Goal: Task Accomplishment & Management: Use online tool/utility

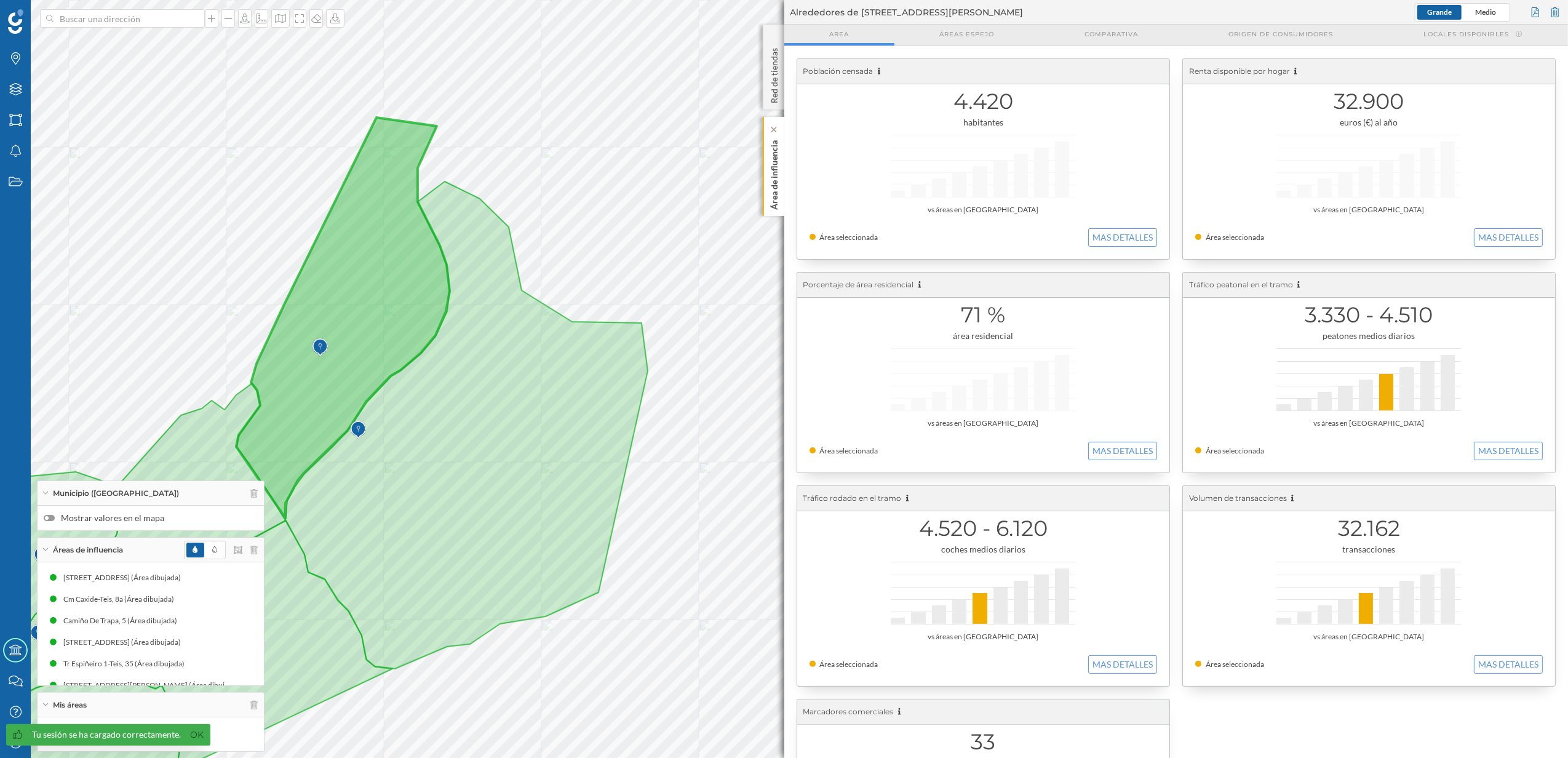
click at [766, 209] on div "Área de influencia" at bounding box center [773, 167] width 21 height 99
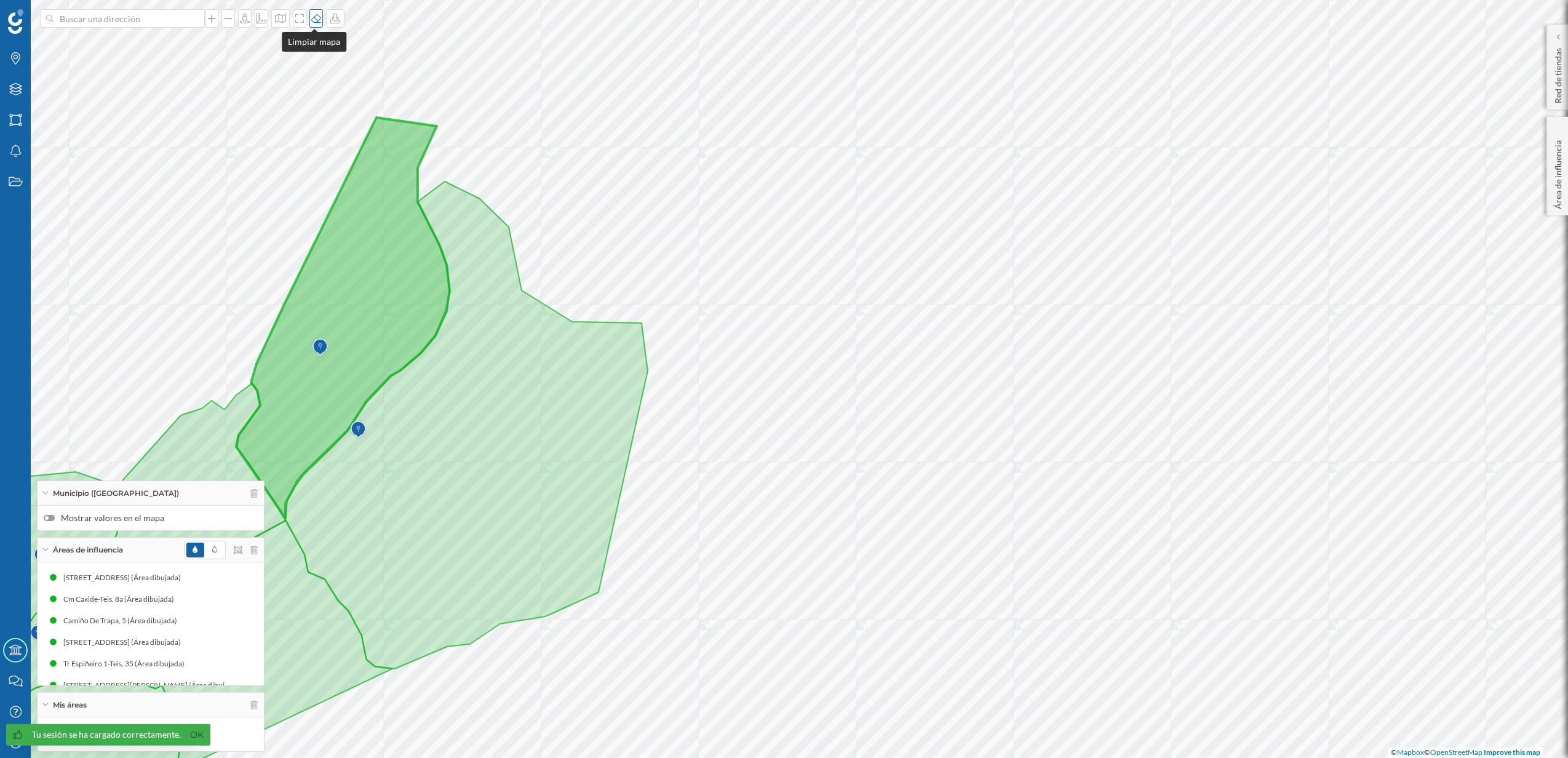
click at [316, 21] on icon at bounding box center [316, 18] width 10 height 8
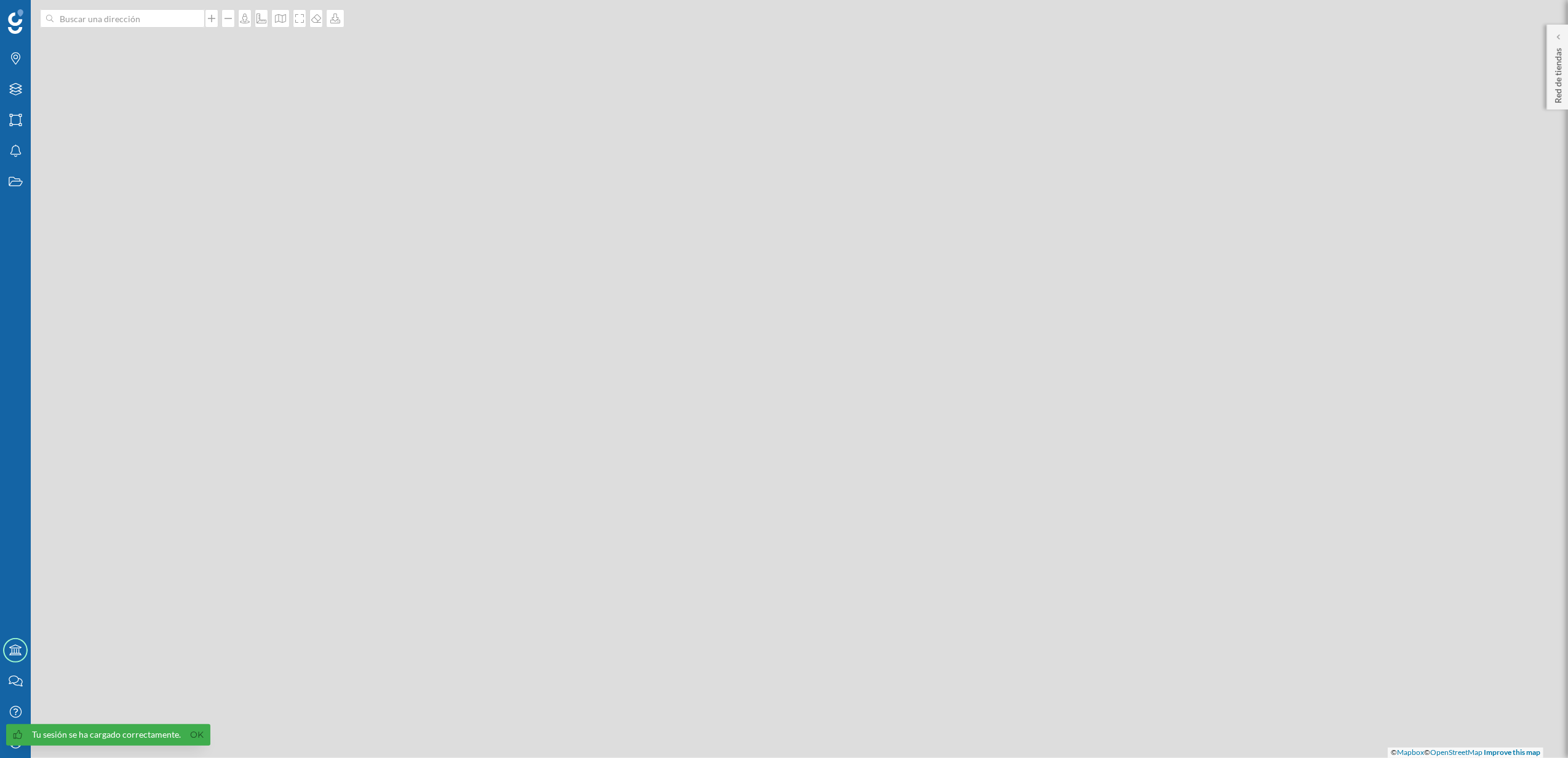
drag, startPoint x: 964, startPoint y: 201, endPoint x: 875, endPoint y: 591, distance: 400.0
click at [875, 591] on div "© Mapbox © OpenStreetMap Improve this map" at bounding box center [784, 379] width 1568 height 758
click at [17, 90] on icon "Capas" at bounding box center [15, 89] width 15 height 12
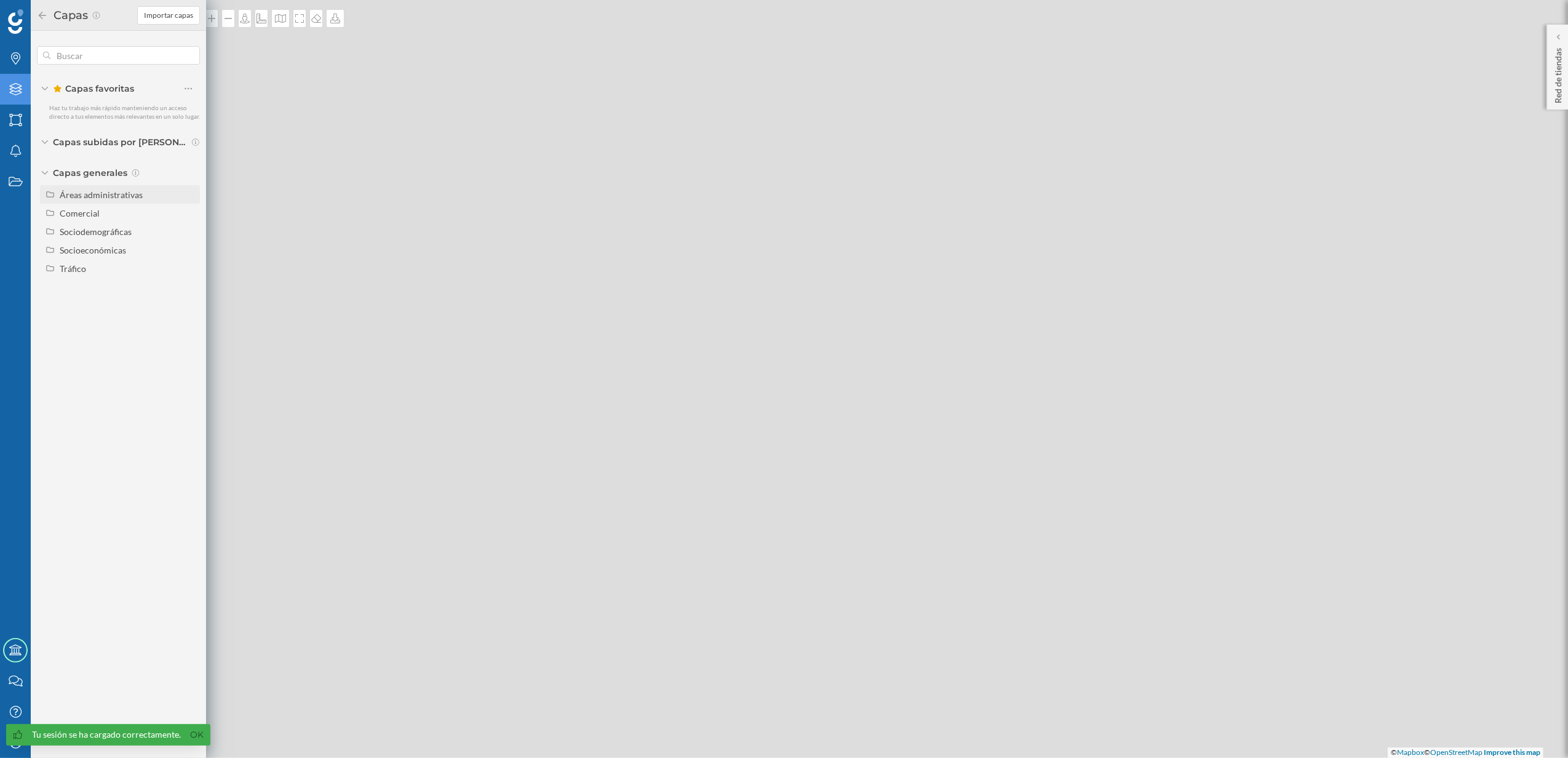
click at [106, 187] on div "Áreas administrativas" at bounding box center [120, 194] width 160 height 19
click at [193, 251] on input "Municipio" at bounding box center [192, 250] width 8 height 8
radio input "true"
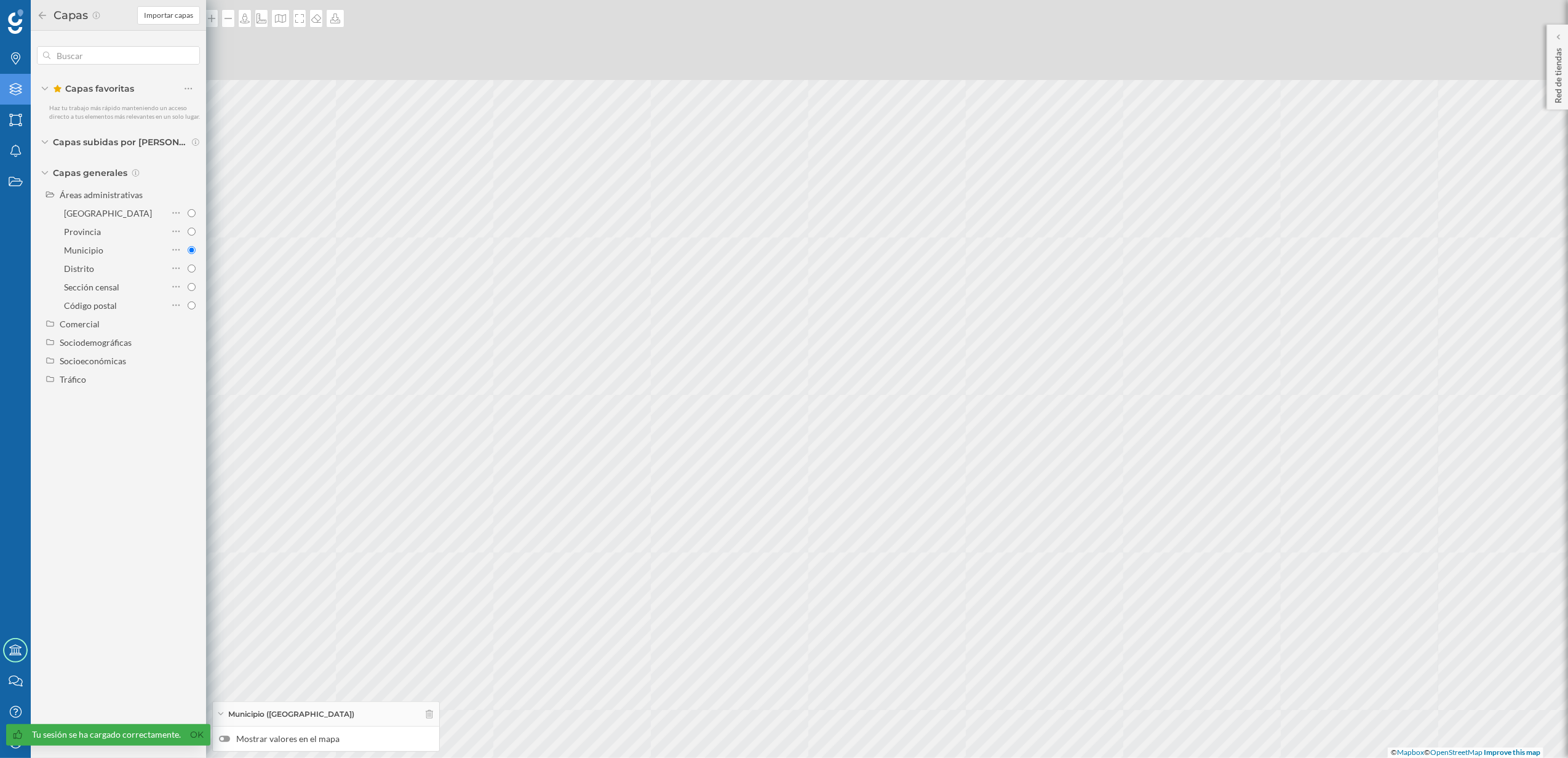
drag, startPoint x: 726, startPoint y: 267, endPoint x: 698, endPoint y: 505, distance: 239.6
click at [698, 505] on div "© Mapbox © OpenStreetMap Improve this map" at bounding box center [784, 379] width 1568 height 758
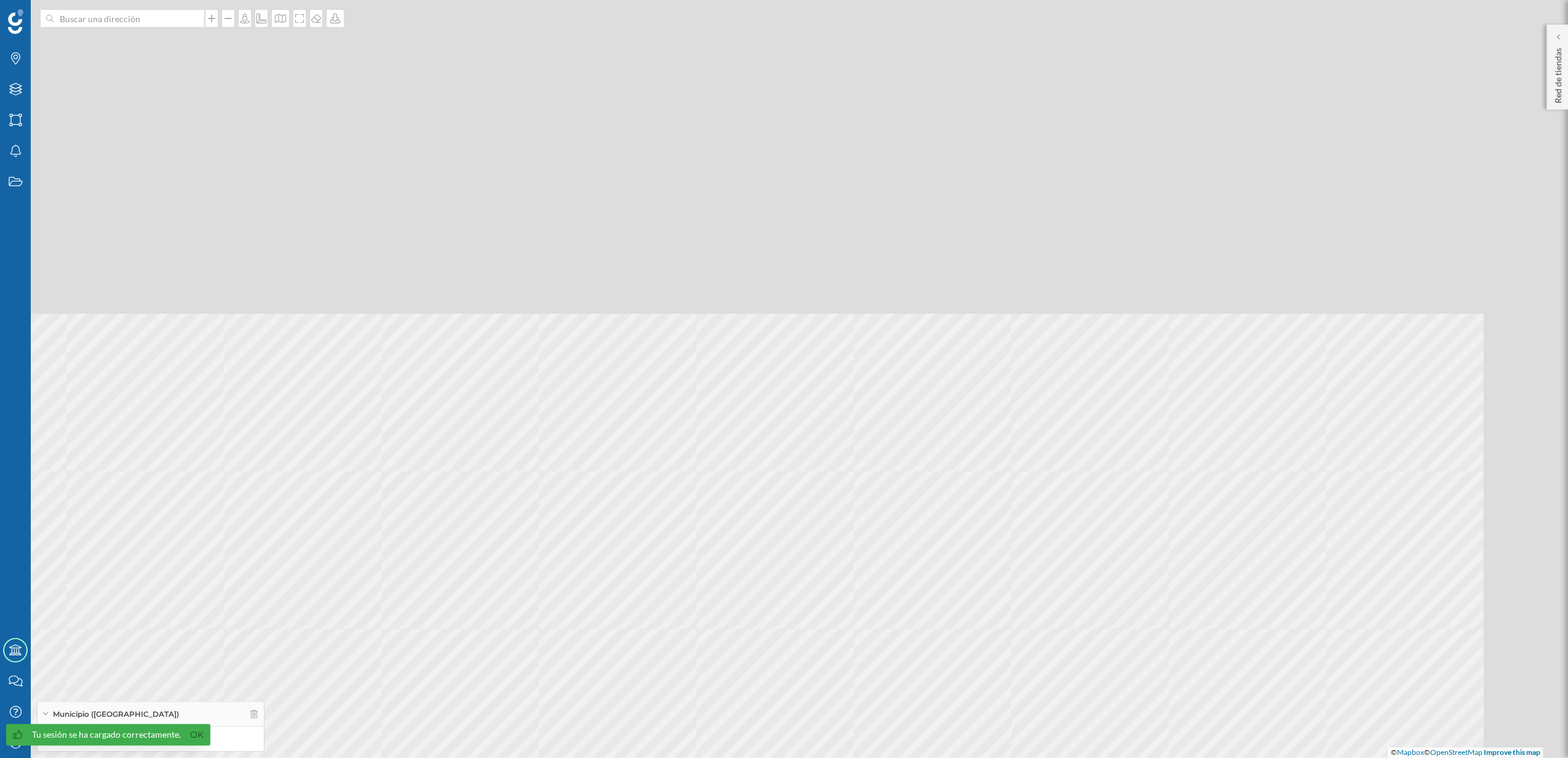
drag, startPoint x: 793, startPoint y: 240, endPoint x: 695, endPoint y: 537, distance: 312.8
click at [688, 629] on div "© Mapbox © OpenStreetMap Improve this map" at bounding box center [784, 379] width 1568 height 758
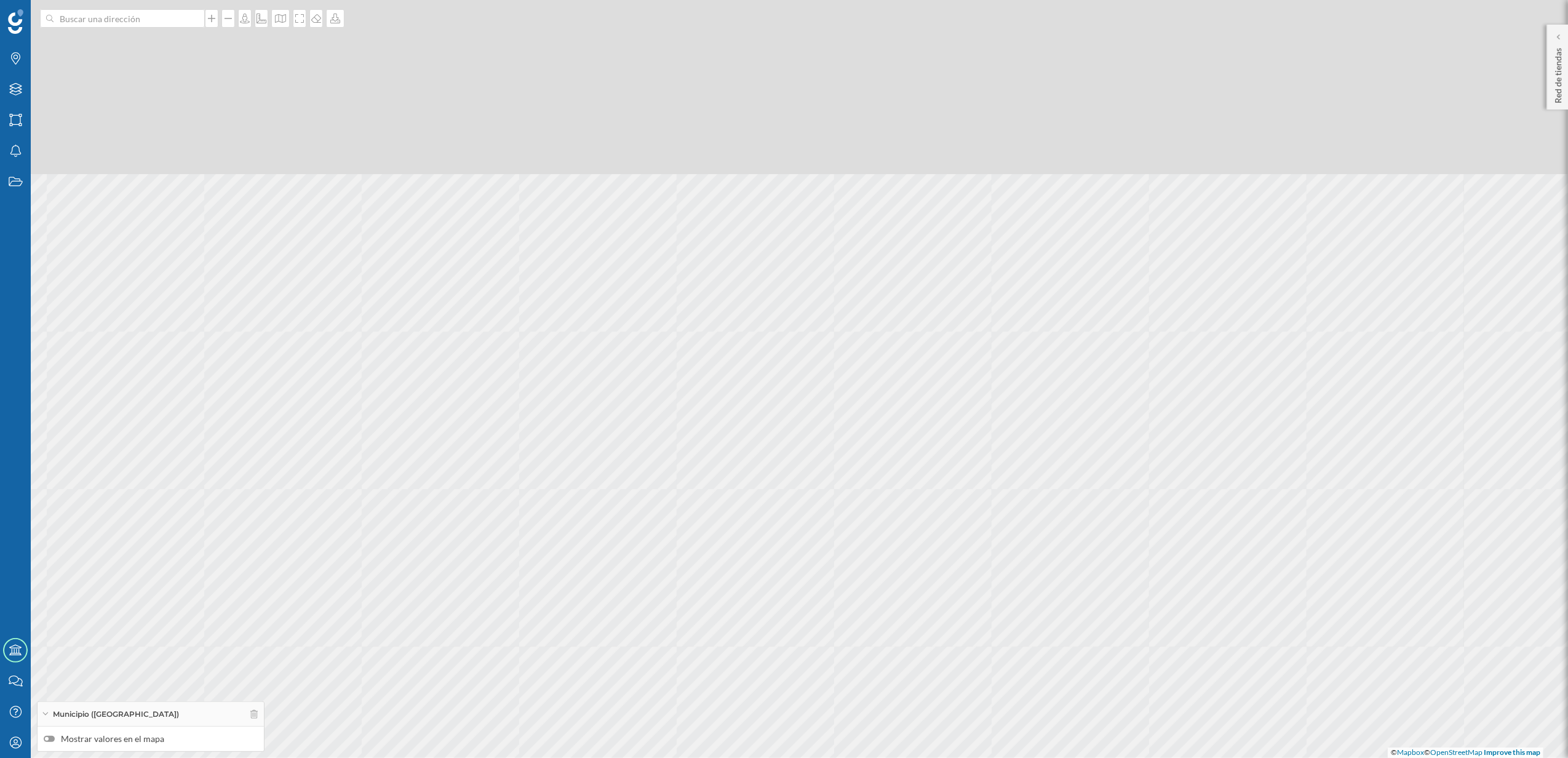
drag, startPoint x: 753, startPoint y: 278, endPoint x: 719, endPoint y: 500, distance: 224.6
click at [719, 500] on div "© Mapbox © OpenStreetMap Improve this map" at bounding box center [784, 379] width 1568 height 758
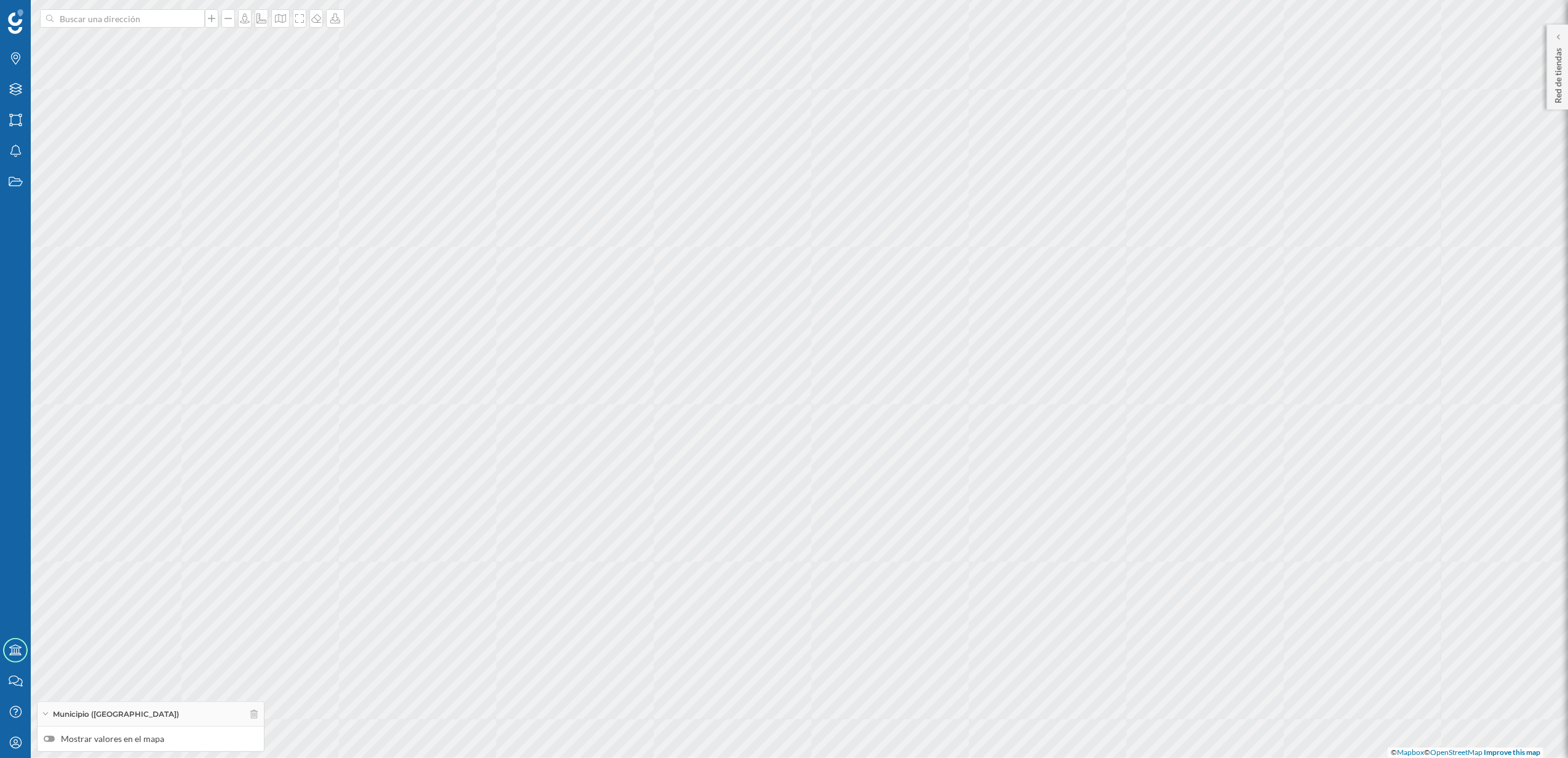
drag, startPoint x: 781, startPoint y: 316, endPoint x: 719, endPoint y: 401, distance: 105.2
click at [719, 401] on div "© Mapbox © OpenStreetMap Improve this map" at bounding box center [784, 379] width 1568 height 758
click at [53, 739] on div at bounding box center [49, 739] width 11 height 6
click at [0, 0] on input "Mostrar valores en el mapa" at bounding box center [0, 0] width 0 height 0
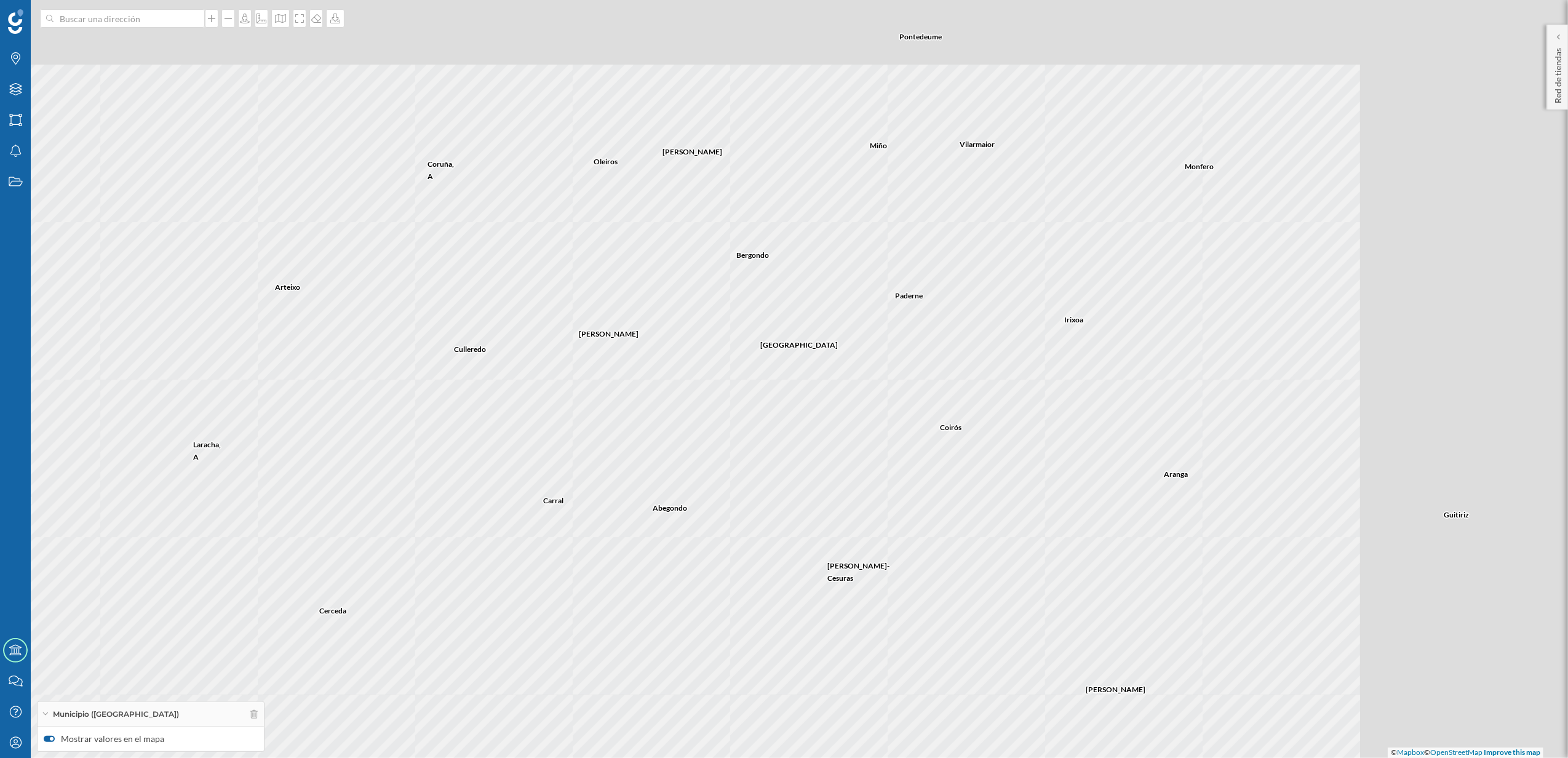
drag, startPoint x: 897, startPoint y: 442, endPoint x: 603, endPoint y: 575, distance: 322.7
click at [602, 575] on div "Cerceda [PERSON_NAME] Laracha, A Abegondo [PERSON_NAME] [PERSON_NAME] [PERSON_N…" at bounding box center [784, 379] width 1568 height 758
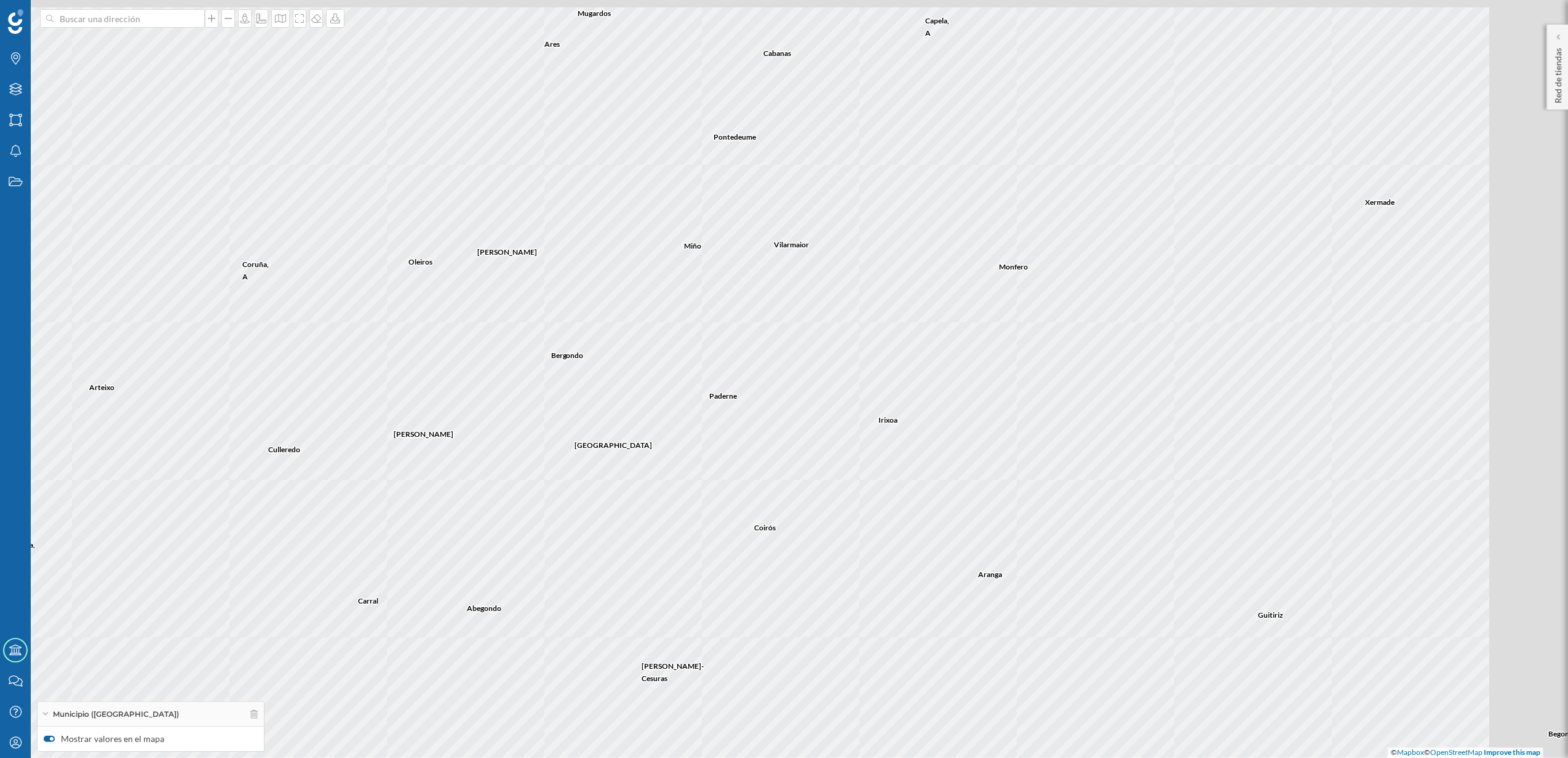
drag, startPoint x: 950, startPoint y: 422, endPoint x: 773, endPoint y: 518, distance: 201.4
click at [773, 518] on div "Cerceda [PERSON_NAME] Laracha, A Abegondo [PERSON_NAME] [PERSON_NAME] [PERSON_N…" at bounding box center [784, 379] width 1568 height 758
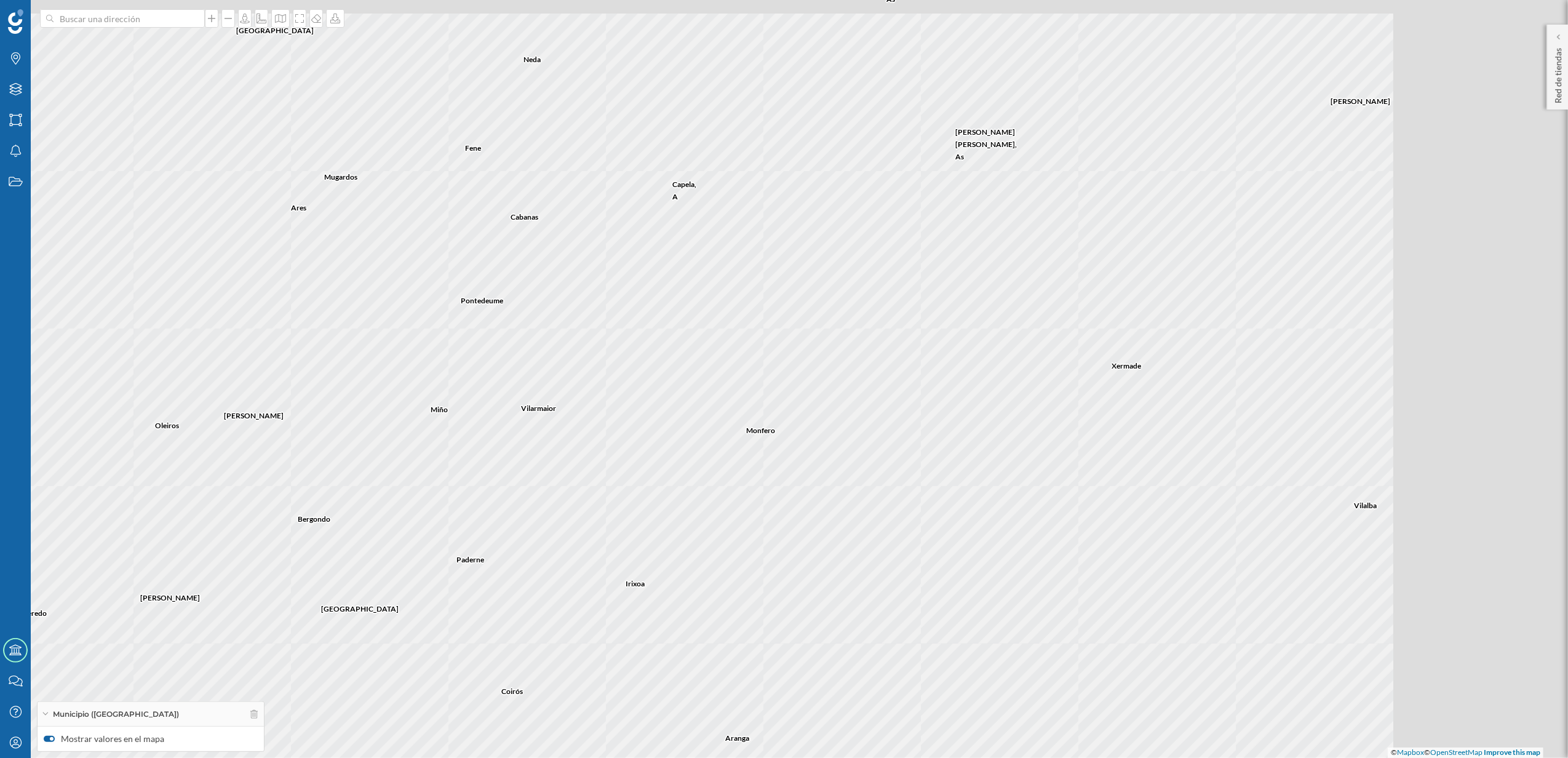
drag, startPoint x: 622, startPoint y: 577, endPoint x: 576, endPoint y: 607, distance: 54.9
click at [576, 607] on div "Cerceda [PERSON_NAME], A Abegondo [PERSON_NAME] [PERSON_NAME] [PERSON_NAME]-Ces…" at bounding box center [784, 379] width 1568 height 758
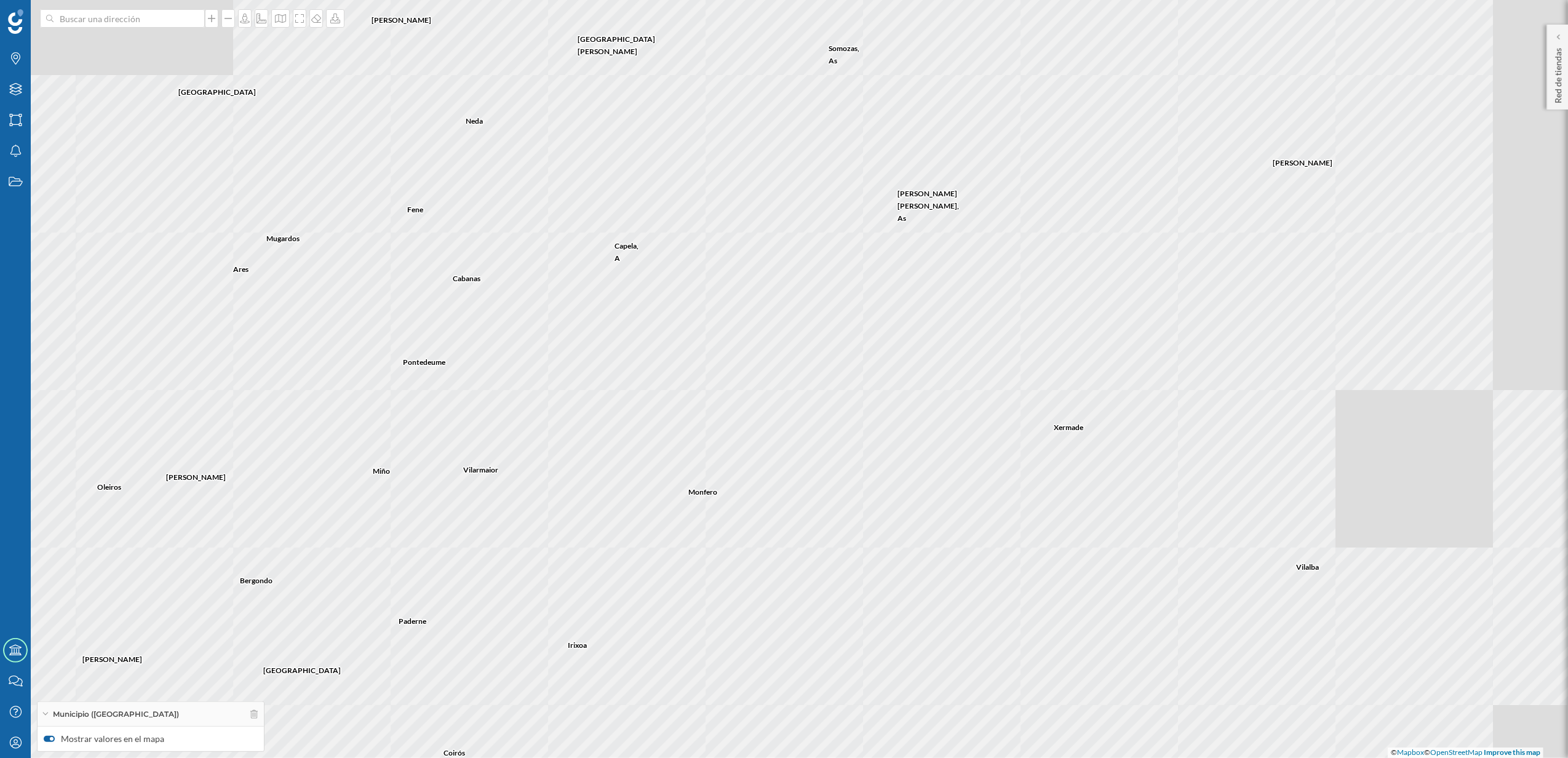
drag, startPoint x: 806, startPoint y: 443, endPoint x: 741, endPoint y: 566, distance: 139.1
click at [753, 608] on div "Cerceda Arteixo Culleredo Laracha, A Abegondo [PERSON_NAME] [PERSON_NAME] [PERS…" at bounding box center [784, 379] width 1568 height 758
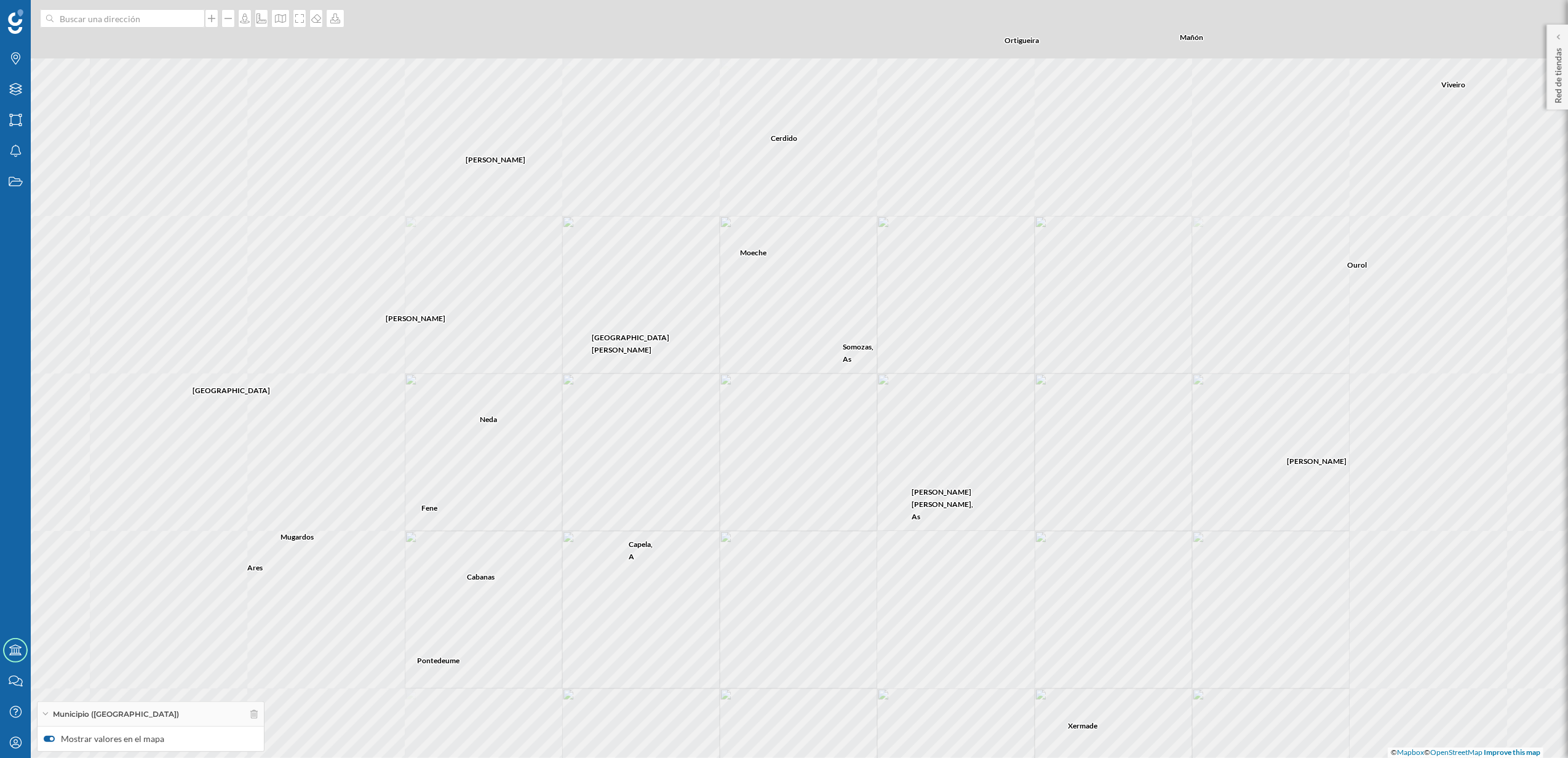
drag, startPoint x: 622, startPoint y: 347, endPoint x: 676, endPoint y: 512, distance: 173.6
click at [676, 512] on div "[PERSON_NAME] [PERSON_NAME], As [PERSON_NAME], A [GEOGRAPHIC_DATA][PERSON_NAME]…" at bounding box center [784, 379] width 1568 height 758
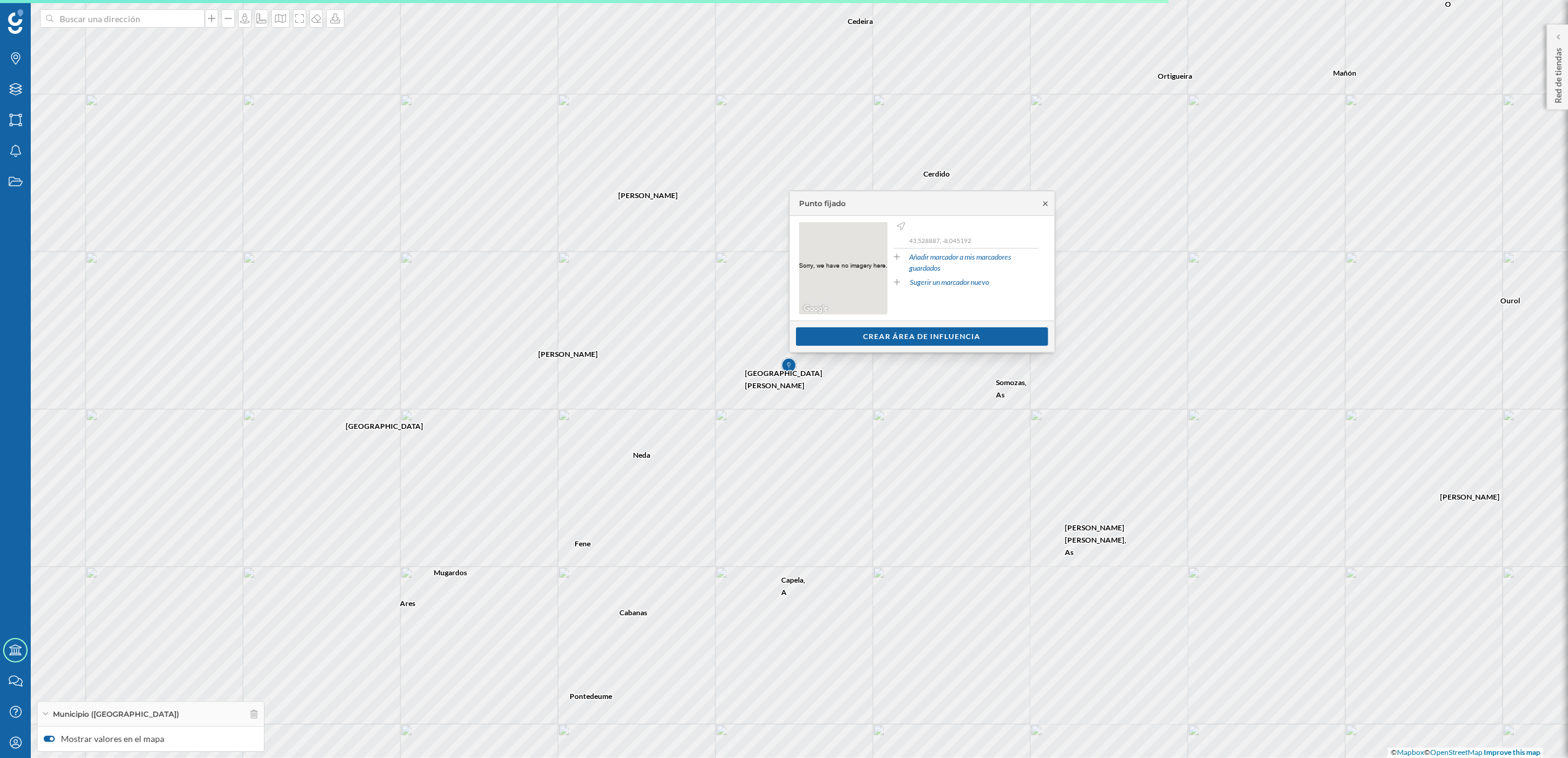
click at [1044, 203] on icon at bounding box center [1045, 203] width 9 height 7
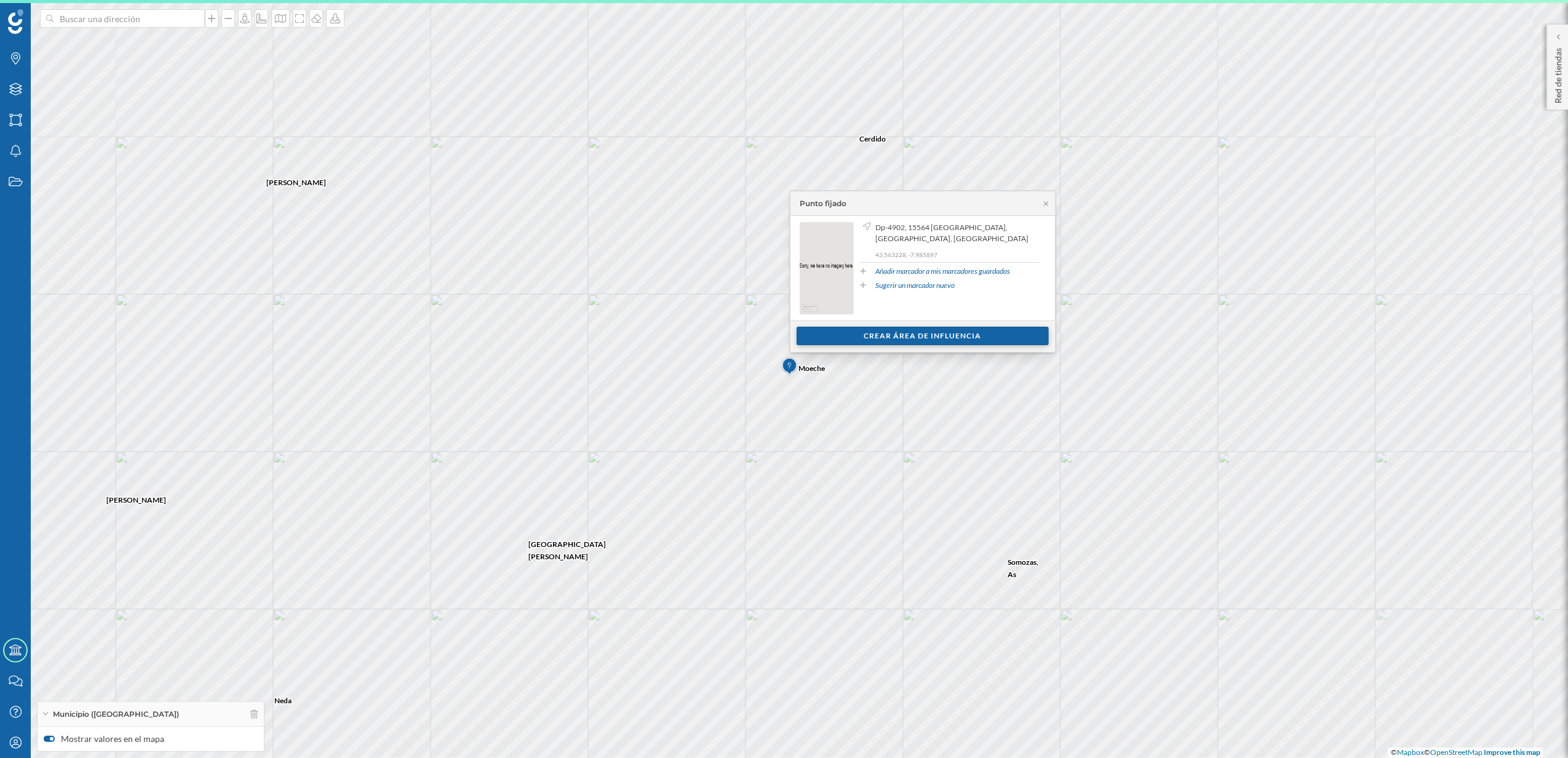
click at [937, 337] on div "Crear área de influencia" at bounding box center [923, 336] width 252 height 19
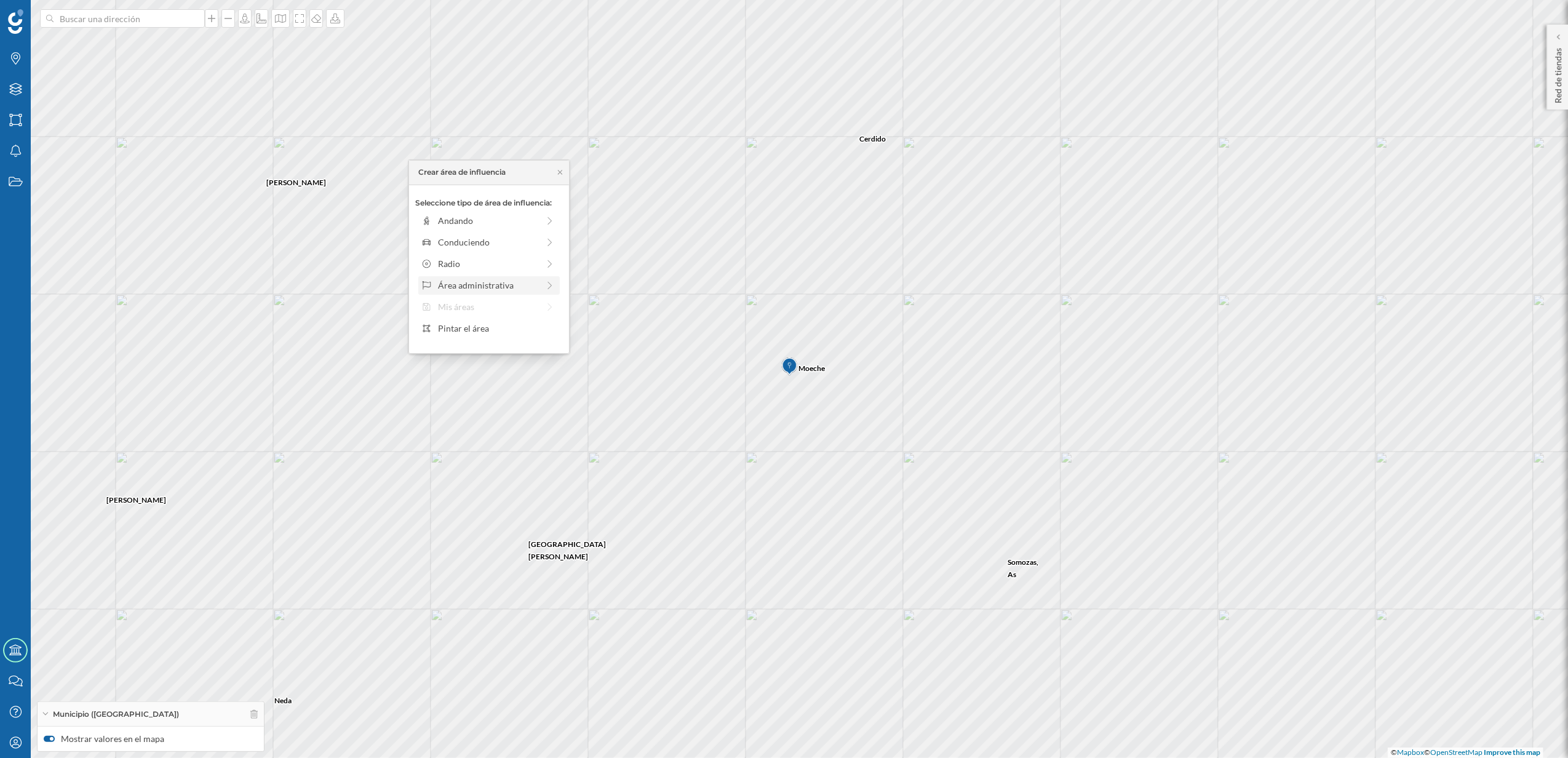
click at [500, 291] on div "Área administrativa" at bounding box center [488, 285] width 100 height 13
click at [453, 262] on div "Municipio" at bounding box center [498, 264] width 122 height 13
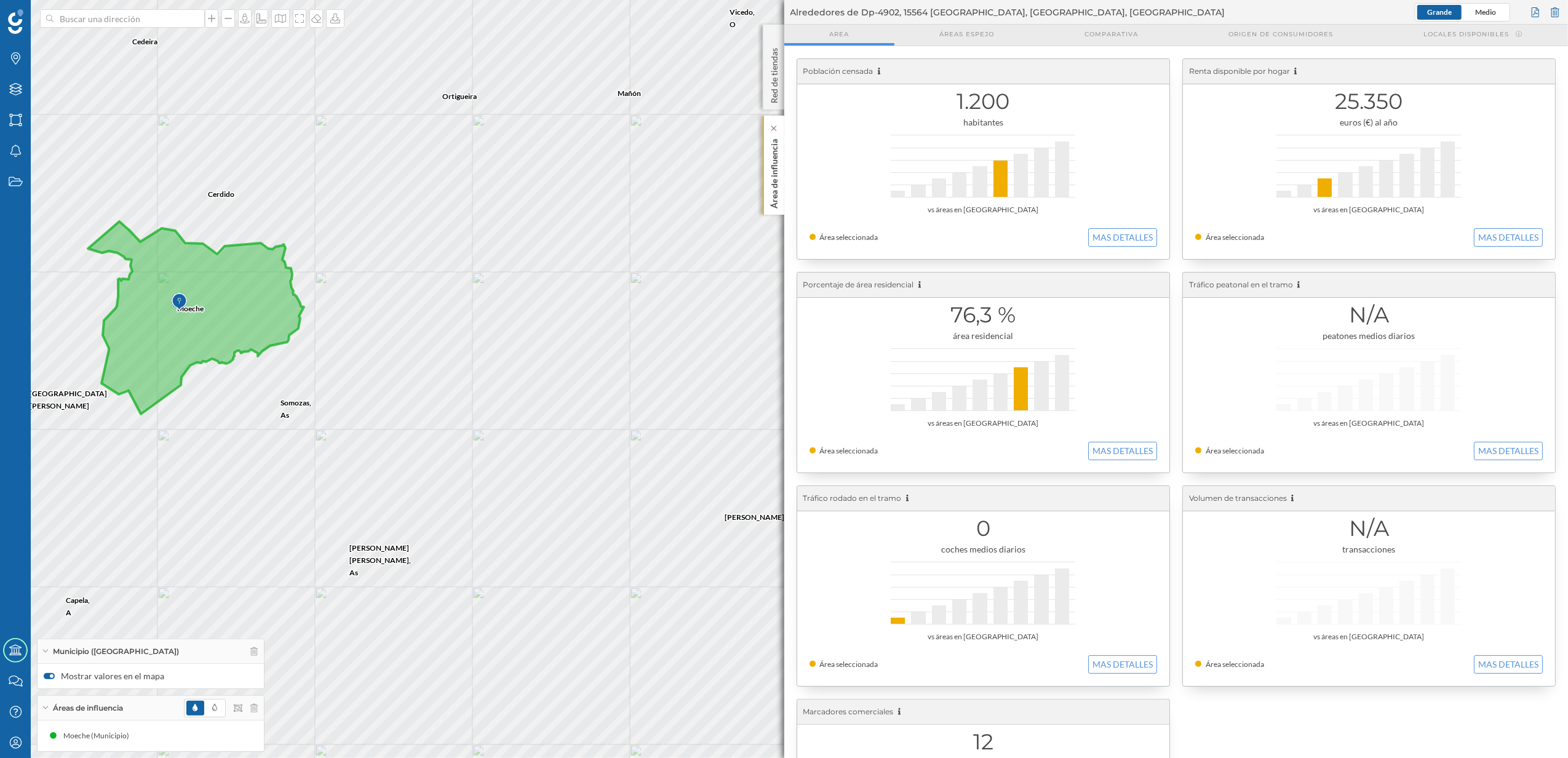
click at [780, 204] on div "Área de influencia" at bounding box center [773, 165] width 21 height 99
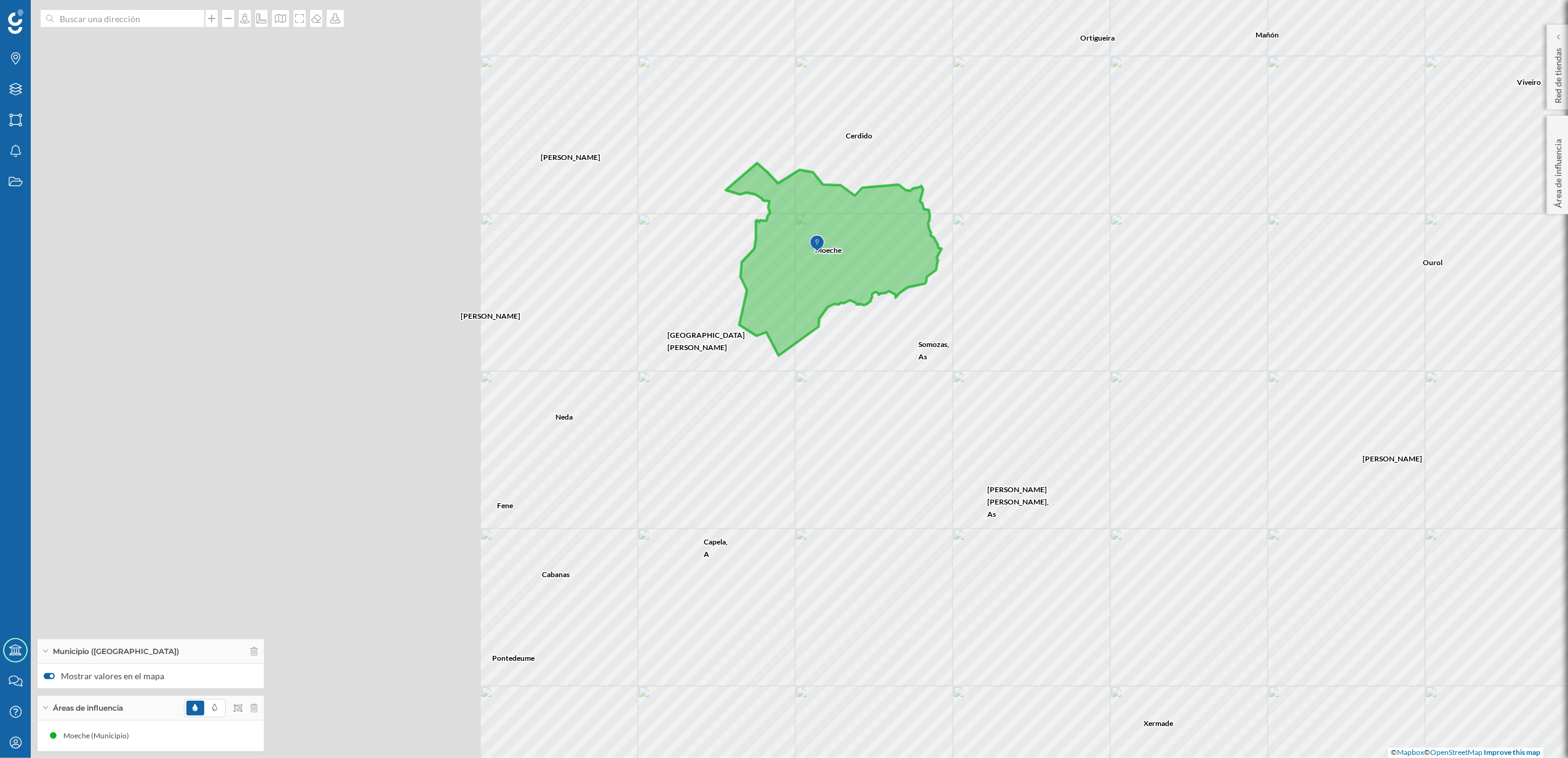
drag, startPoint x: 542, startPoint y: 372, endPoint x: 1180, endPoint y: 313, distance: 640.7
click at [1180, 313] on div "[PERSON_NAME] Ourol [PERSON_NAME], O Ortigueira [PERSON_NAME][GEOGRAPHIC_DATA][…" at bounding box center [784, 379] width 1568 height 758
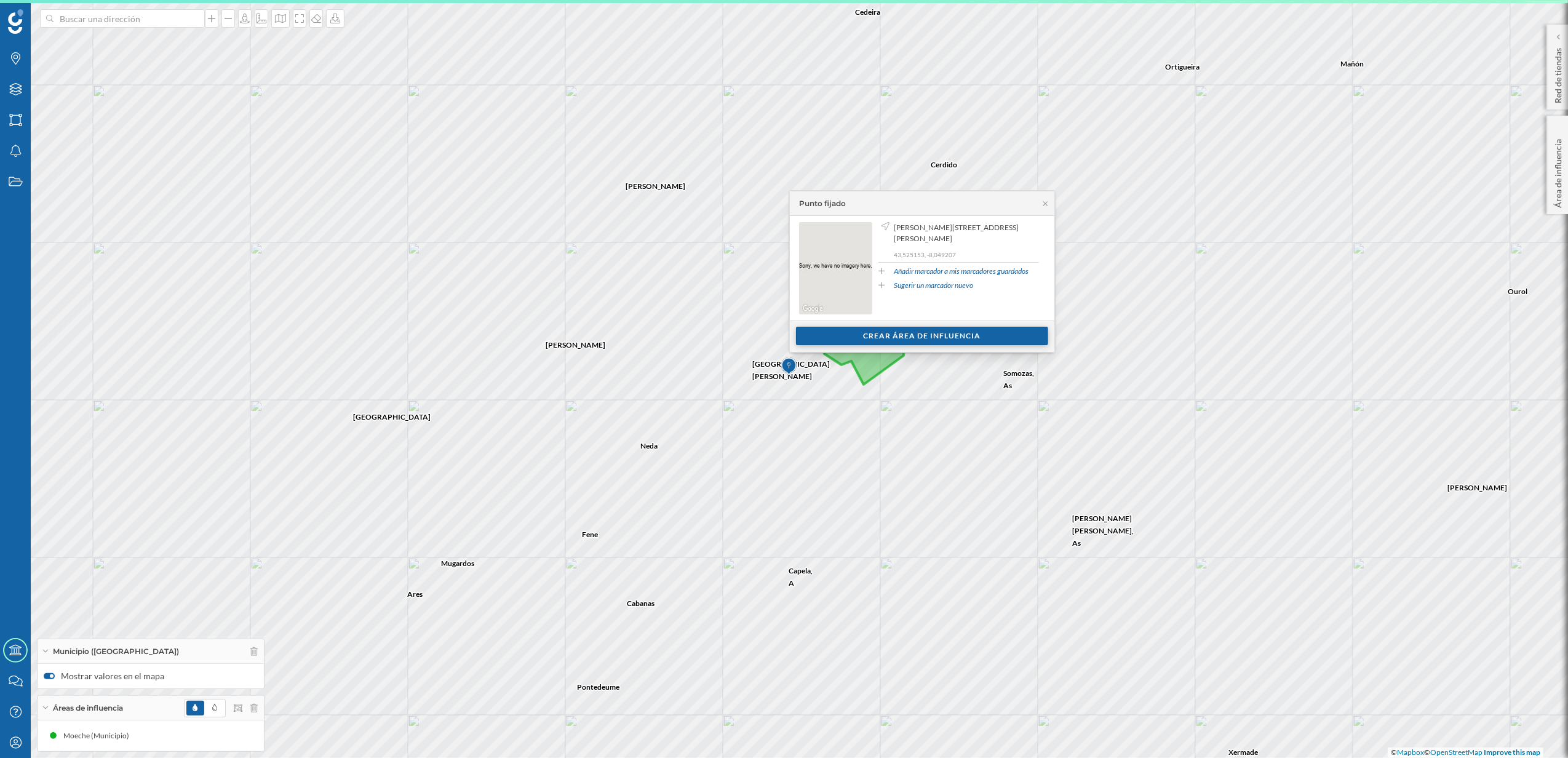
click at [960, 333] on div "Crear área de influencia" at bounding box center [922, 336] width 252 height 19
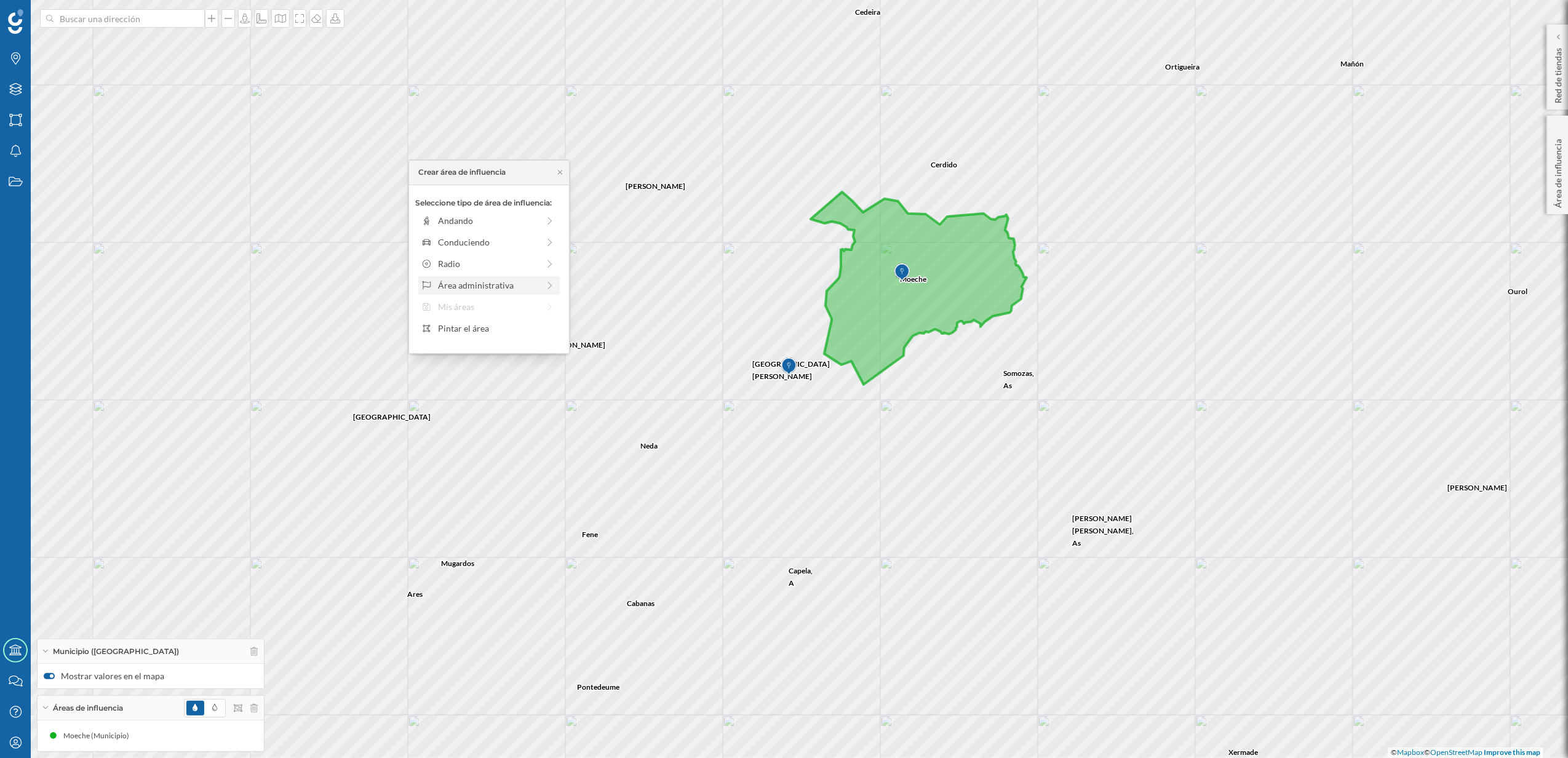
click at [486, 282] on div "Área administrativa" at bounding box center [488, 285] width 100 height 13
click at [478, 264] on div "Municipio" at bounding box center [498, 264] width 122 height 13
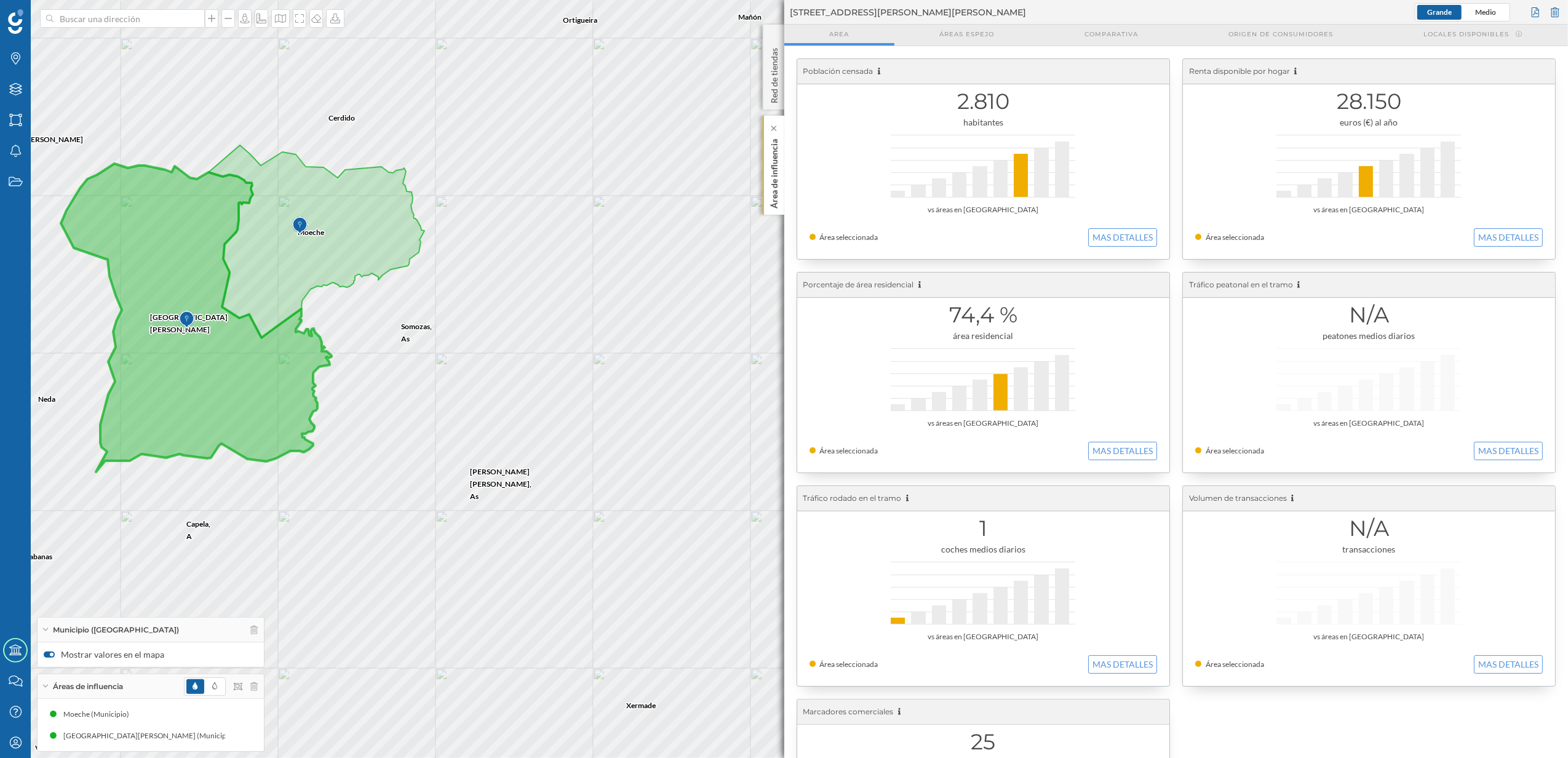
click at [780, 208] on div "Área de influencia" at bounding box center [773, 165] width 21 height 99
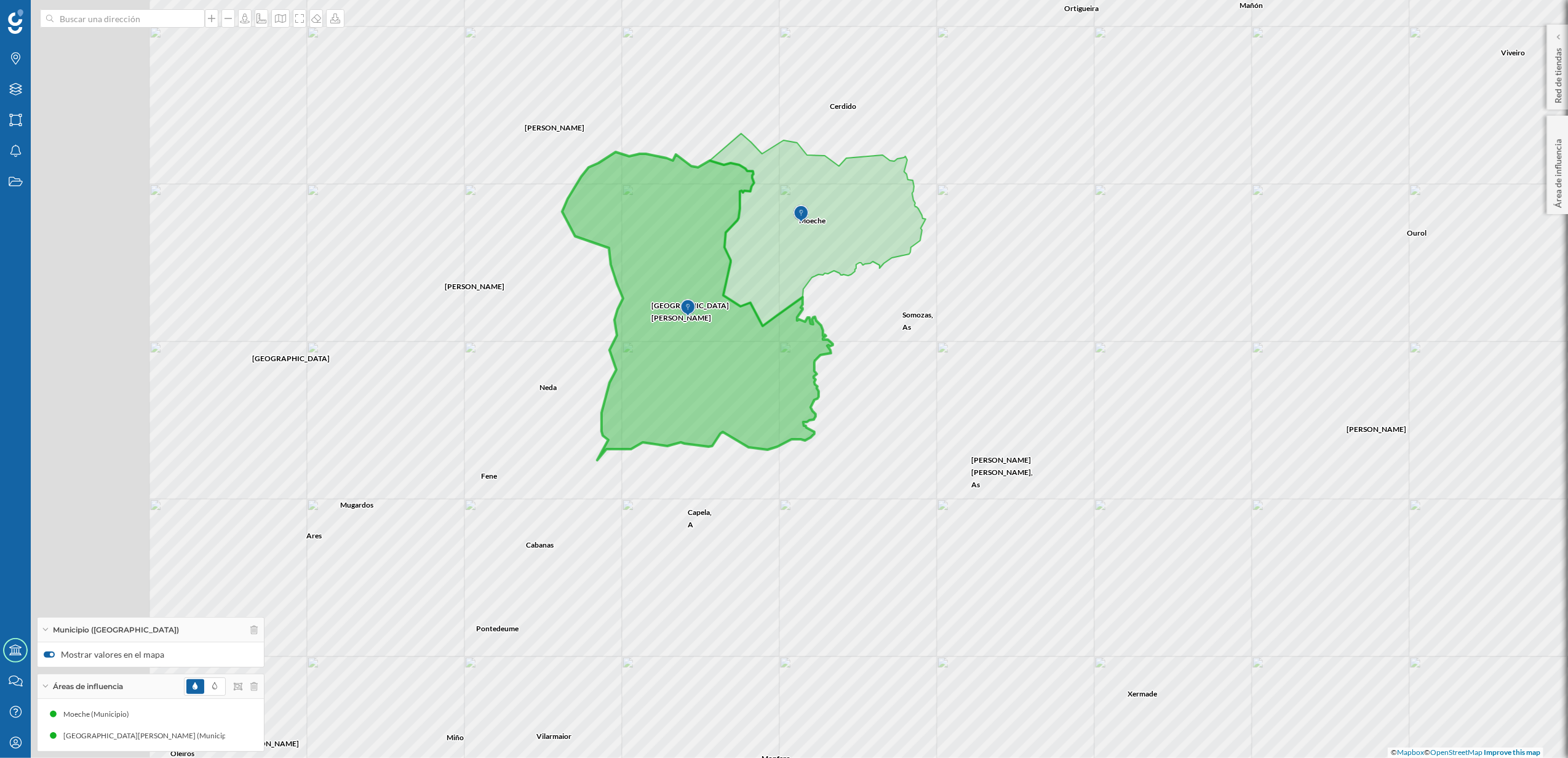
drag, startPoint x: 421, startPoint y: 491, endPoint x: 898, endPoint y: 483, distance: 477.1
click at [898, 483] on div "[PERSON_NAME] Ourol [PERSON_NAME], O Ortigueira [PERSON_NAME][GEOGRAPHIC_DATA][…" at bounding box center [784, 379] width 1568 height 758
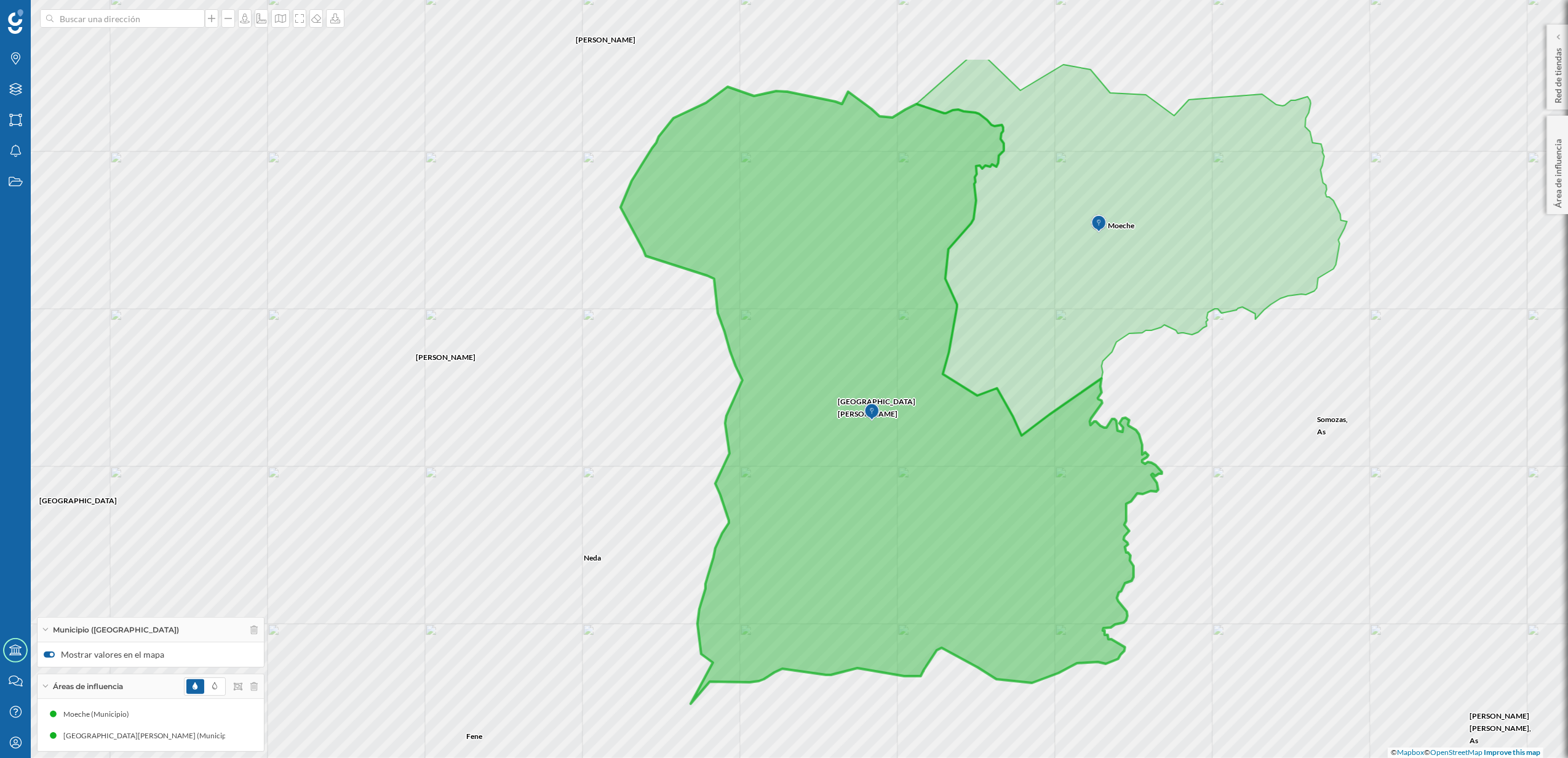
drag, startPoint x: 485, startPoint y: 404, endPoint x: 555, endPoint y: 559, distance: 170.1
click at [555, 559] on div "[GEOGRAPHIC_DATA][PERSON_NAME], [PERSON_NAME] Neda [PERSON_NAME][GEOGRAPHIC_DAT…" at bounding box center [784, 379] width 1568 height 758
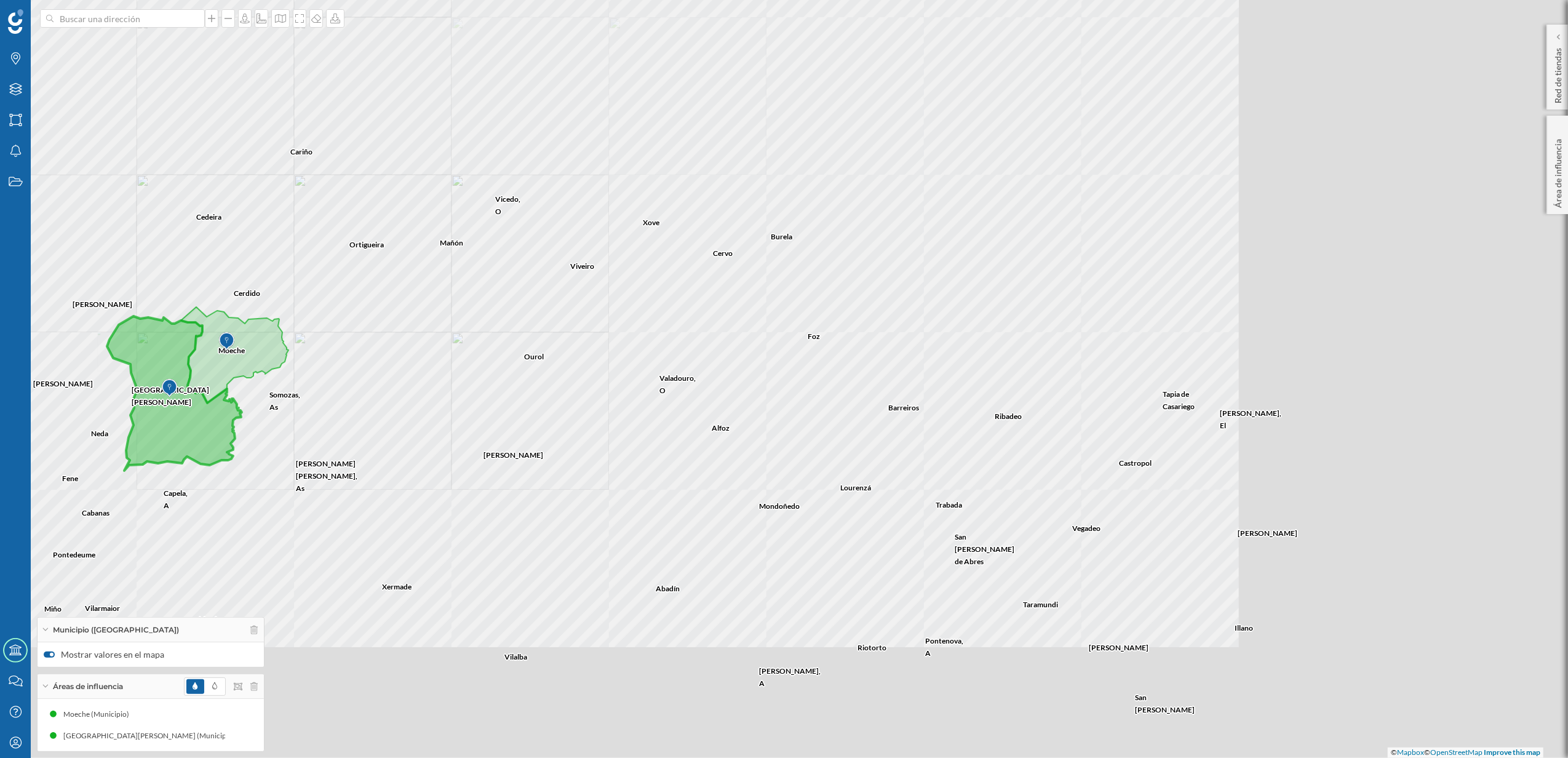
drag, startPoint x: 1015, startPoint y: 610, endPoint x: 548, endPoint y: 480, distance: 484.8
click at [548, 480] on div "Cerdido Ortigueira [PERSON_NAME][GEOGRAPHIC_DATA][PERSON_NAME], As [PERSON_NAME…" at bounding box center [784, 379] width 1568 height 758
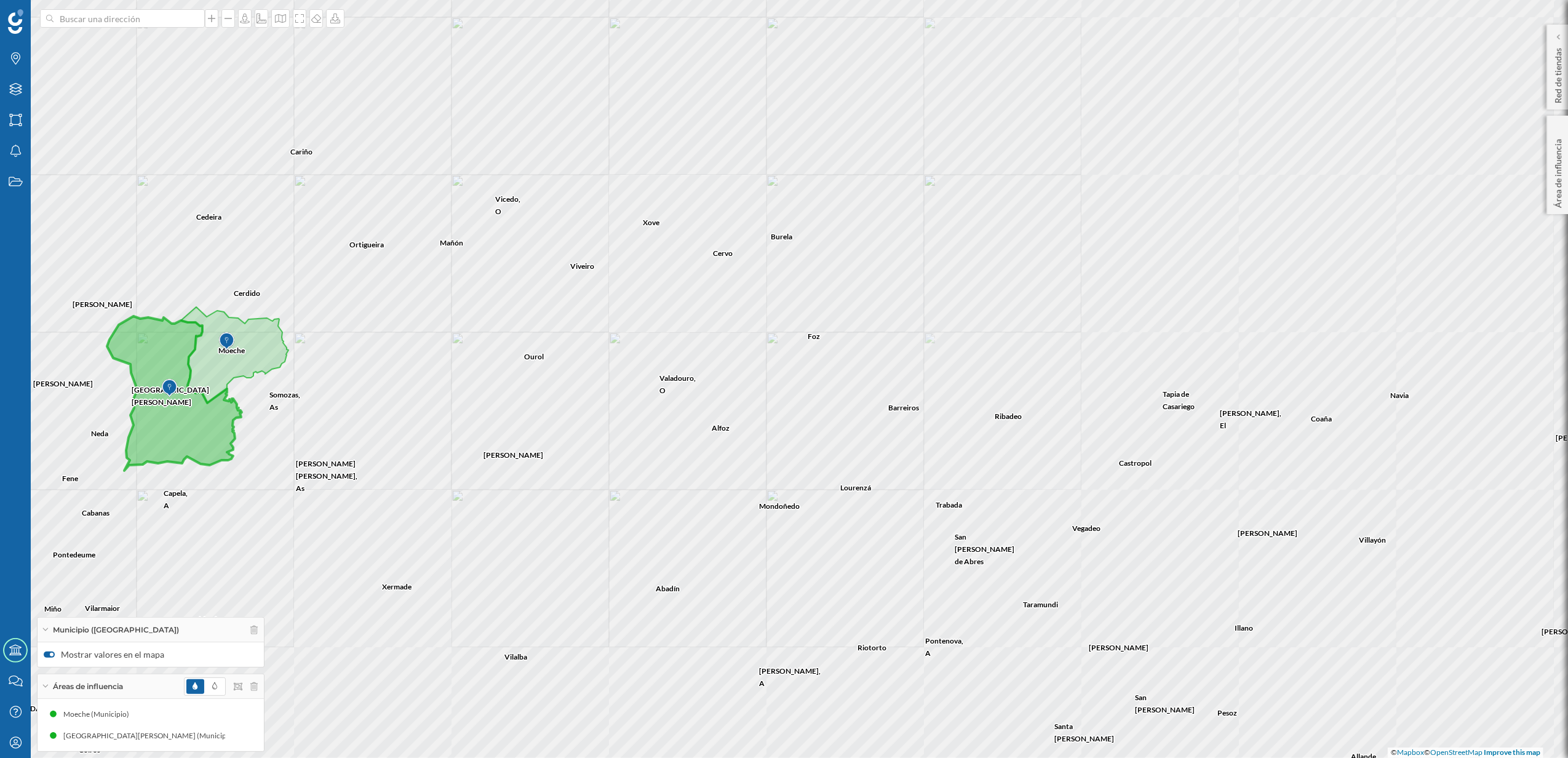
click at [254, 679] on div at bounding box center [221, 687] width 74 height 19
click at [251, 747] on div at bounding box center [221, 742] width 74 height 19
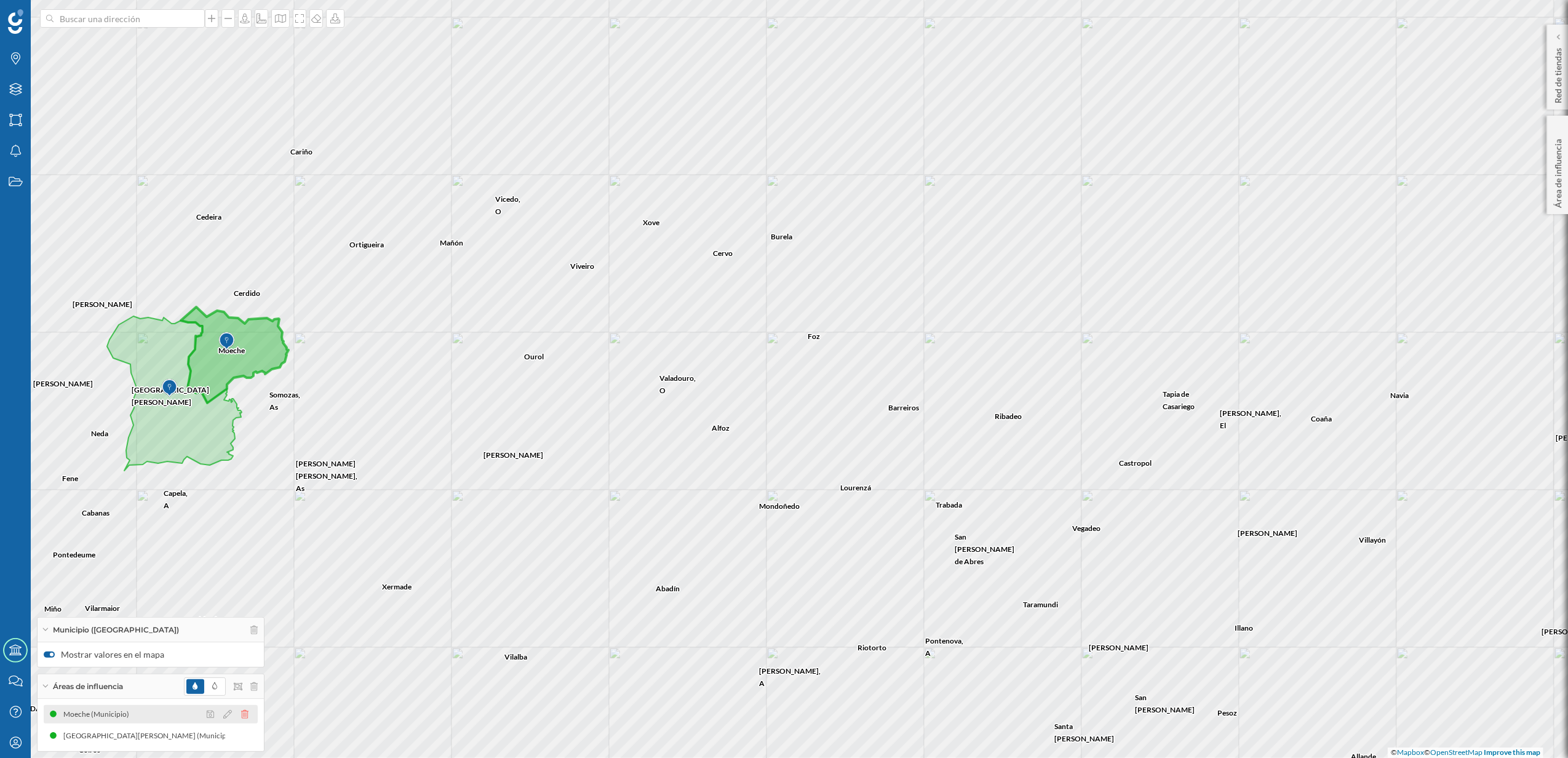
click at [247, 714] on icon at bounding box center [244, 714] width 7 height 8
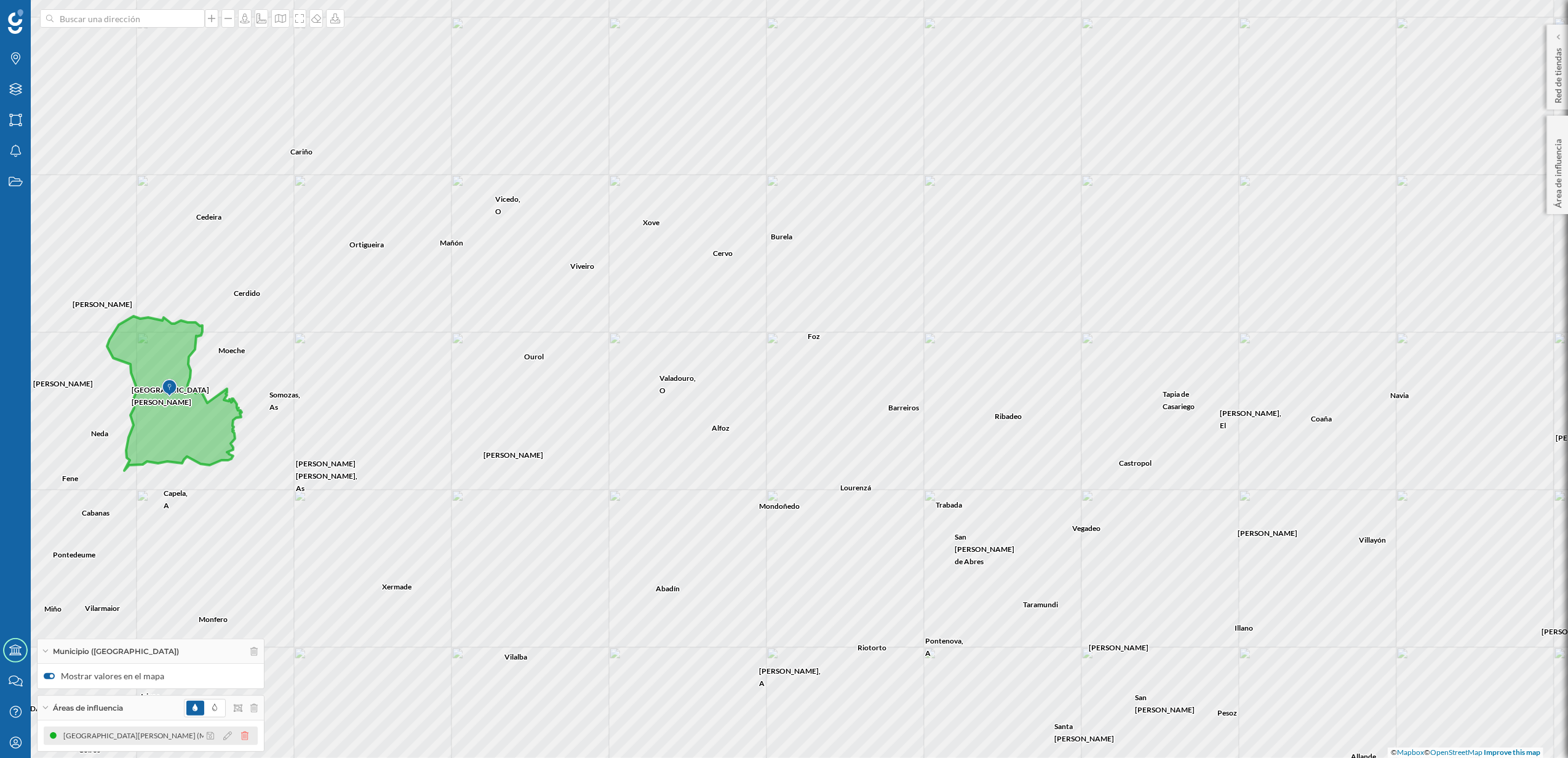
click at [246, 737] on icon at bounding box center [244, 735] width 7 height 8
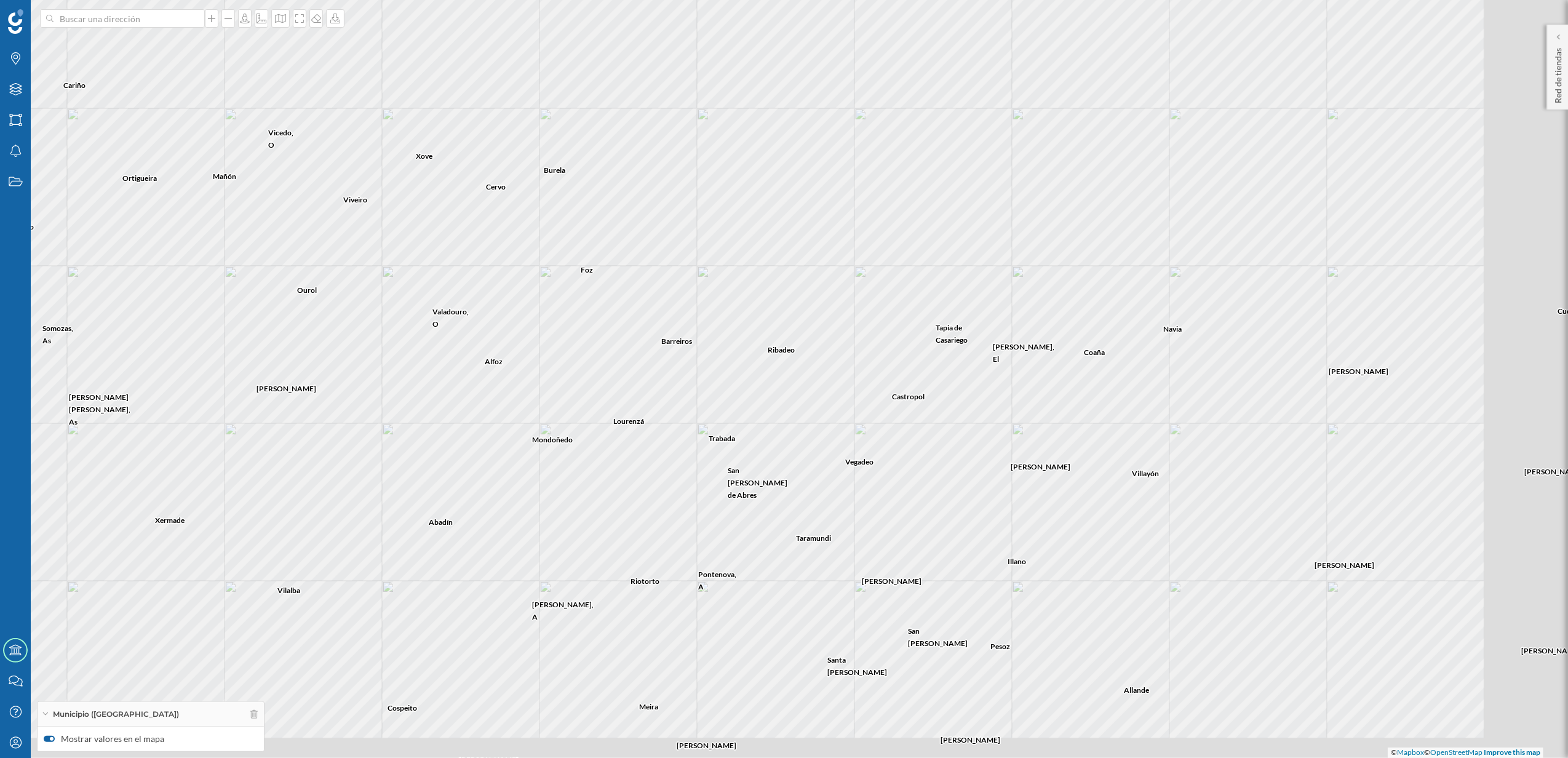
drag, startPoint x: 1005, startPoint y: 512, endPoint x: 502, endPoint y: 323, distance: 537.3
click at [502, 323] on div "Cerdido Ortigueira [PERSON_NAME][GEOGRAPHIC_DATA][PERSON_NAME], As [PERSON_NAME…" at bounding box center [784, 379] width 1568 height 758
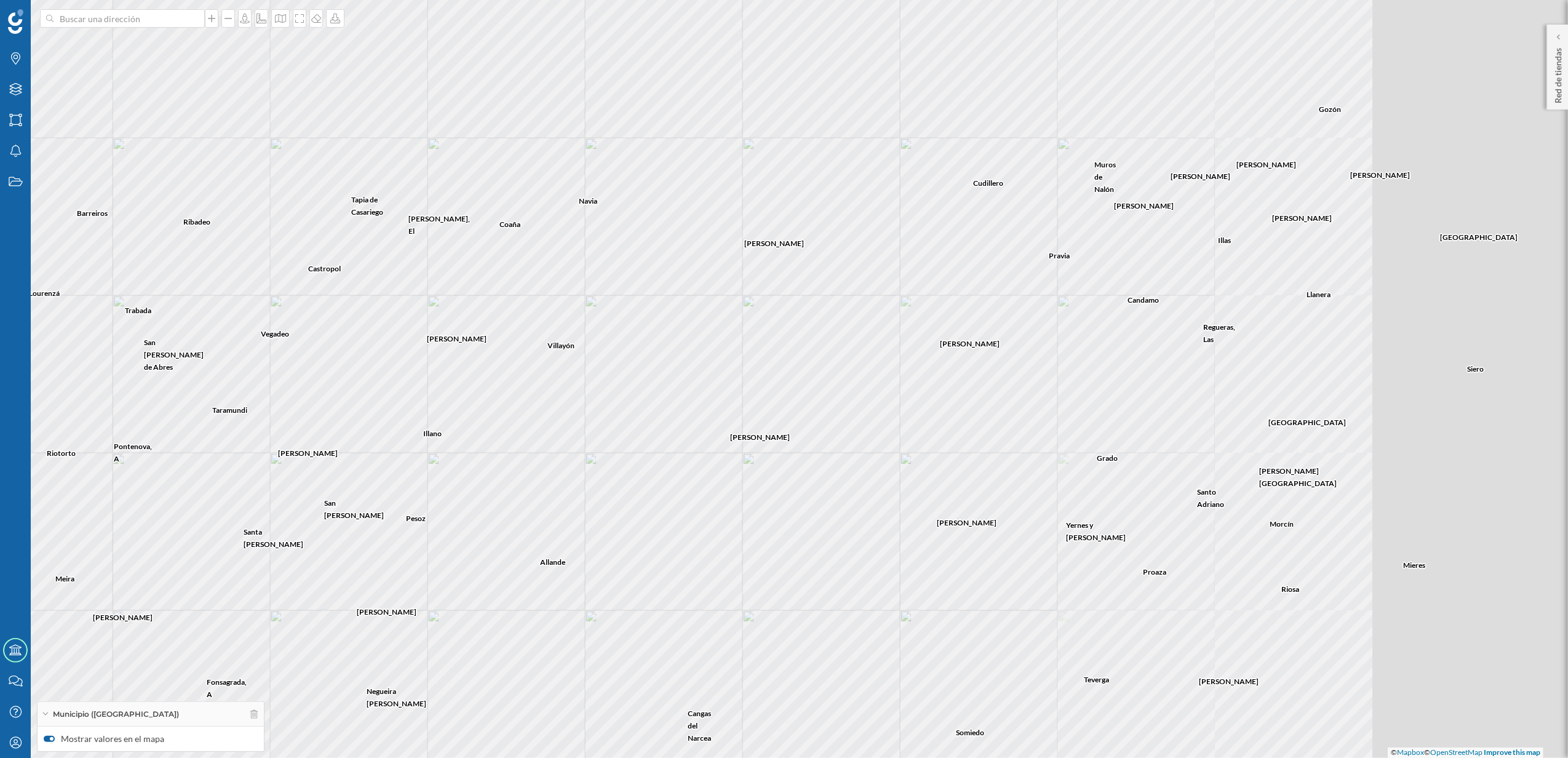
drag, startPoint x: 1035, startPoint y: 413, endPoint x: 631, endPoint y: 411, distance: 404.0
click at [631, 411] on div "Cerdido Ortigueira [PERSON_NAME][GEOGRAPHIC_DATA][PERSON_NAME], As [PERSON_NAME…" at bounding box center [784, 379] width 1568 height 758
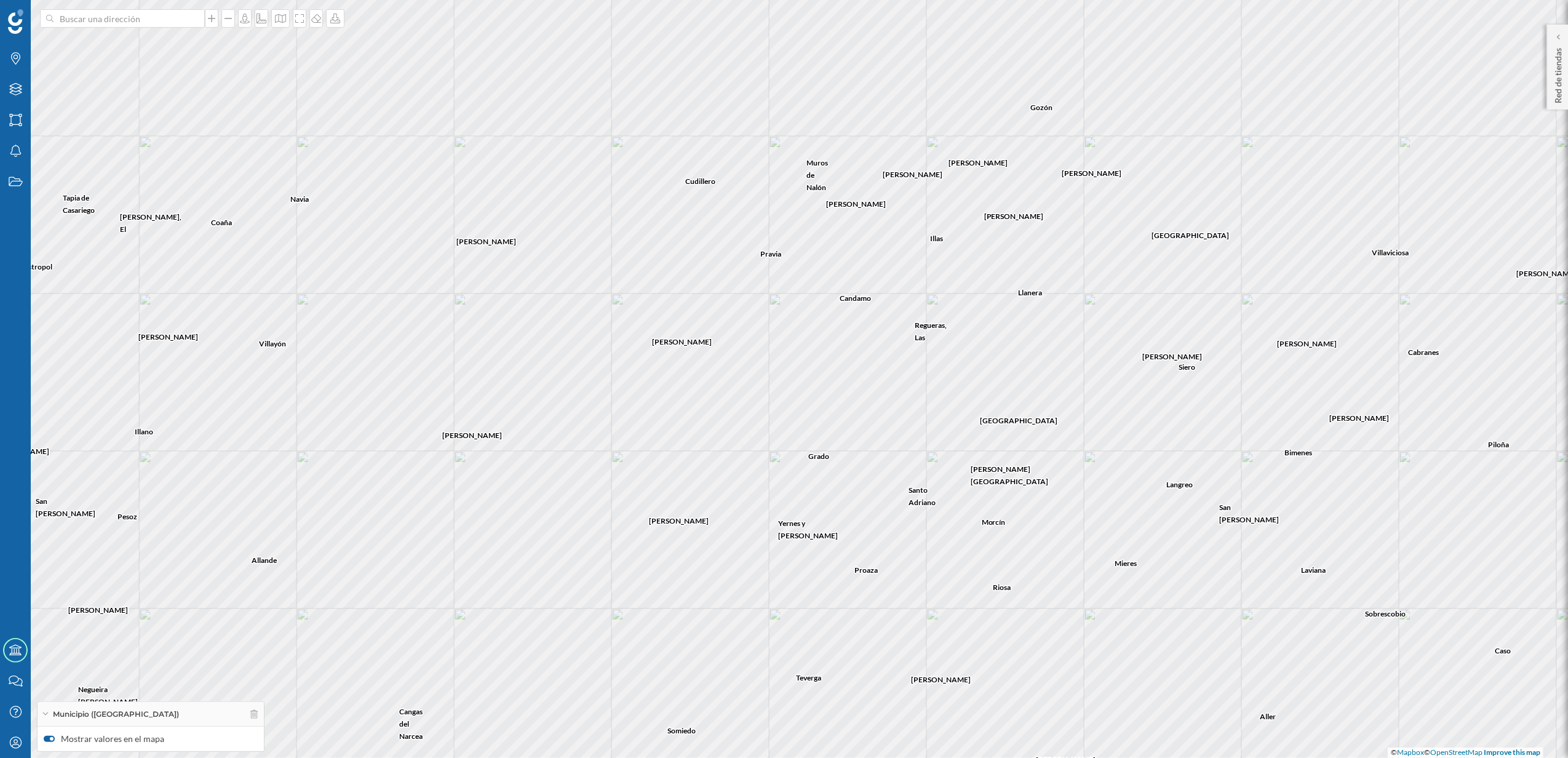
drag, startPoint x: 813, startPoint y: 352, endPoint x: 669, endPoint y: 352, distance: 144.0
click at [669, 352] on div "Pontenova, A Trabada Riotorto [PERSON_NAME] Ribadeo [PERSON_NAME] Vegadeo Castr…" at bounding box center [784, 379] width 1568 height 758
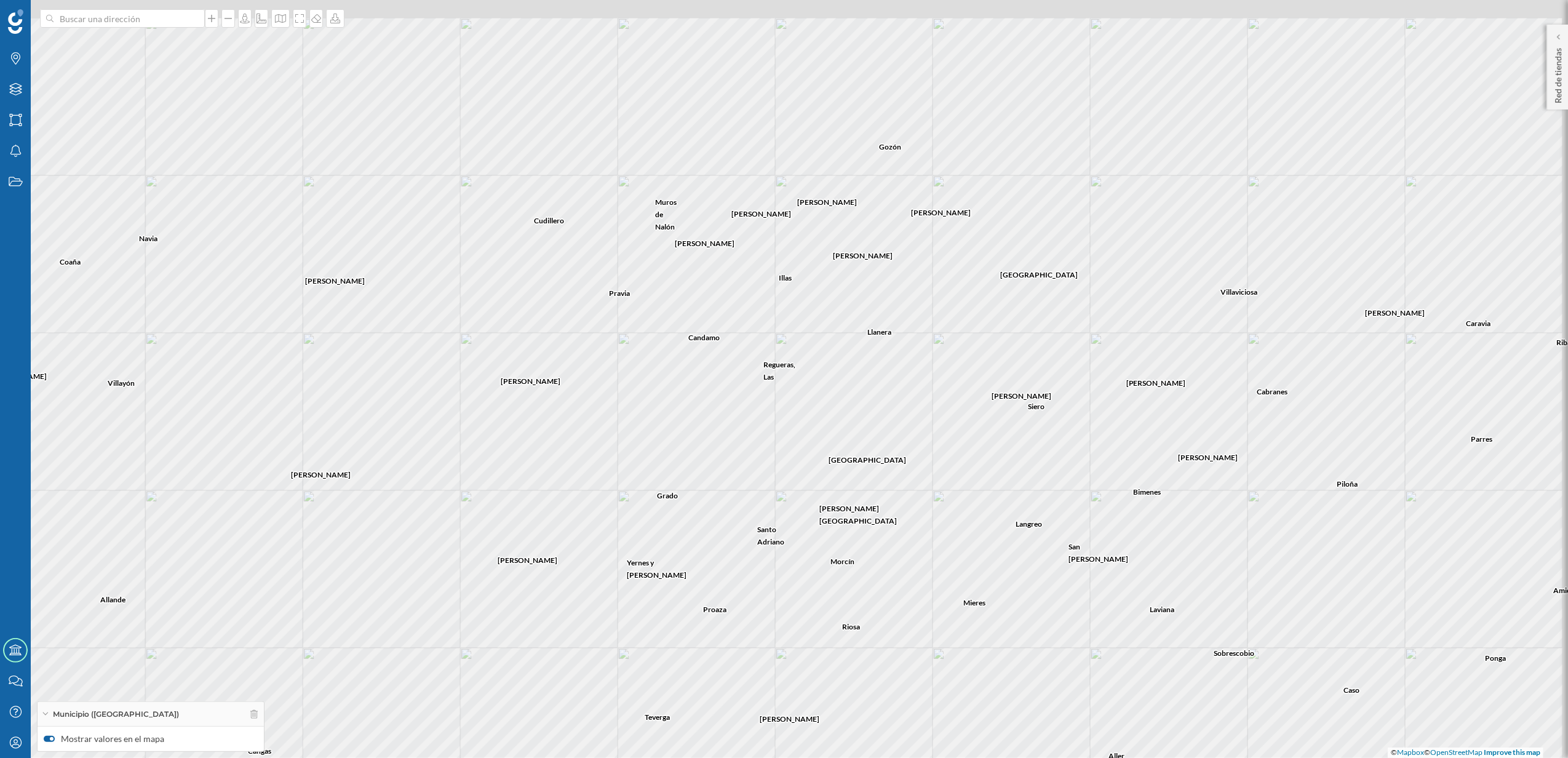
drag, startPoint x: 847, startPoint y: 343, endPoint x: 728, endPoint y: 397, distance: 130.7
click at [728, 397] on div "[PERSON_NAME][GEOGRAPHIC_DATA] [PERSON_NAME] Proaza [PERSON_NAME] Teverga Yerne…" at bounding box center [784, 379] width 1568 height 758
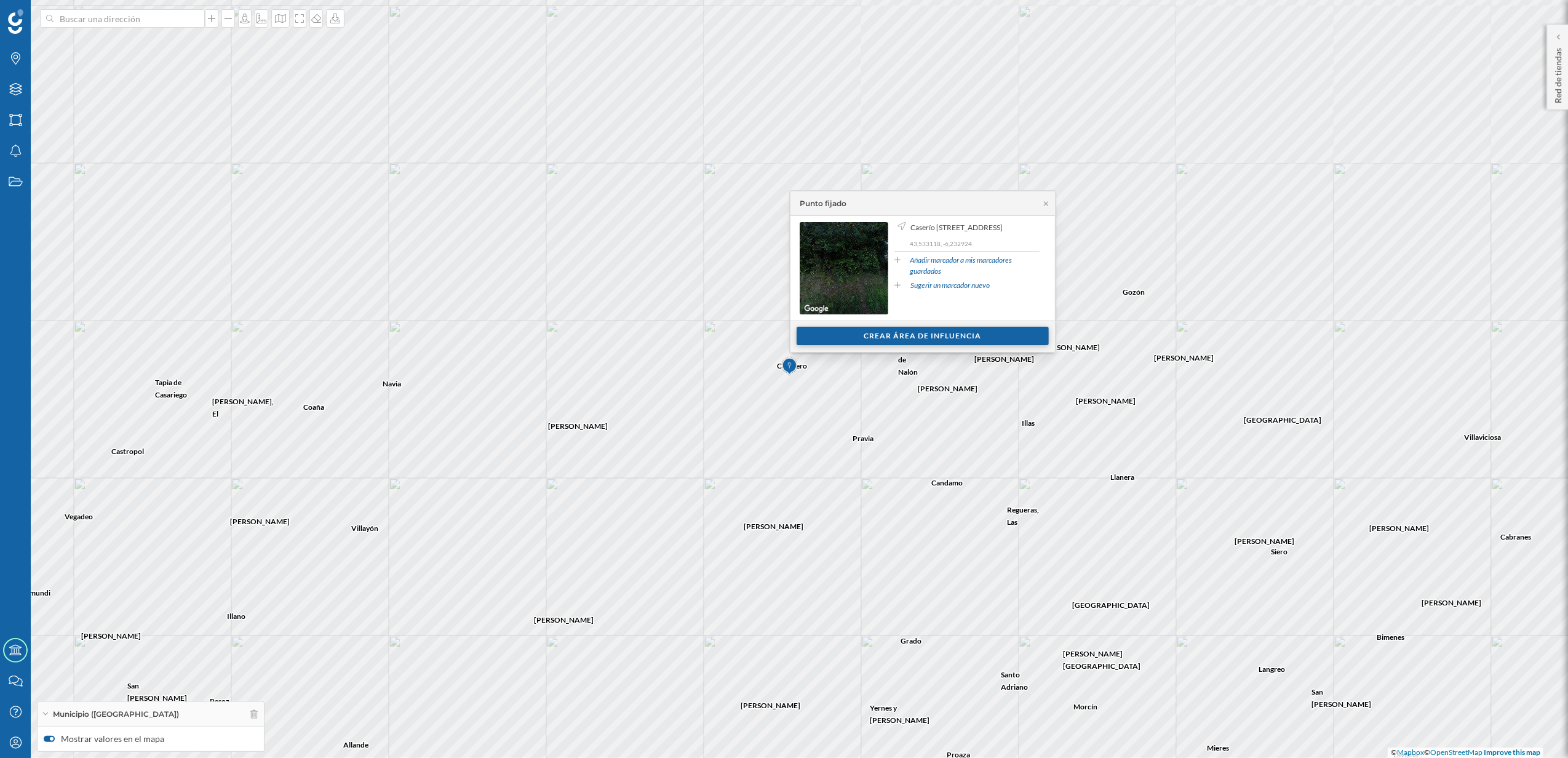
click at [922, 338] on div "Crear área de influencia" at bounding box center [923, 336] width 252 height 19
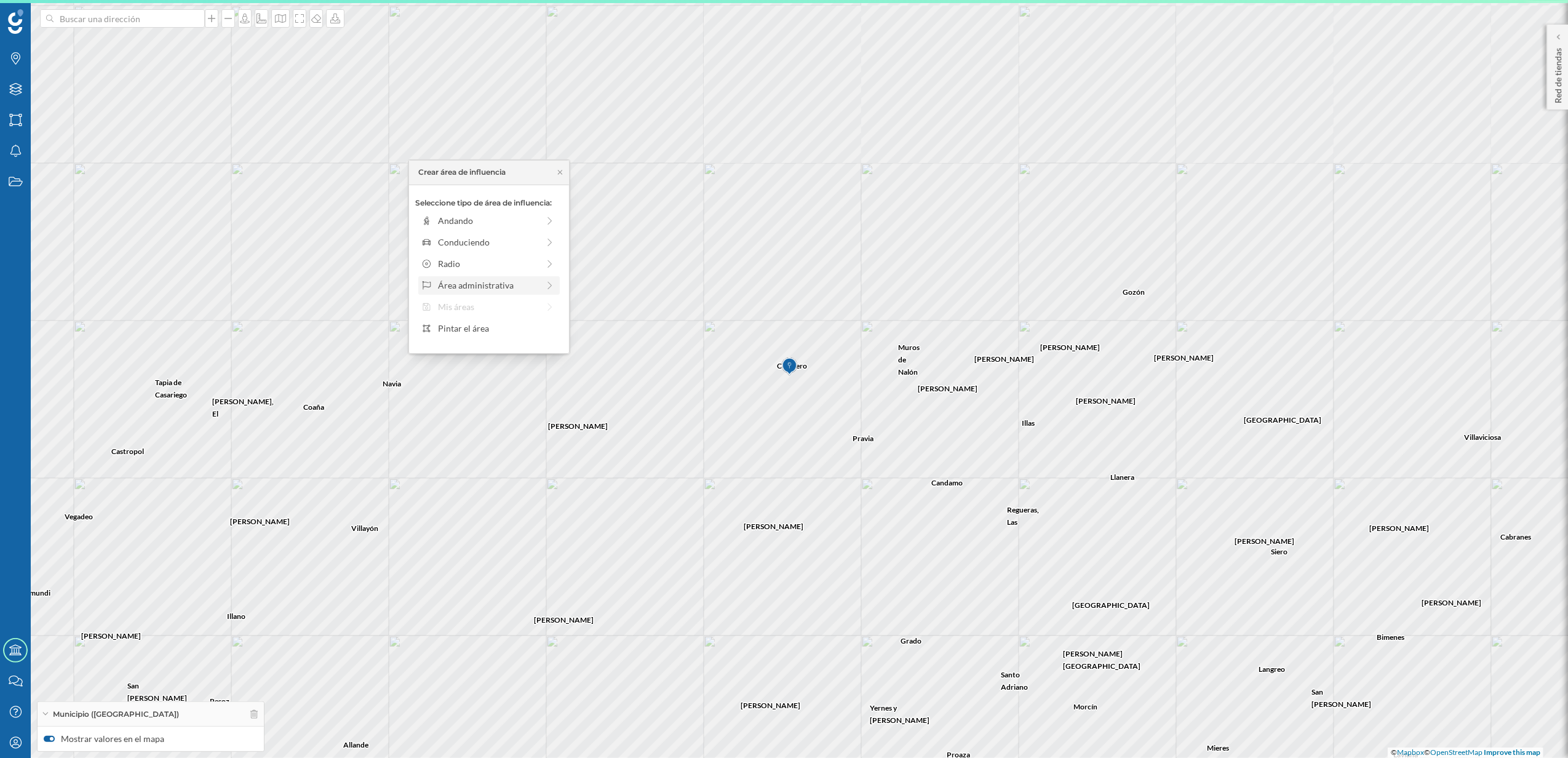
click at [493, 282] on div "Área administrativa" at bounding box center [488, 285] width 100 height 13
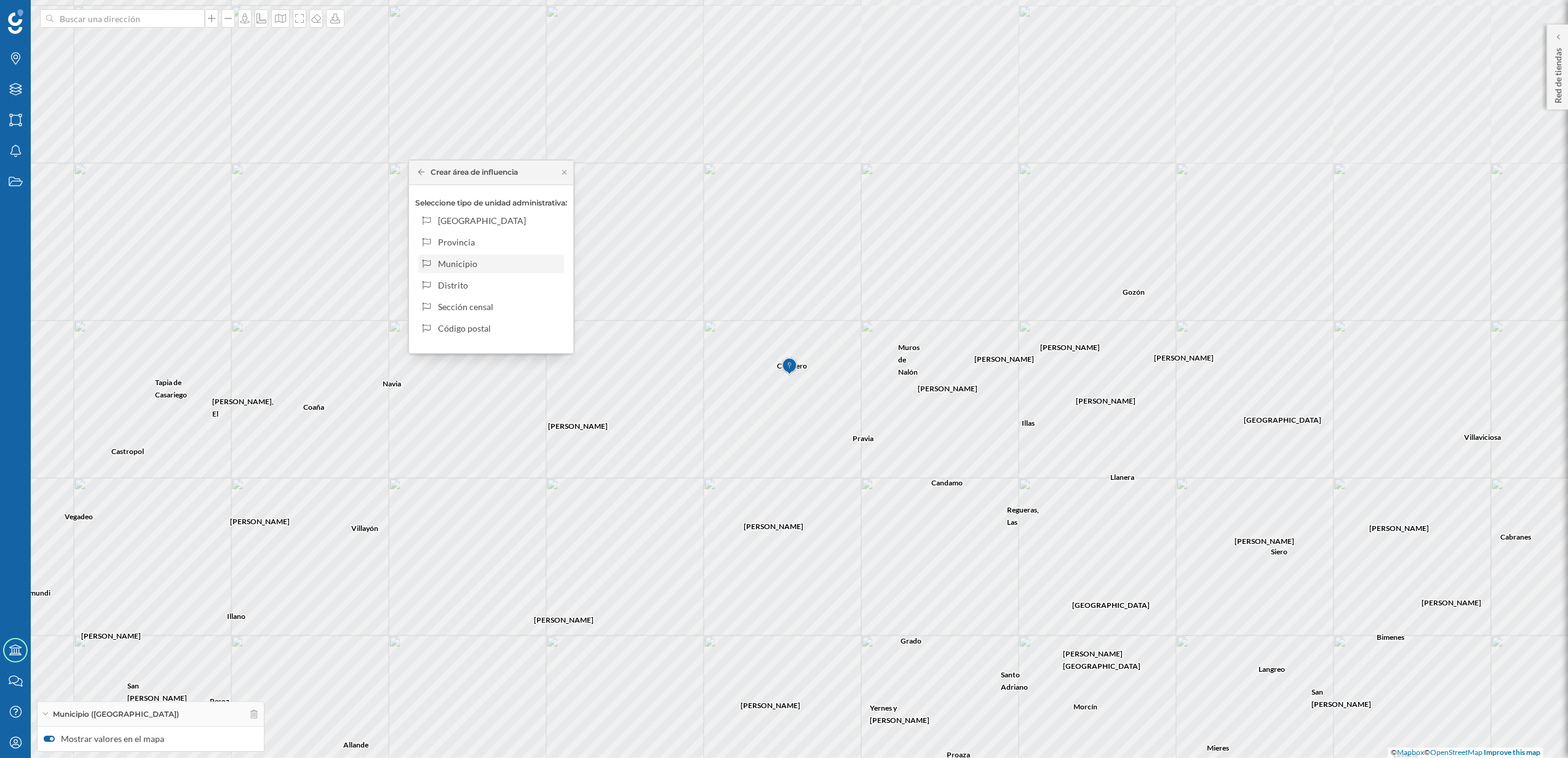
click at [475, 266] on div "Municipio" at bounding box center [498, 264] width 122 height 13
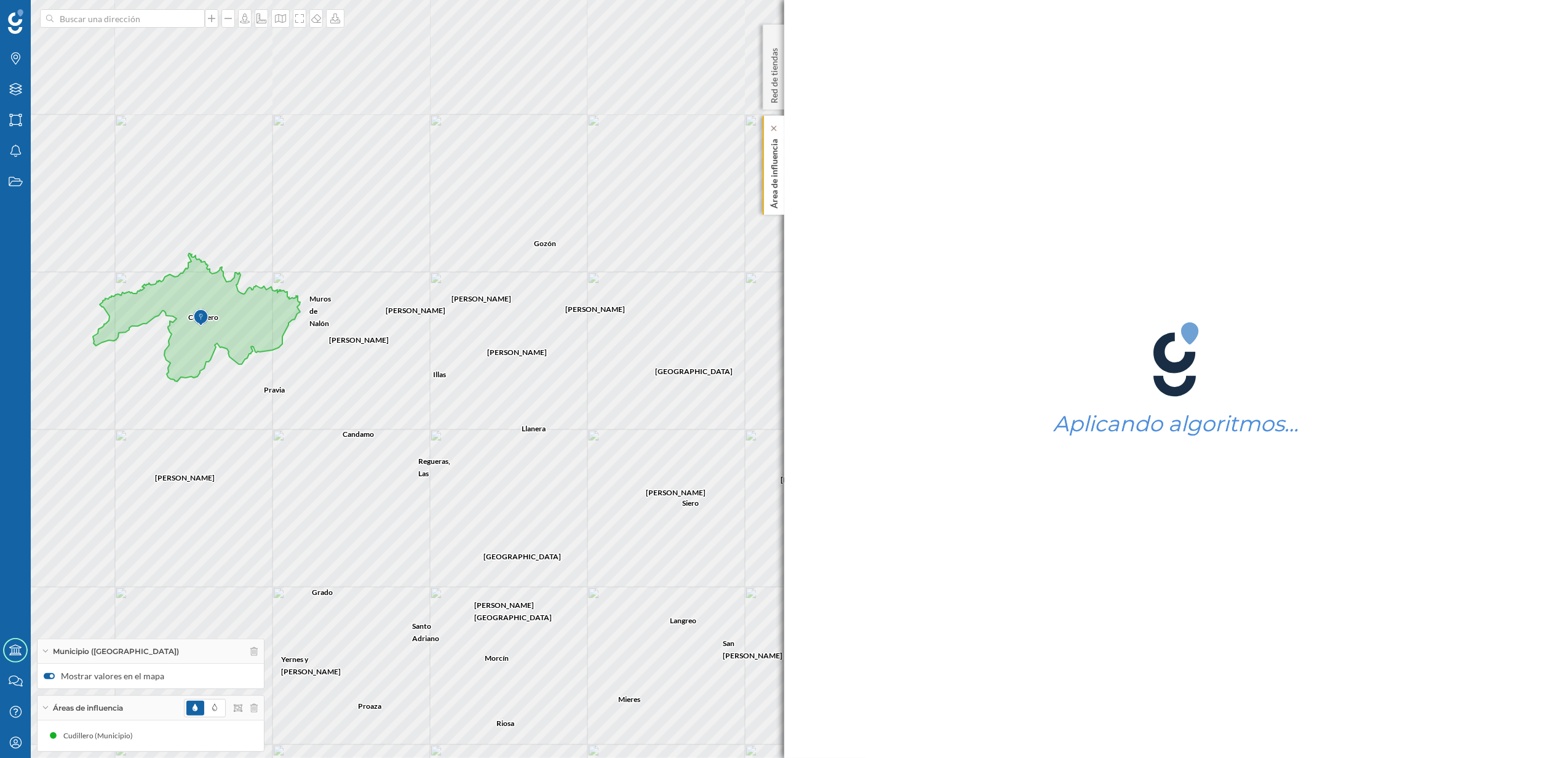
click at [780, 197] on div "Área de influencia" at bounding box center [773, 165] width 21 height 99
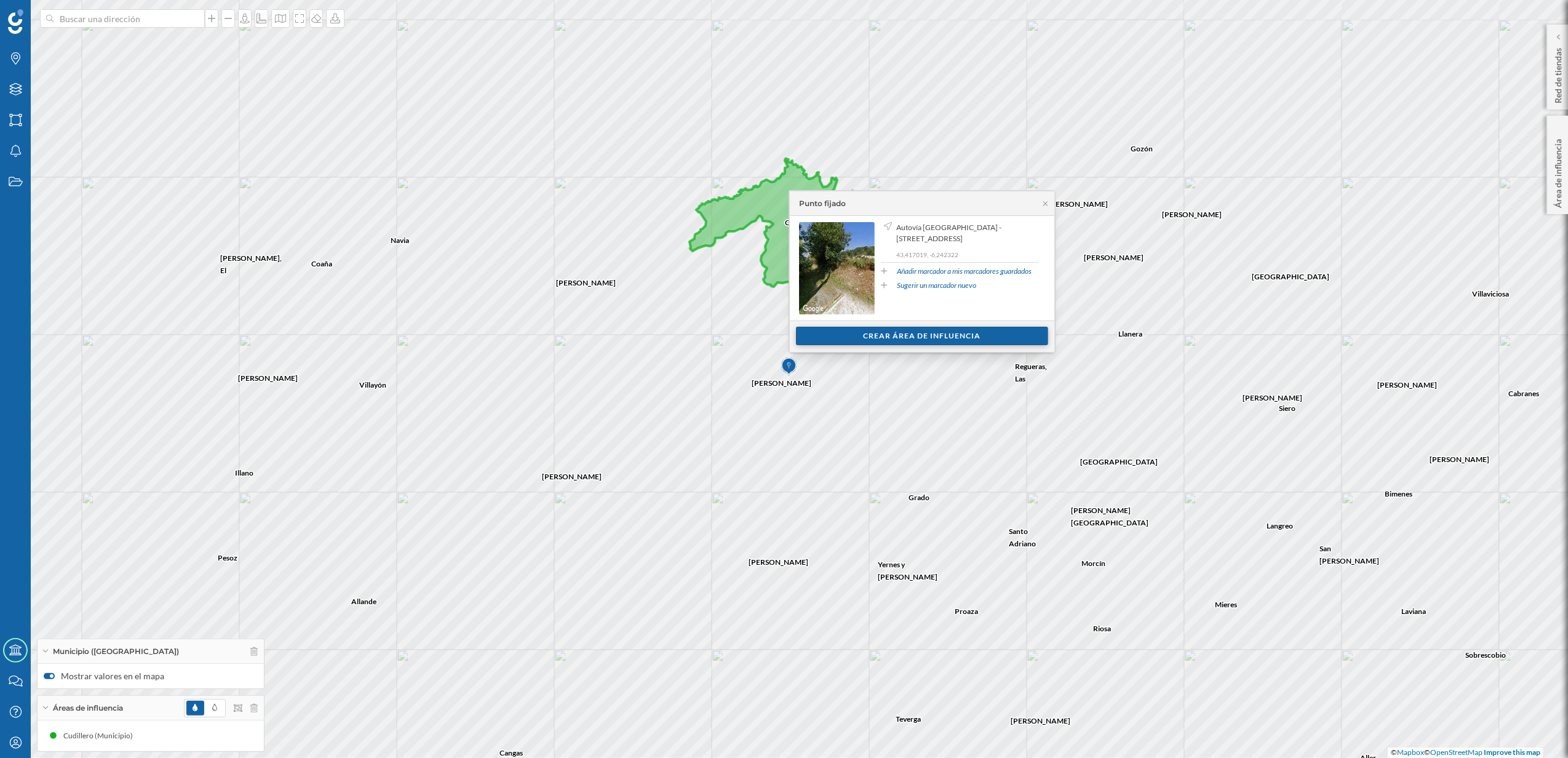
click at [946, 334] on div "Crear área de influencia" at bounding box center [922, 336] width 252 height 19
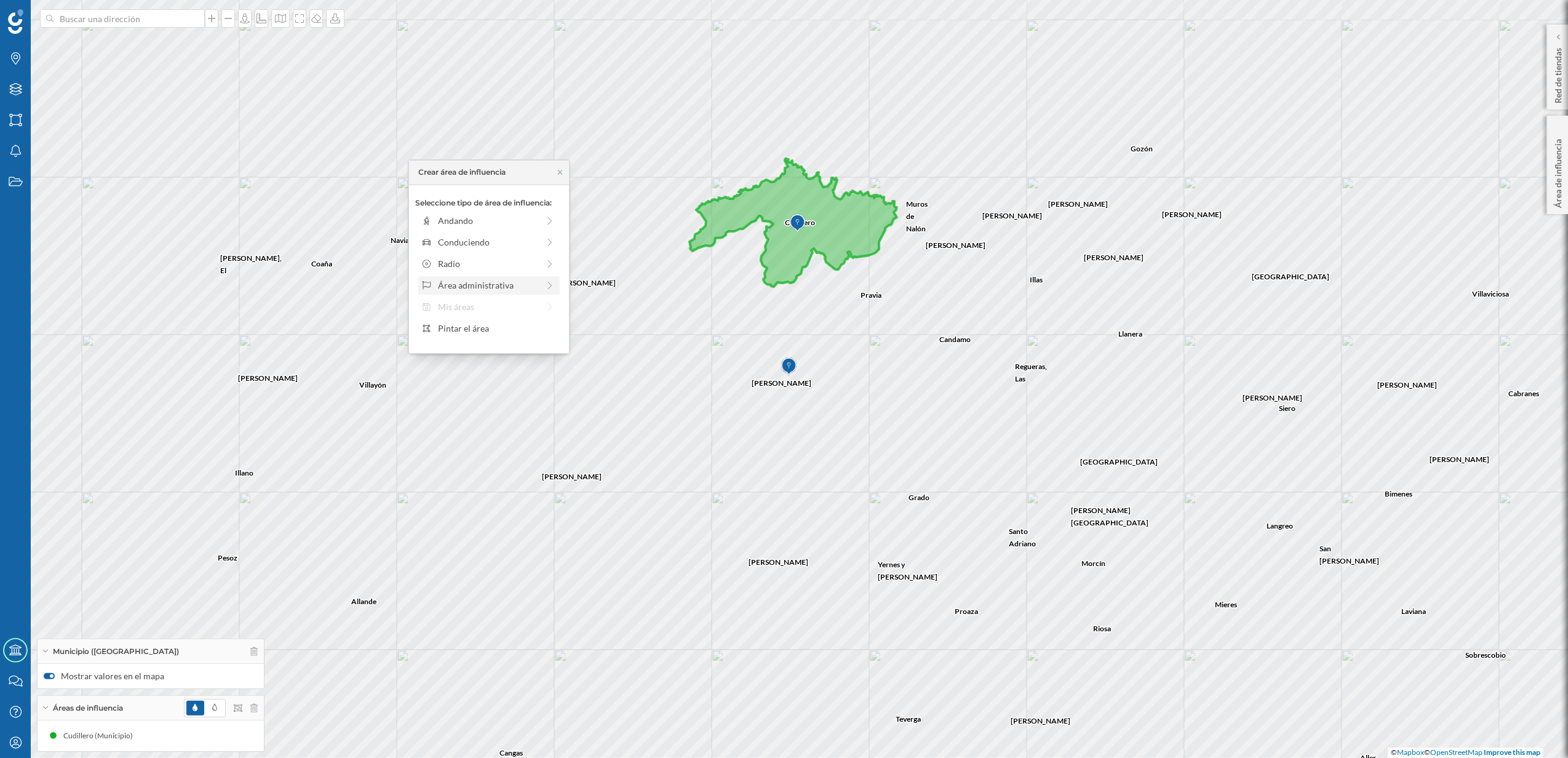
click at [470, 288] on div "Área administrativa" at bounding box center [488, 285] width 100 height 13
click at [461, 266] on div "Municipio" at bounding box center [498, 264] width 122 height 13
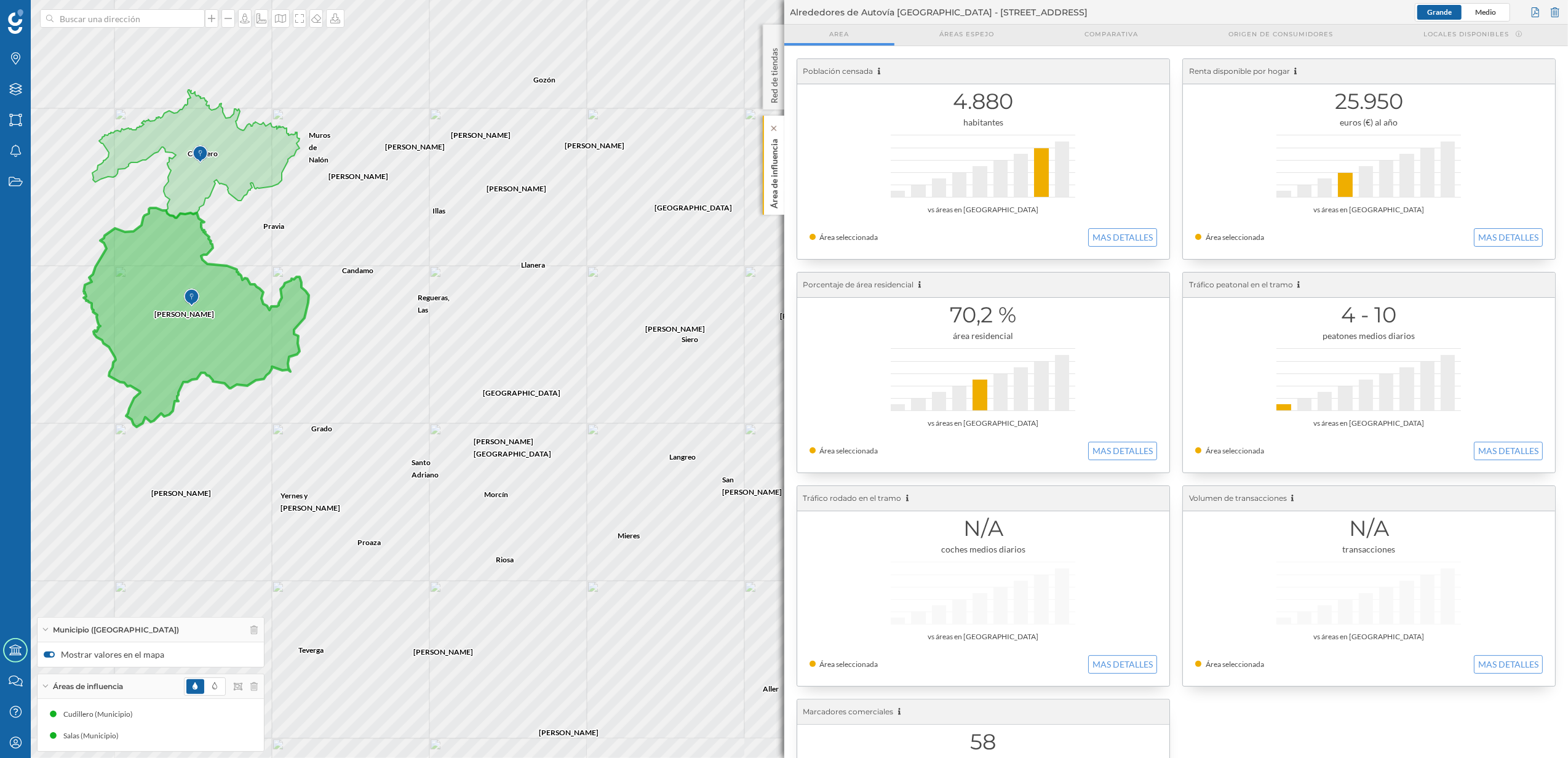
click at [780, 195] on div "Área de influencia" at bounding box center [773, 165] width 21 height 99
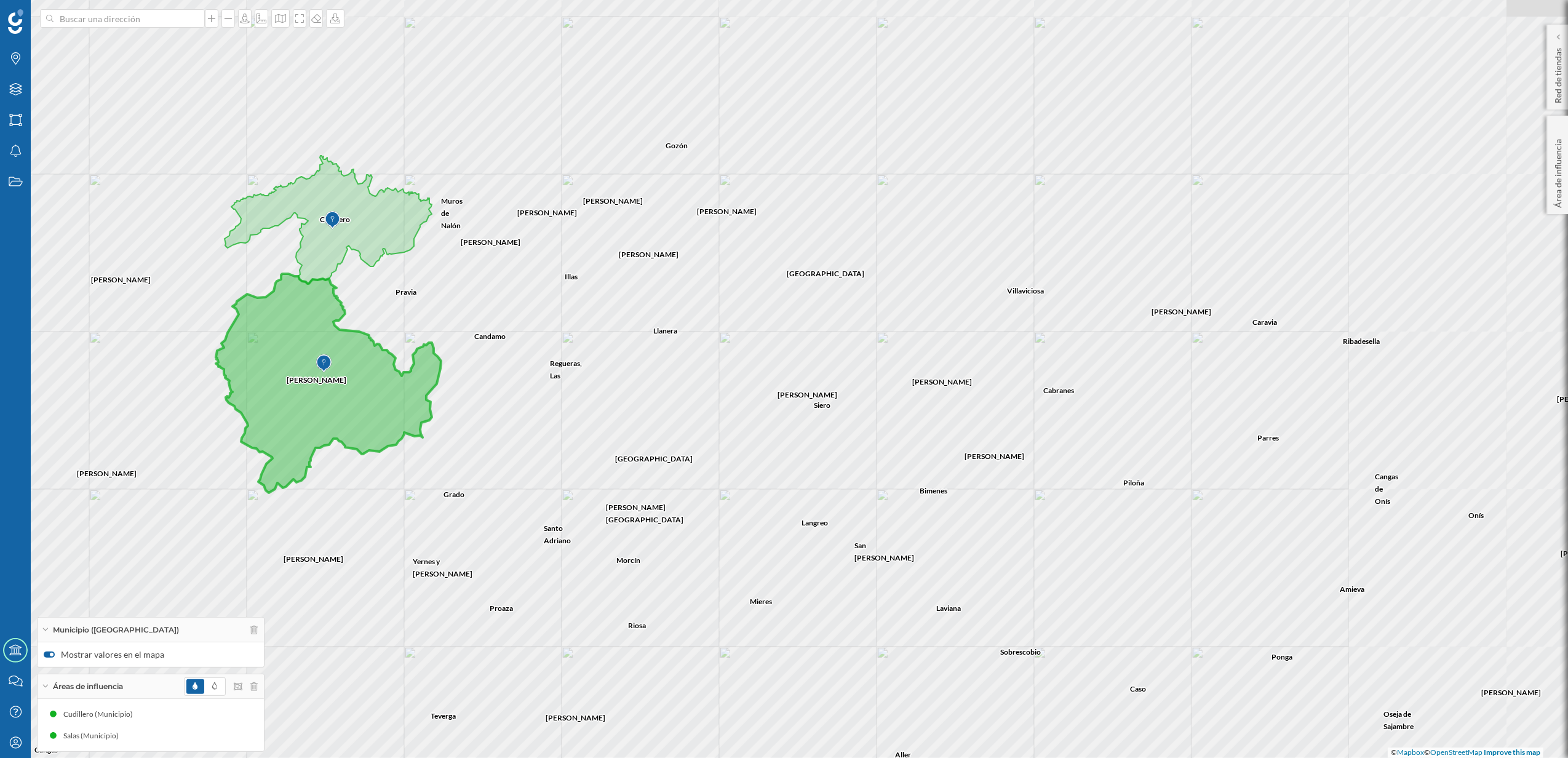
drag, startPoint x: 596, startPoint y: 419, endPoint x: 699, endPoint y: 449, distance: 107.3
click at [699, 449] on div "[PERSON_NAME][GEOGRAPHIC_DATA] [PERSON_NAME] Proaza [PERSON_NAME] Teverga Yerne…" at bounding box center [784, 379] width 1568 height 758
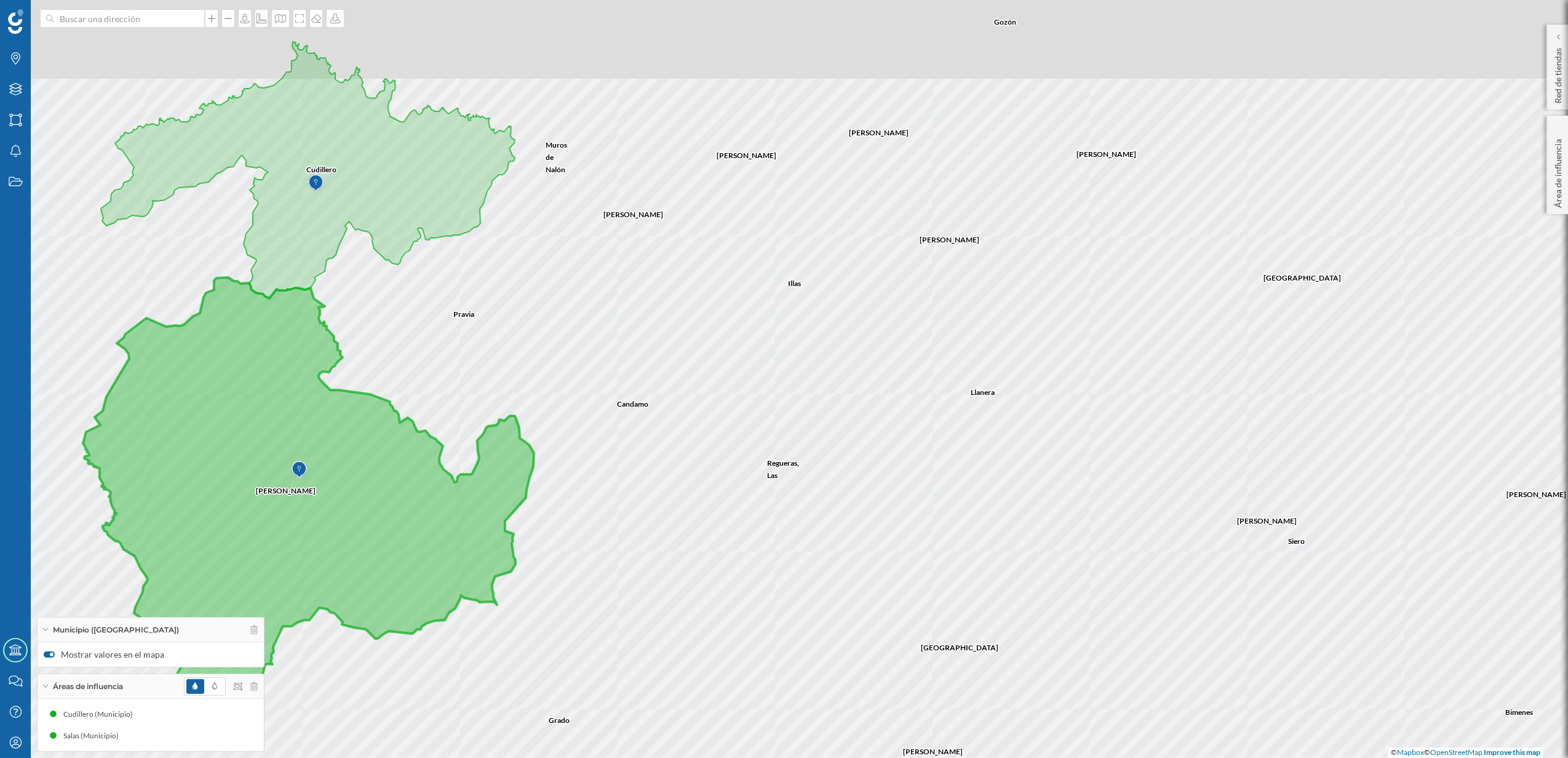
drag, startPoint x: 663, startPoint y: 543, endPoint x: 693, endPoint y: 579, distance: 46.9
click at [693, 579] on div "[GEOGRAPHIC_DATA] [PERSON_NAME][GEOGRAPHIC_DATA] [GEOGRAPHIC_DATA] [GEOGRAPHIC_…" at bounding box center [784, 379] width 1568 height 758
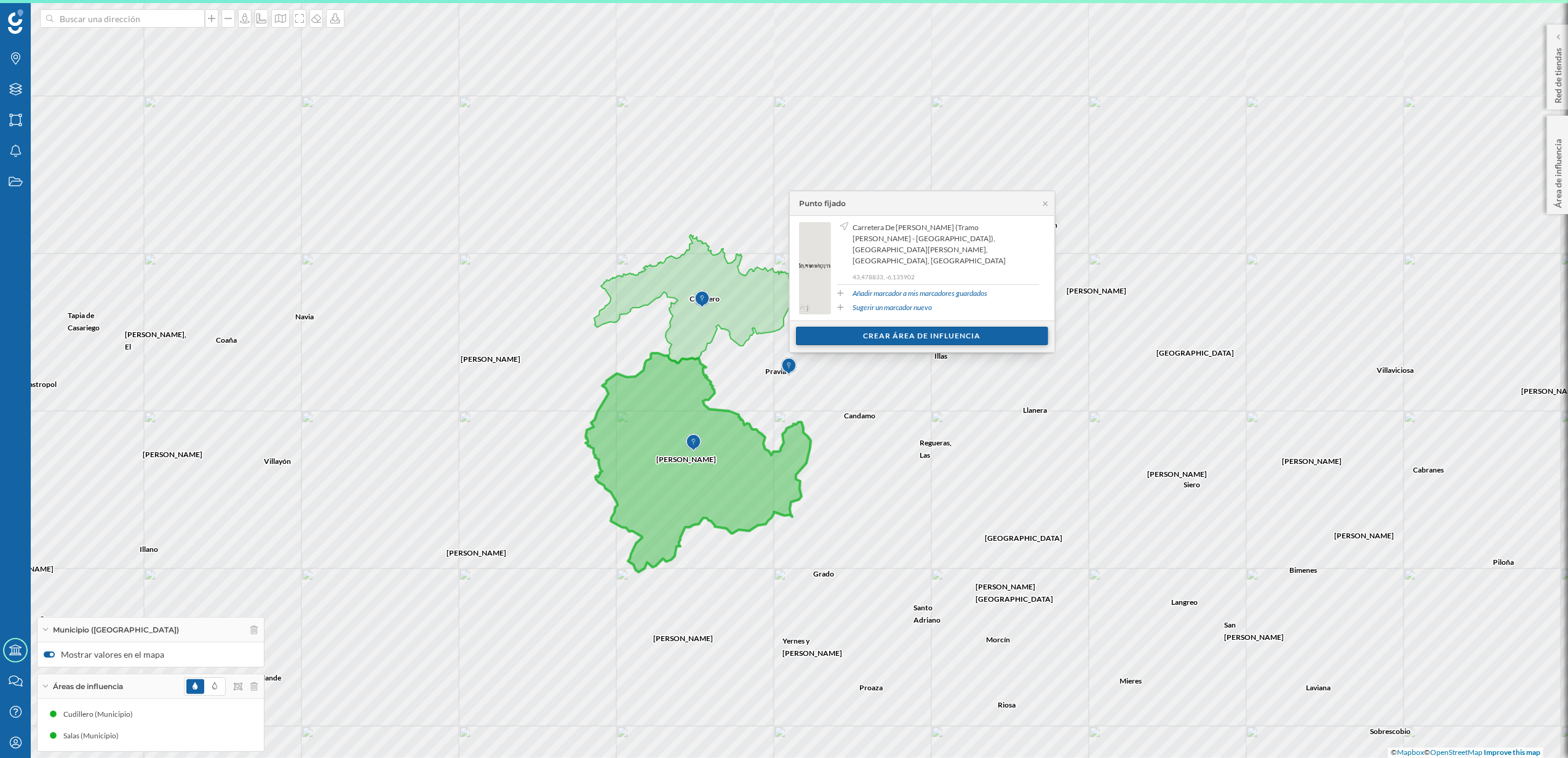
click at [938, 336] on div "Crear área de influencia" at bounding box center [922, 336] width 252 height 19
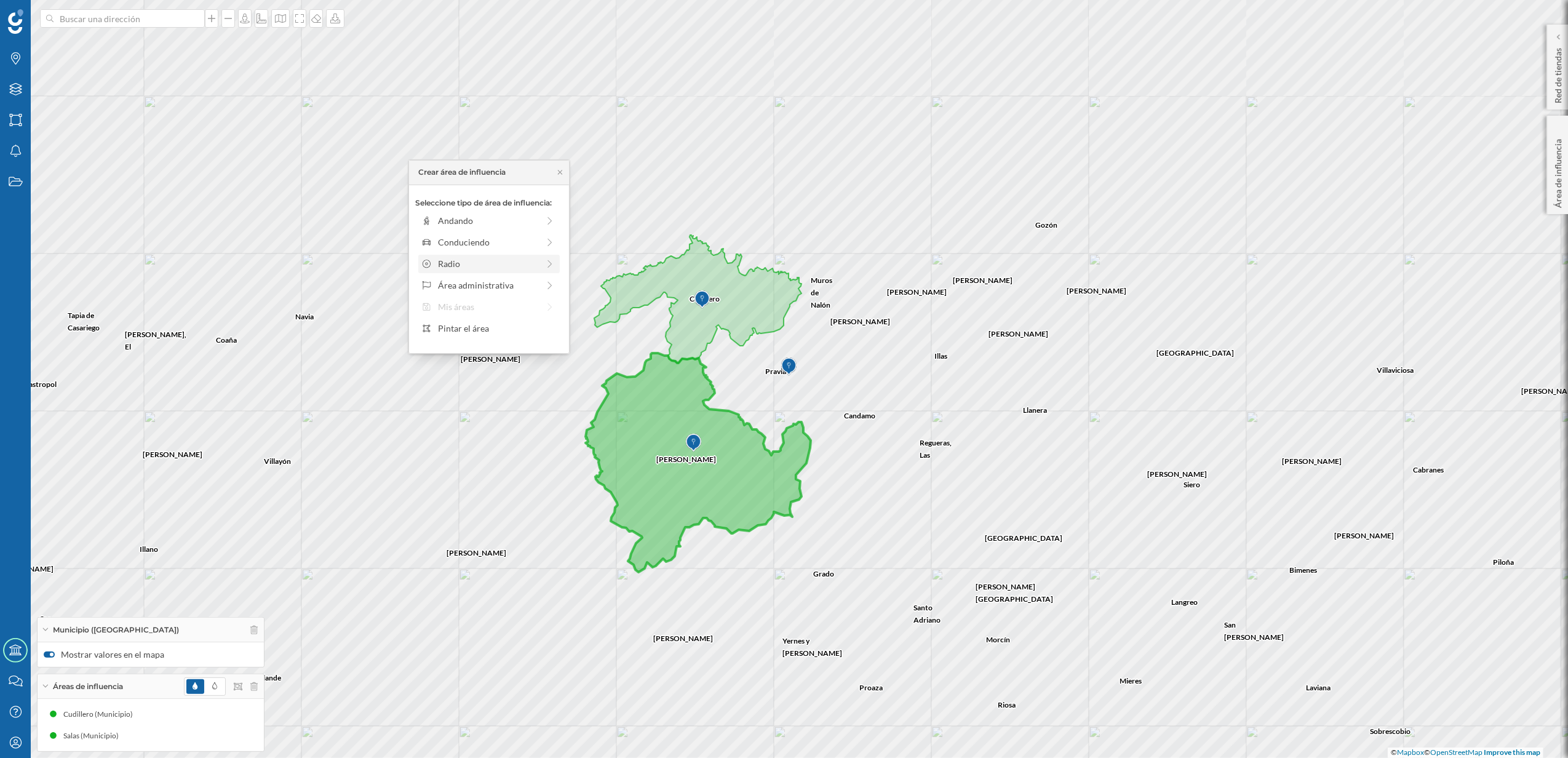
click at [491, 271] on div "Radio" at bounding box center [489, 264] width 141 height 19
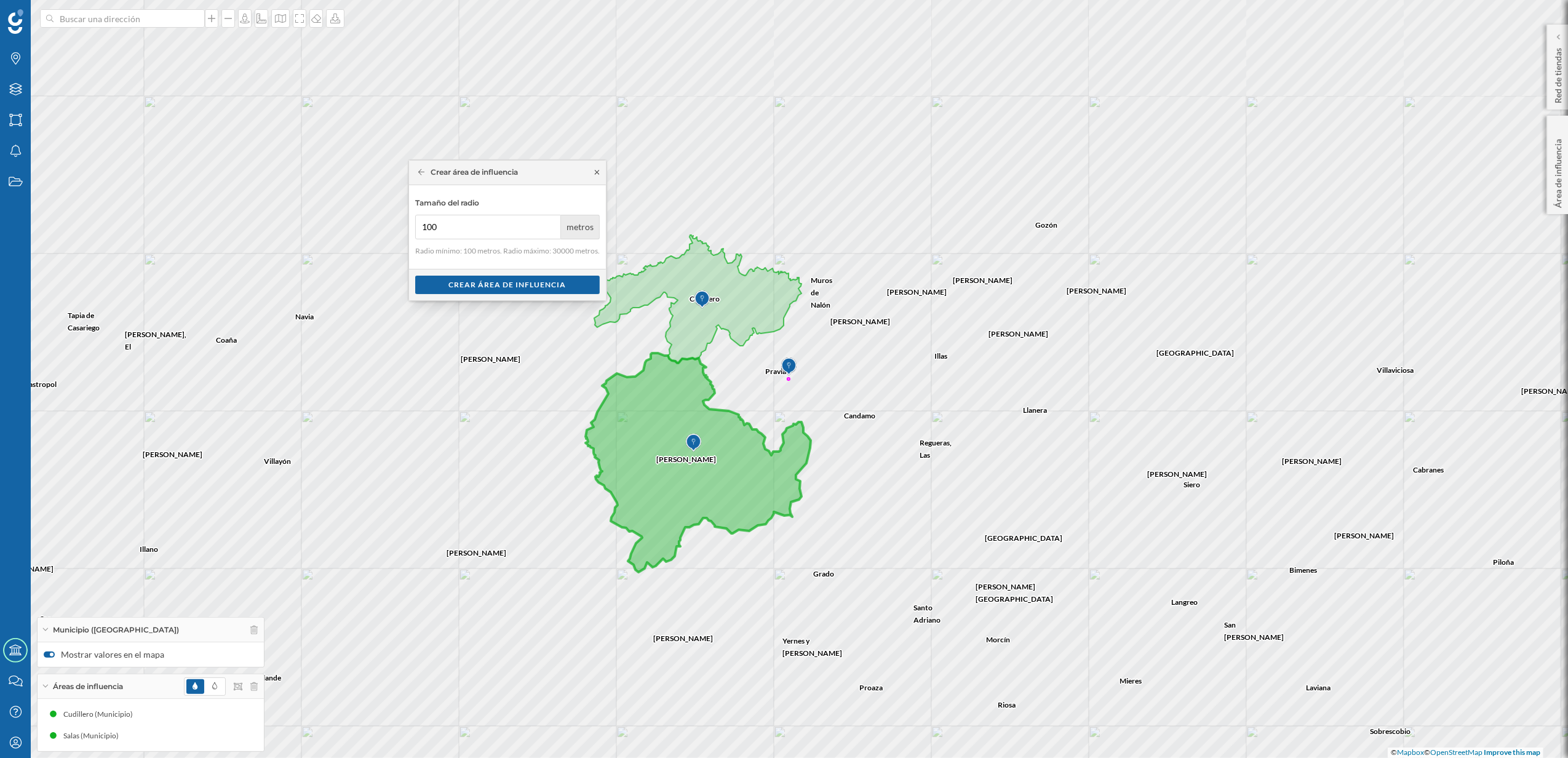
click at [594, 171] on icon at bounding box center [597, 172] width 9 height 7
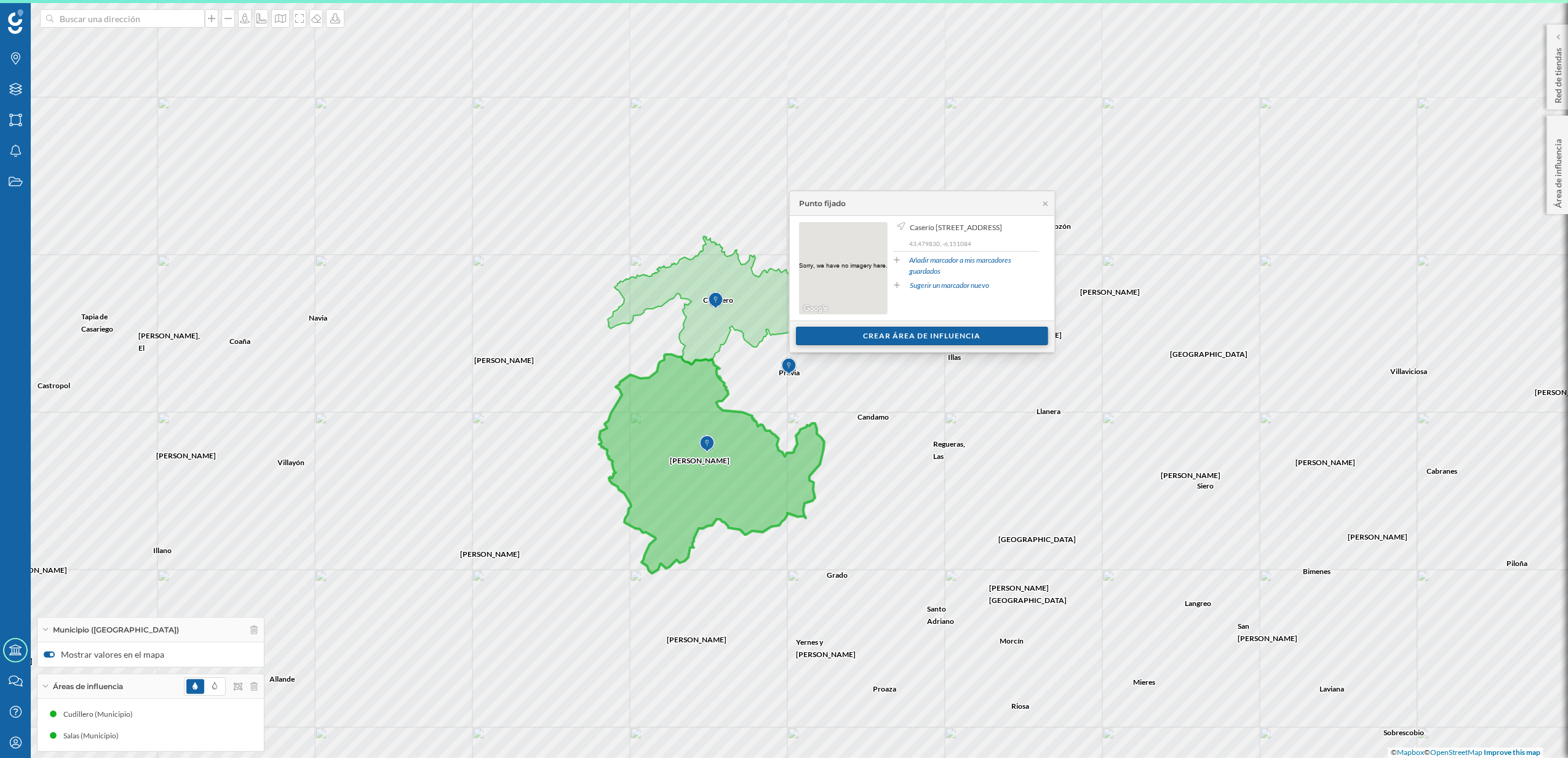
click at [858, 338] on div "Crear área de influencia" at bounding box center [922, 336] width 252 height 19
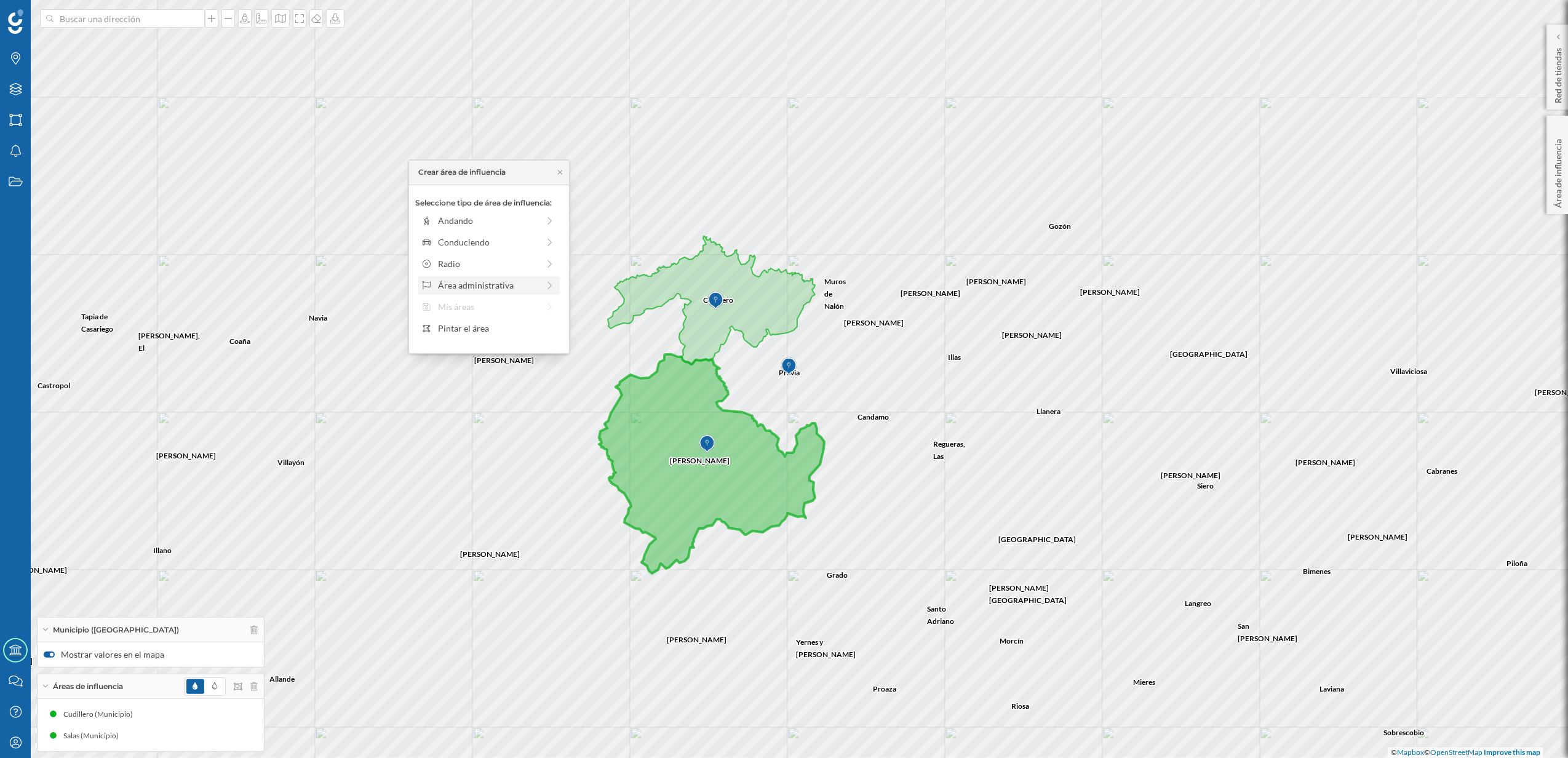
click at [493, 278] on div "Área administrativa" at bounding box center [489, 285] width 141 height 19
click at [465, 264] on div "Municipio" at bounding box center [498, 264] width 122 height 13
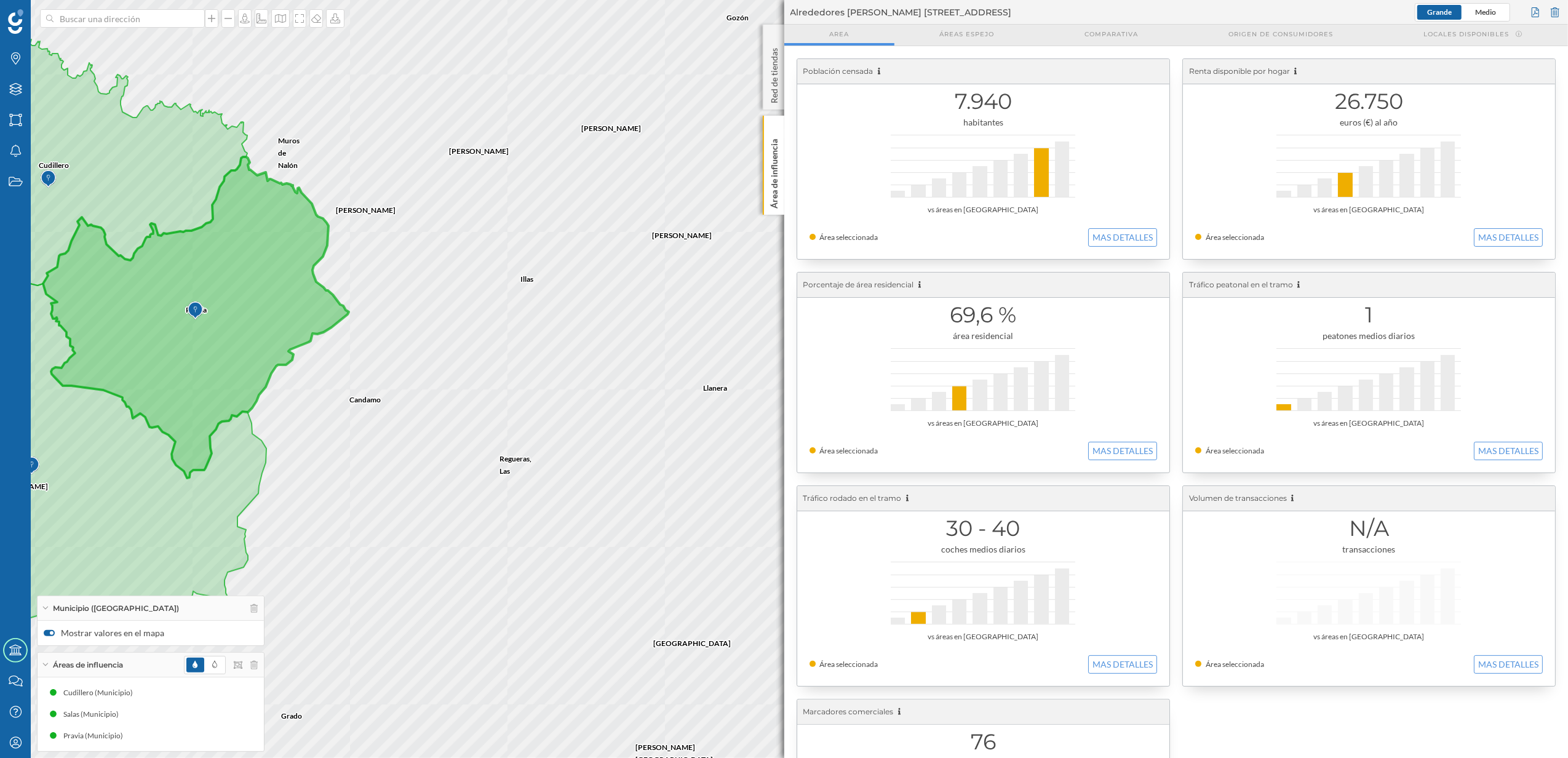
click at [785, 199] on div "Población censada 7.940 habitantes vs áreas en [GEOGRAPHIC_DATA] Área seleccion…" at bounding box center [1176, 479] width 784 height 866
click at [764, 193] on div "Área de influencia" at bounding box center [773, 165] width 21 height 99
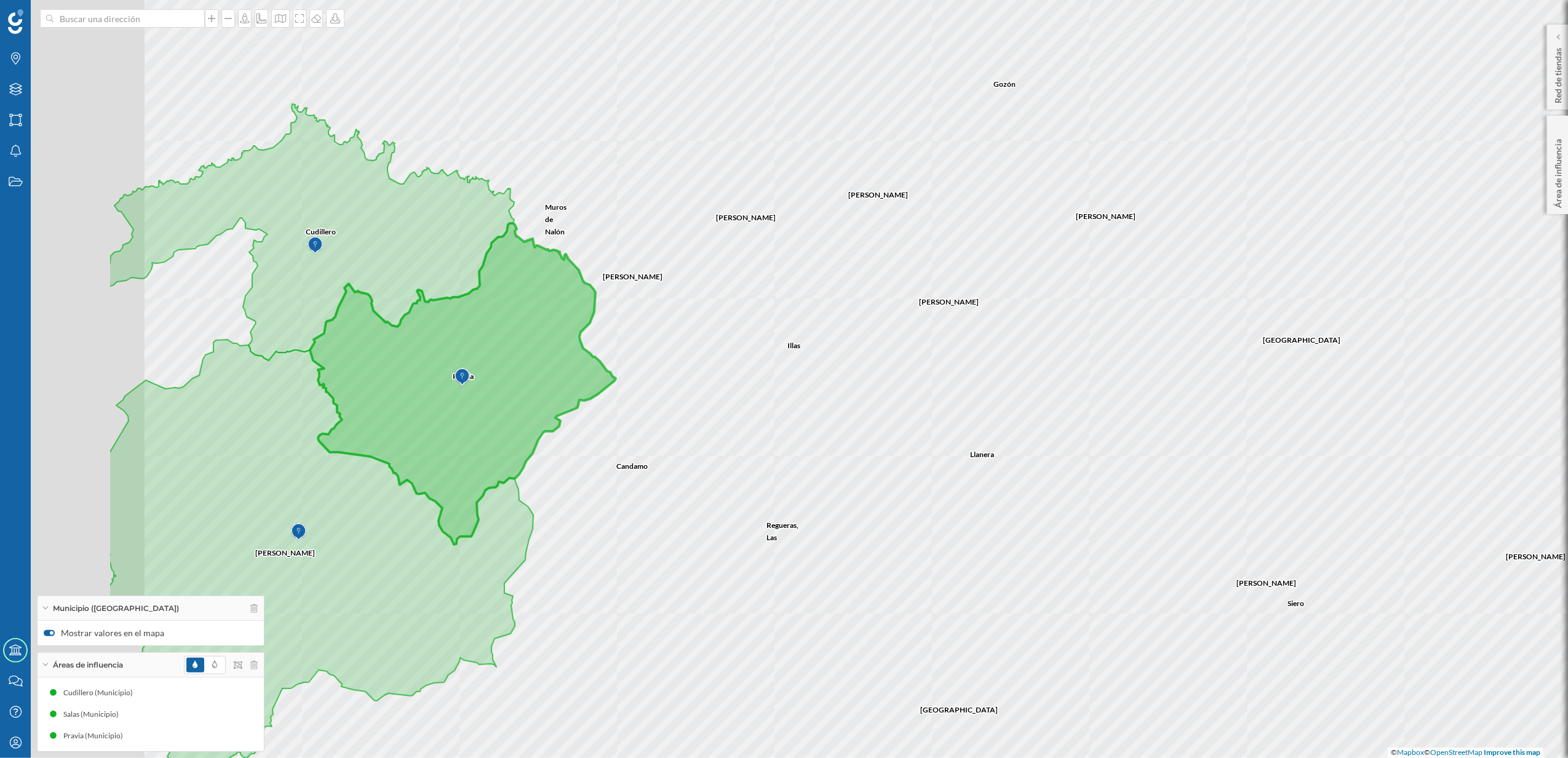
drag, startPoint x: 805, startPoint y: 440, endPoint x: 1072, endPoint y: 507, distance: 275.3
click at [1072, 507] on div "[GEOGRAPHIC_DATA] [GEOGRAPHIC_DATA] [PERSON_NAME] [GEOGRAPHIC_DATA][PERSON_NAME…" at bounding box center [784, 379] width 1568 height 758
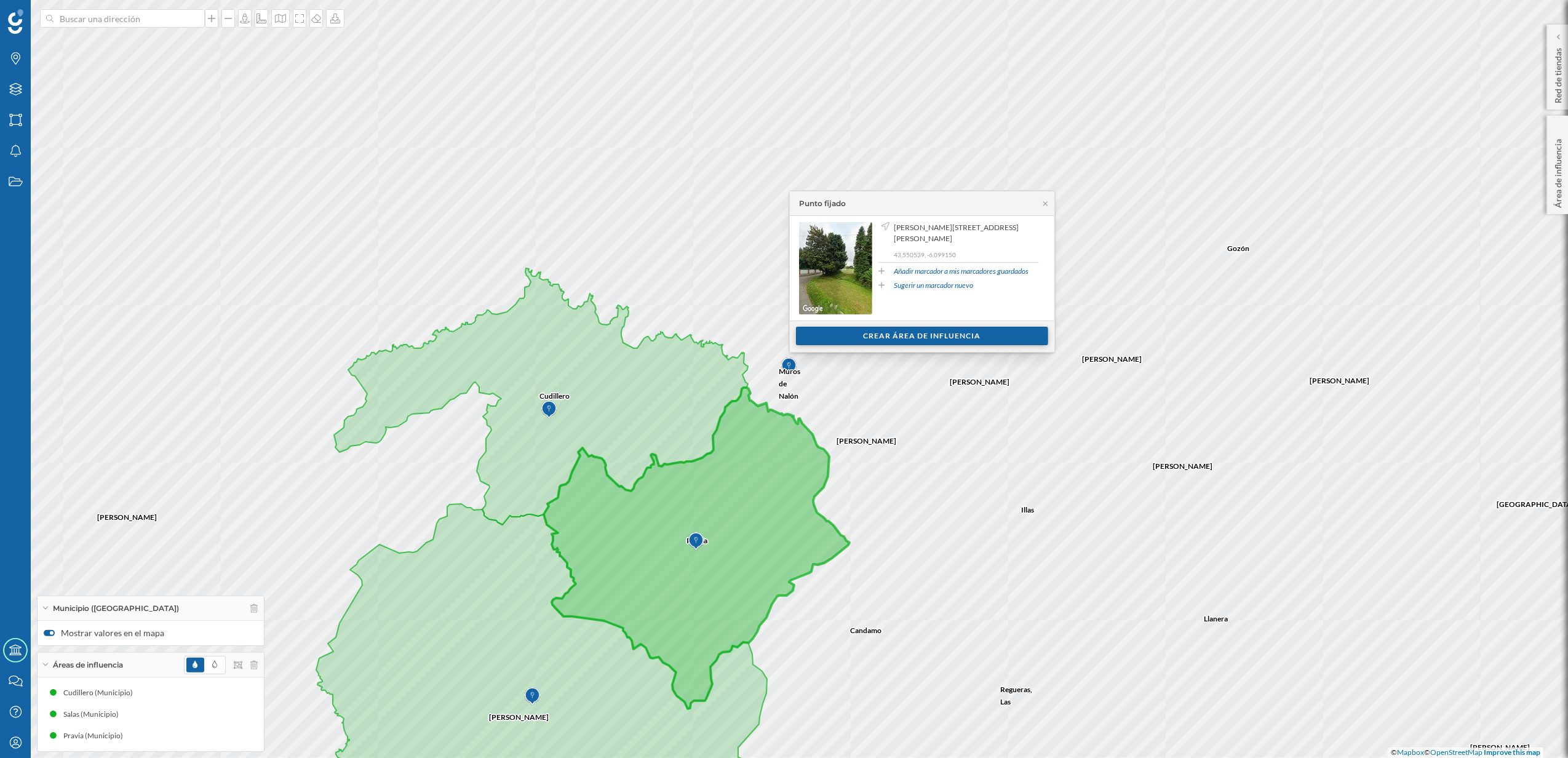
click at [926, 336] on div "Crear área de influencia" at bounding box center [922, 336] width 252 height 19
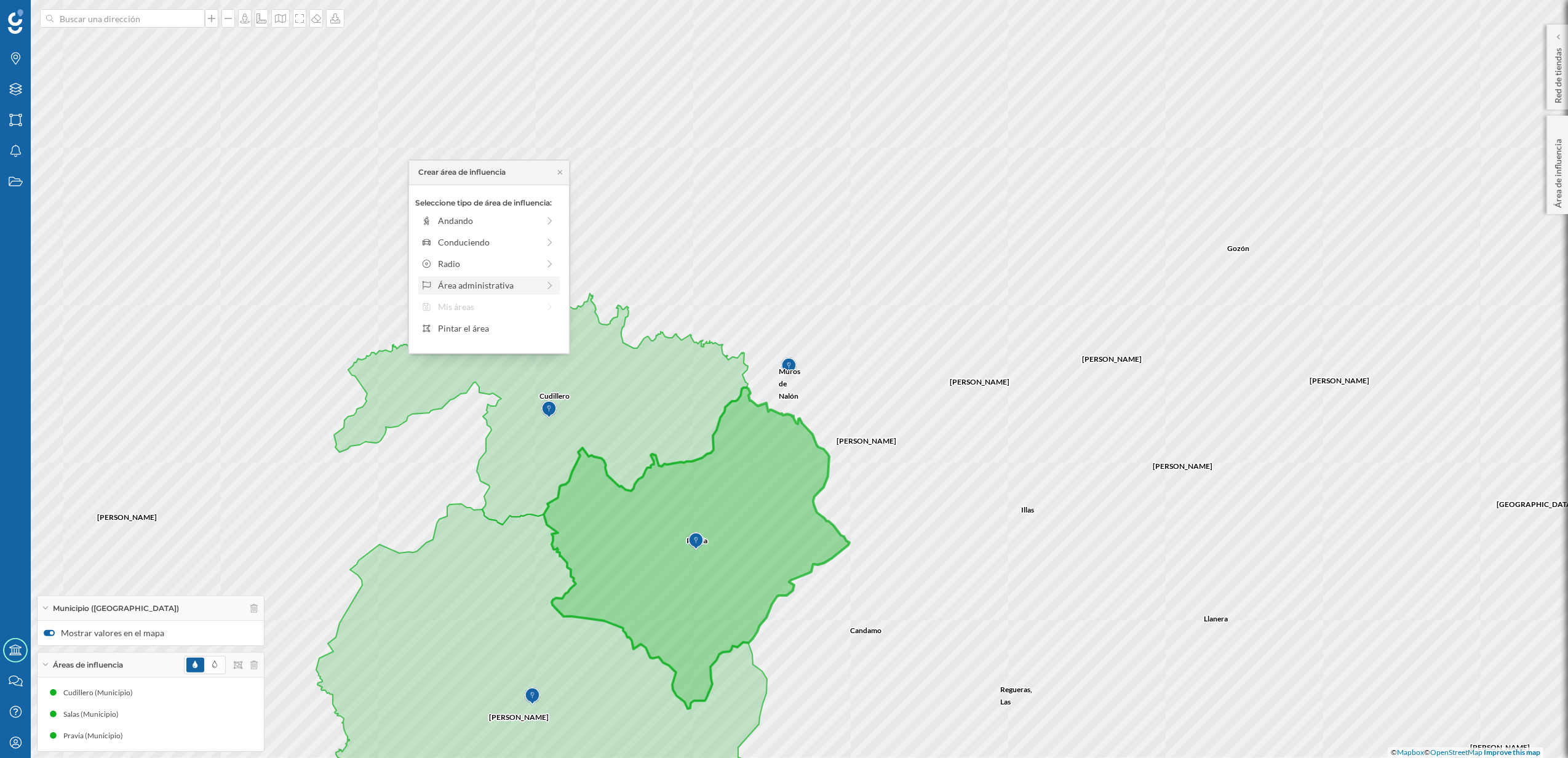
click at [483, 285] on div "Área administrativa" at bounding box center [488, 285] width 100 height 13
click at [461, 255] on div "Municipio" at bounding box center [491, 264] width 146 height 19
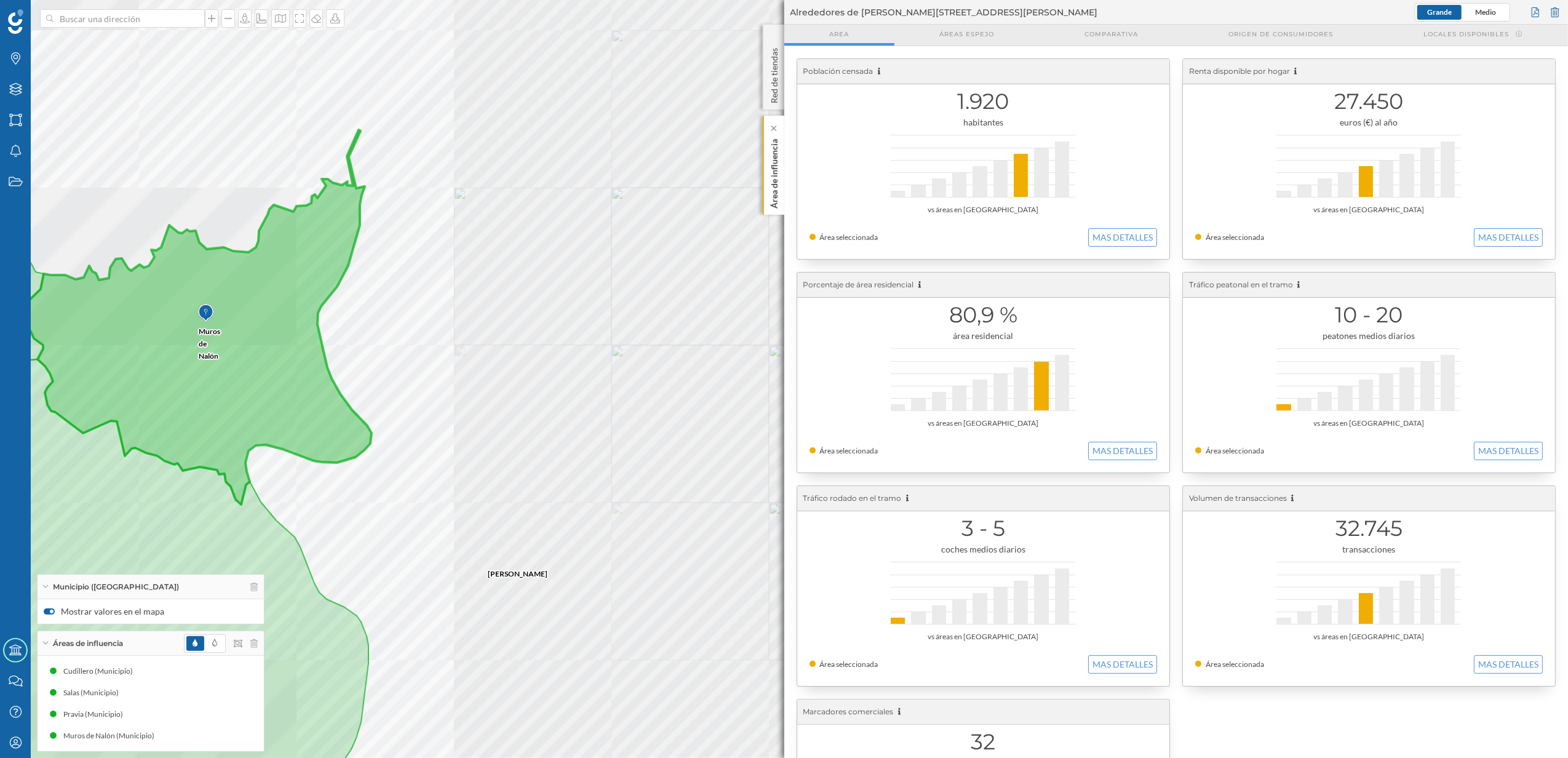
click at [782, 207] on div "Área de influencia" at bounding box center [773, 165] width 21 height 99
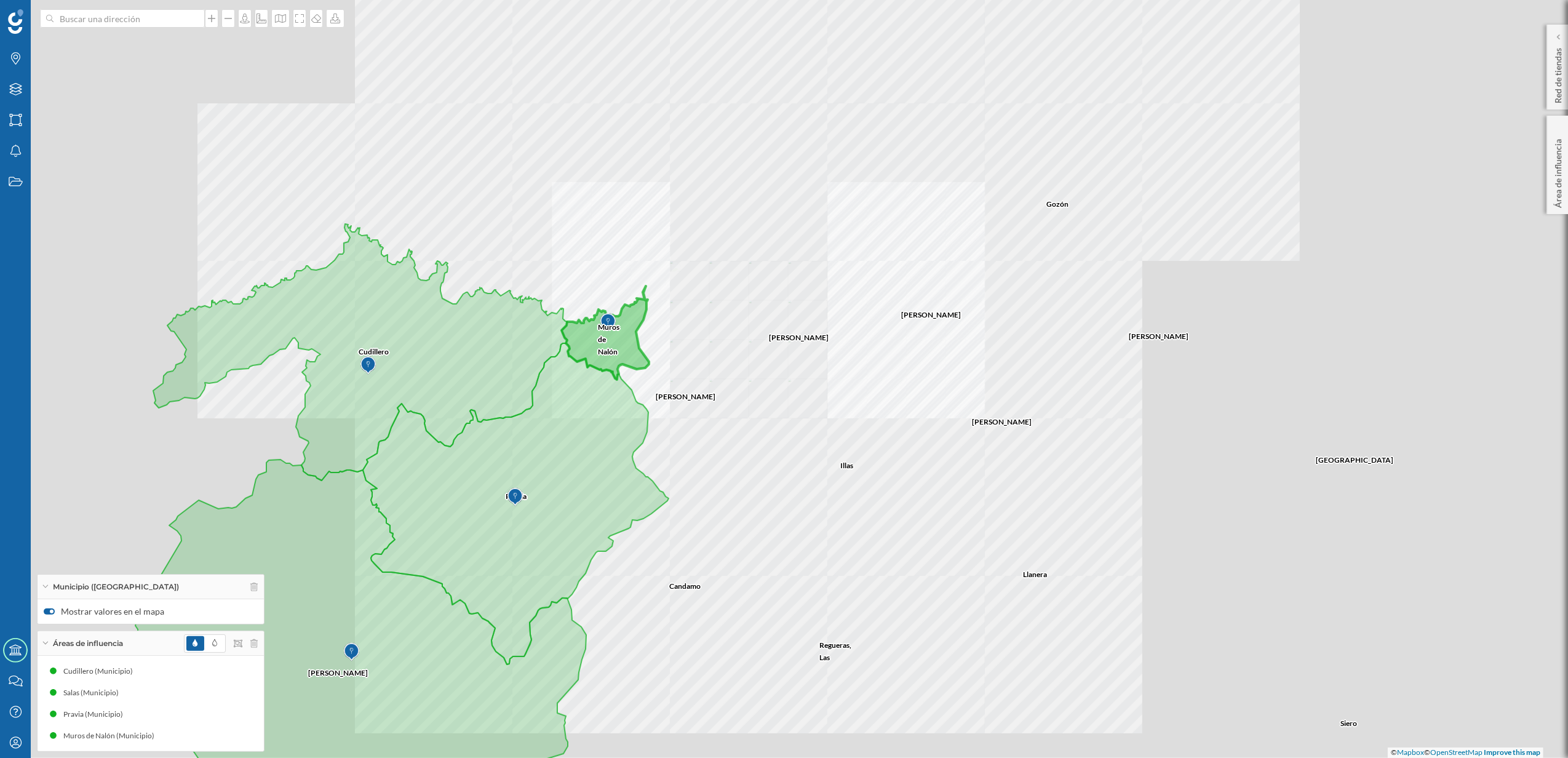
drag, startPoint x: 793, startPoint y: 438, endPoint x: 789, endPoint y: 379, distance: 59.1
click at [789, 379] on div "[PERSON_NAME] [PERSON_NAME] [GEOGRAPHIC_DATA][PERSON_NAME] Cudillero [PERSON_NA…" at bounding box center [784, 379] width 1568 height 758
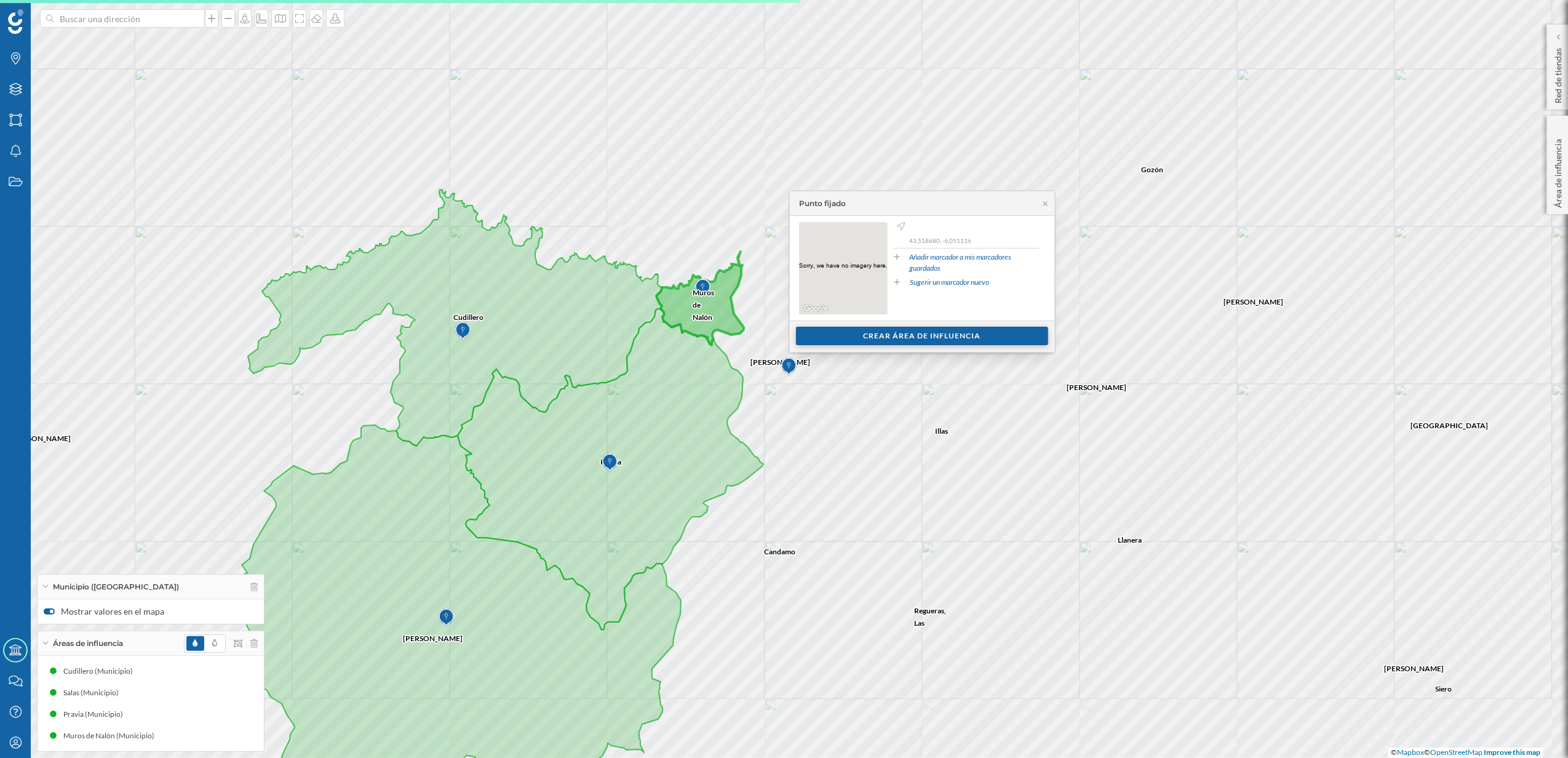
click at [933, 338] on div "Crear área de influencia" at bounding box center [922, 336] width 252 height 19
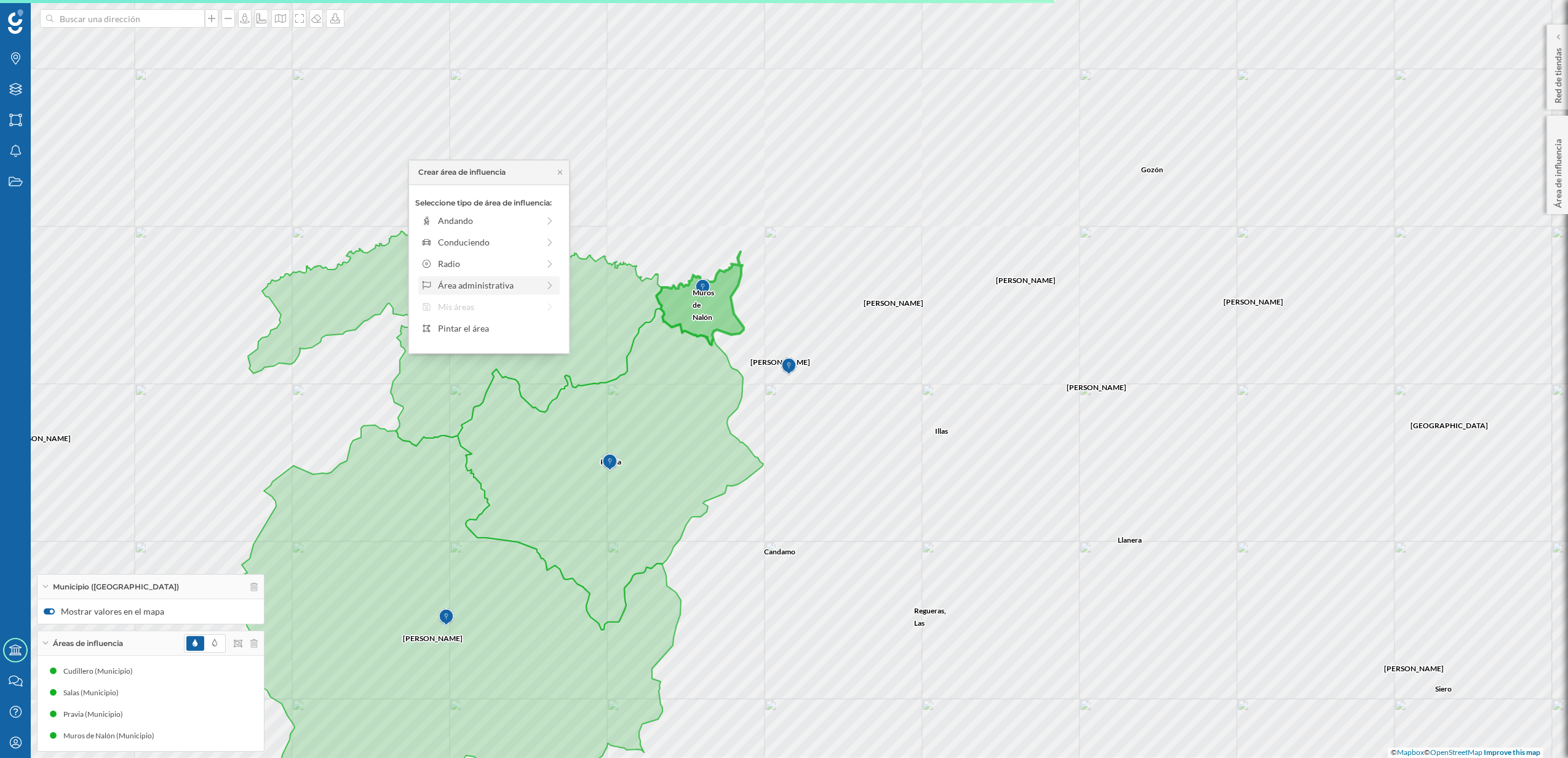
click at [530, 283] on div "Área administrativa" at bounding box center [488, 285] width 100 height 13
click at [476, 264] on div "Municipio" at bounding box center [498, 264] width 122 height 13
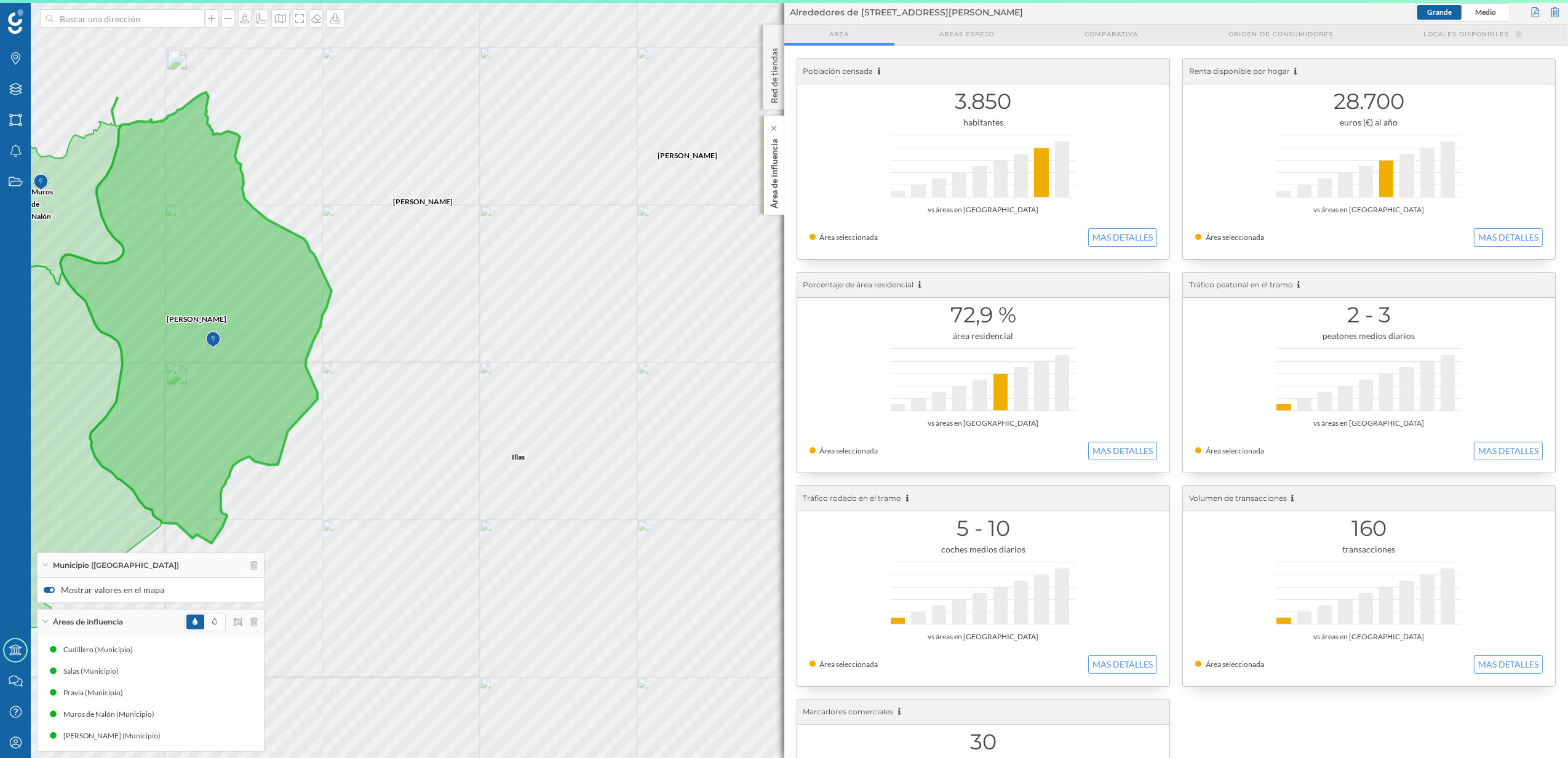
click at [779, 202] on p "Área de influencia" at bounding box center [773, 172] width 12 height 75
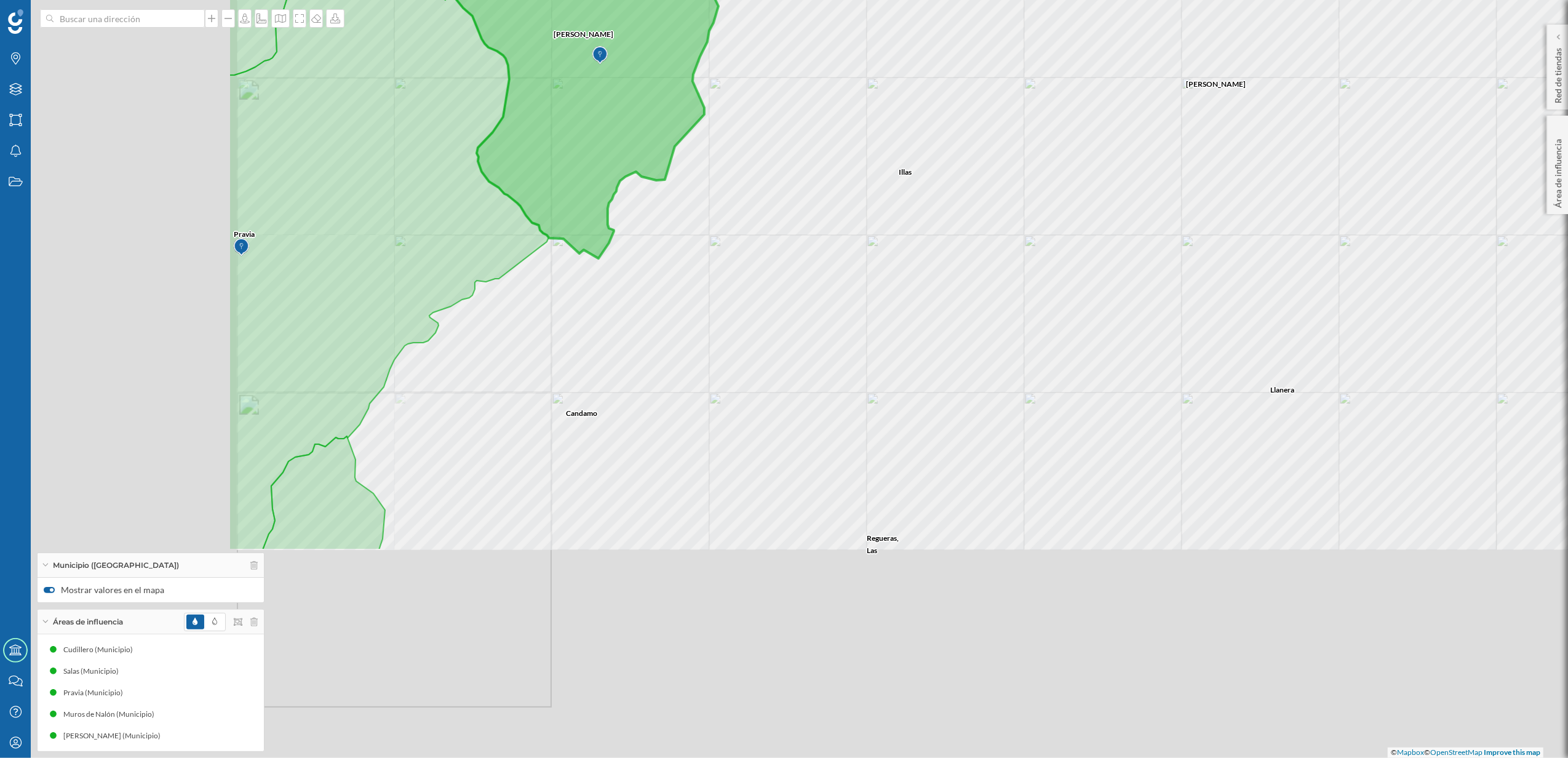
drag, startPoint x: 732, startPoint y: 540, endPoint x: 1111, endPoint y: 259, distance: 471.8
click at [1111, 259] on div "[PERSON_NAME] [PERSON_NAME] [GEOGRAPHIC_DATA][PERSON_NAME][GEOGRAPHIC_DATA] [PE…" at bounding box center [784, 379] width 1568 height 758
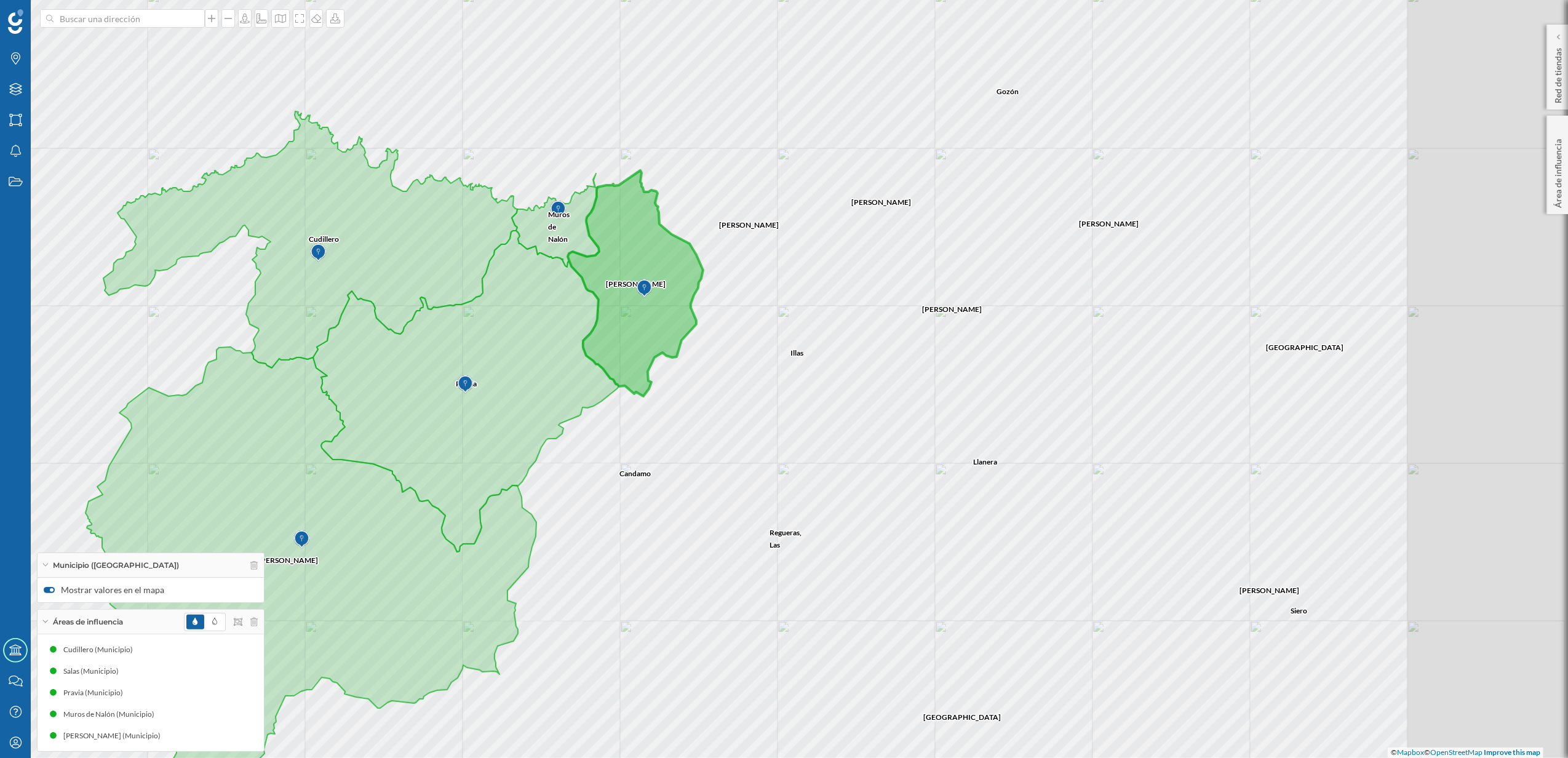
drag, startPoint x: 1179, startPoint y: 332, endPoint x: 957, endPoint y: 411, distance: 235.6
click at [957, 411] on div "[PERSON_NAME][GEOGRAPHIC_DATA], [GEOGRAPHIC_DATA][PERSON_NAME] [PERSON_NAME] Cu…" at bounding box center [784, 379] width 1568 height 758
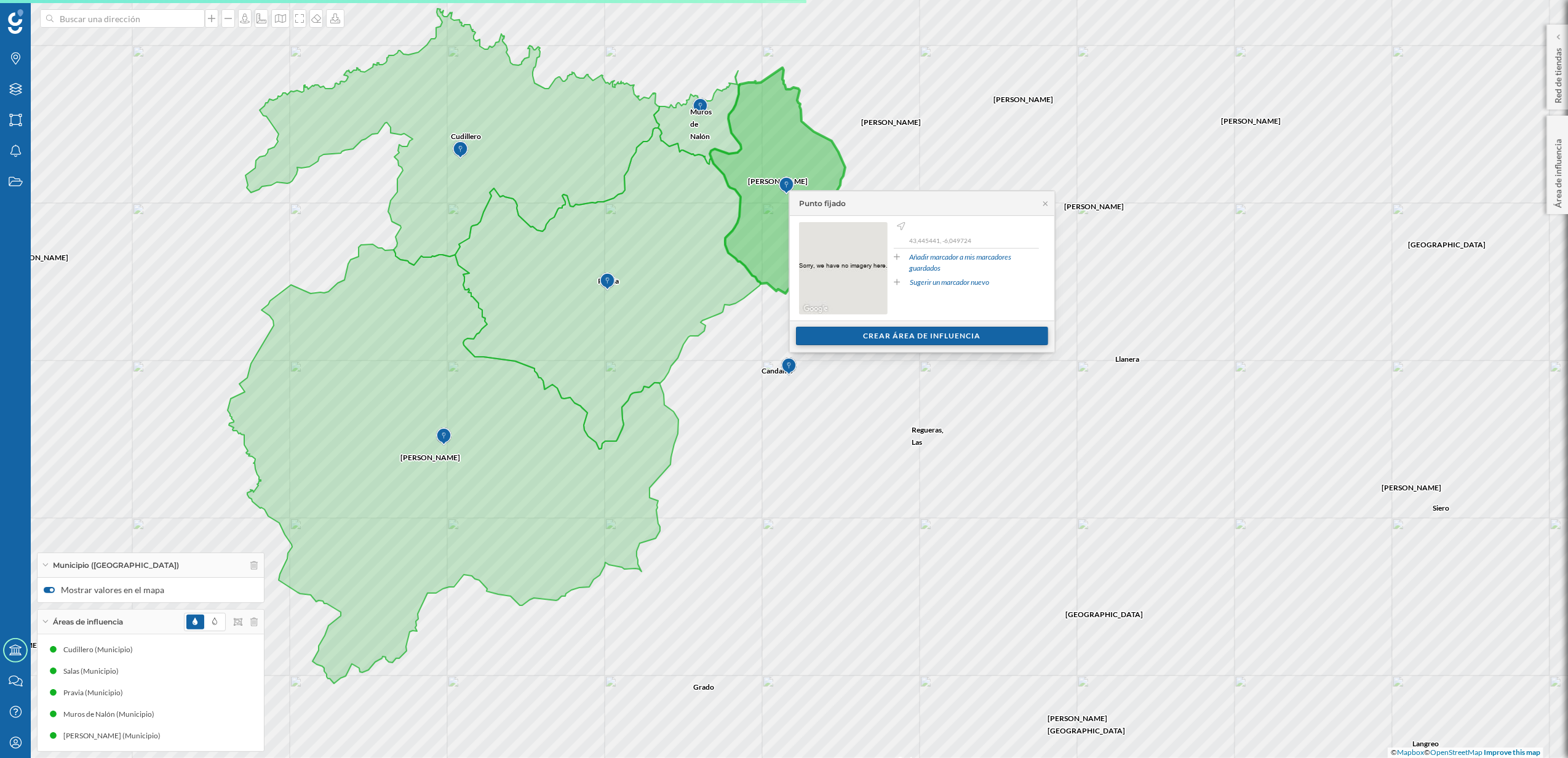
click at [914, 330] on div "Crear área de influencia" at bounding box center [922, 336] width 252 height 19
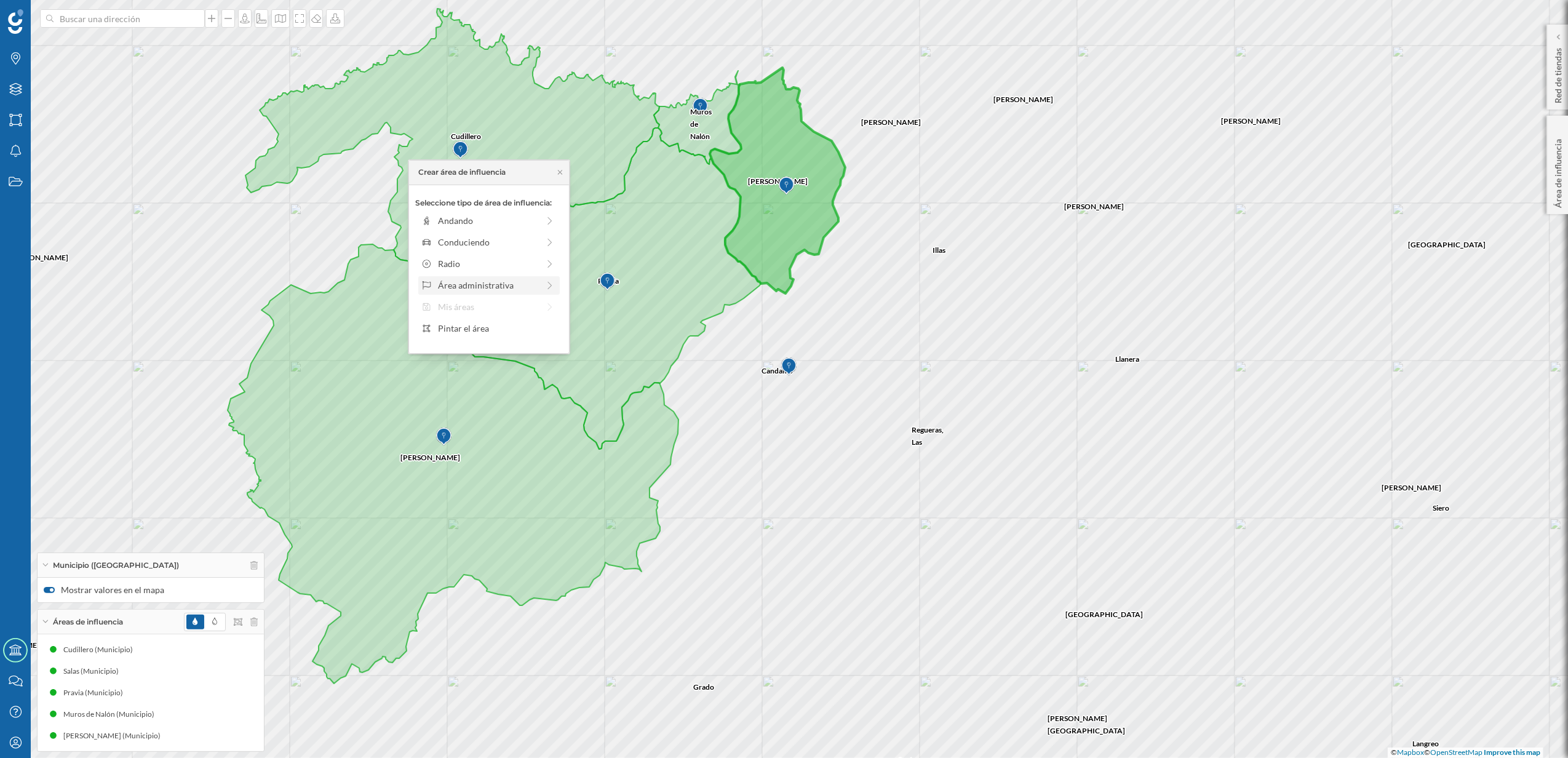
click at [517, 291] on div "Área administrativa" at bounding box center [488, 285] width 100 height 13
click at [489, 264] on div "Municipio" at bounding box center [498, 264] width 122 height 13
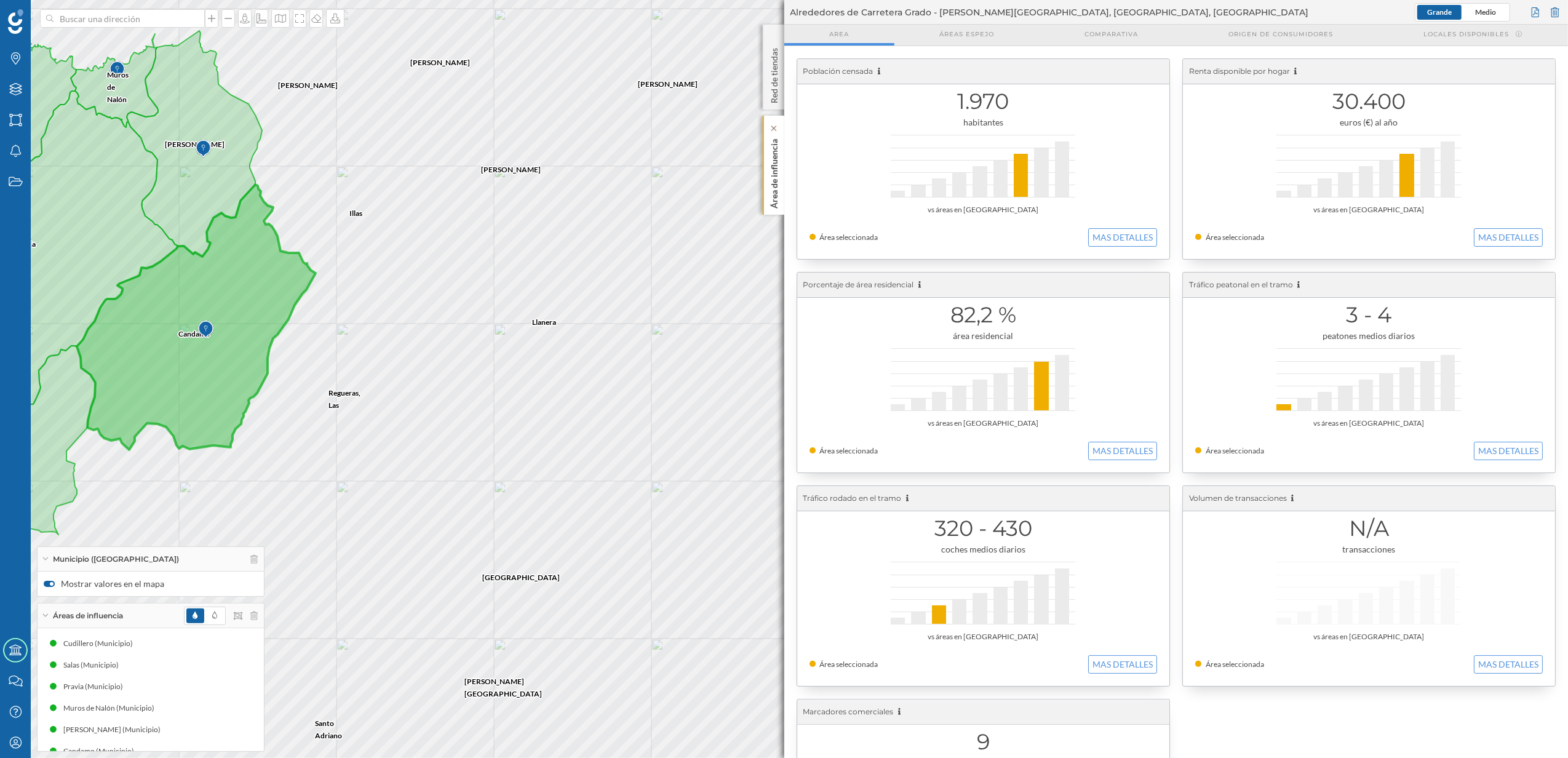
click at [771, 185] on p "Área de influencia" at bounding box center [773, 172] width 12 height 75
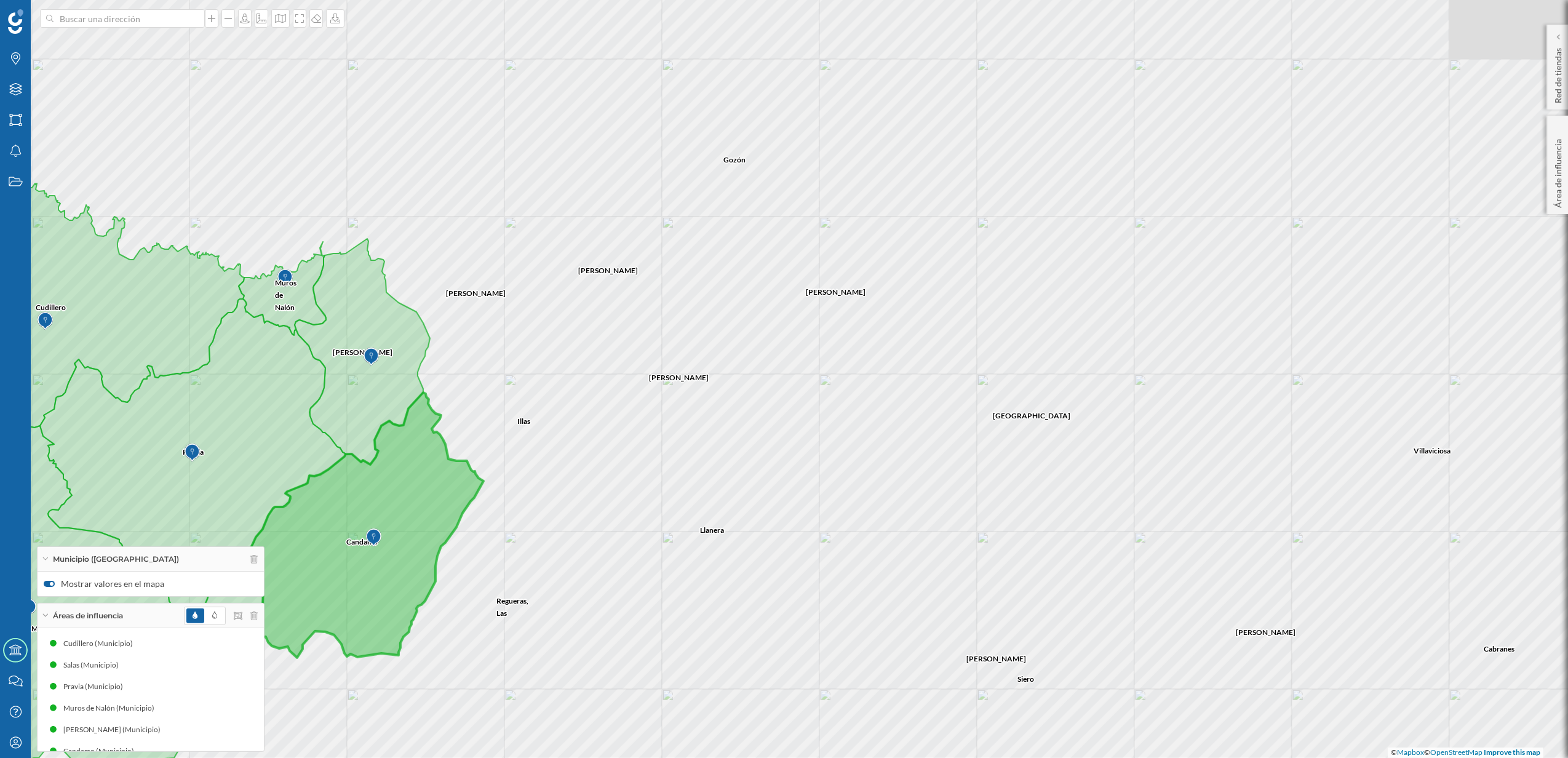
drag, startPoint x: 722, startPoint y: 385, endPoint x: 882, endPoint y: 579, distance: 251.5
click at [882, 579] on div "Candamo [PERSON_NAME], [GEOGRAPHIC_DATA][PERSON_NAME] [PERSON_NAME] Cudillero […" at bounding box center [784, 379] width 1568 height 758
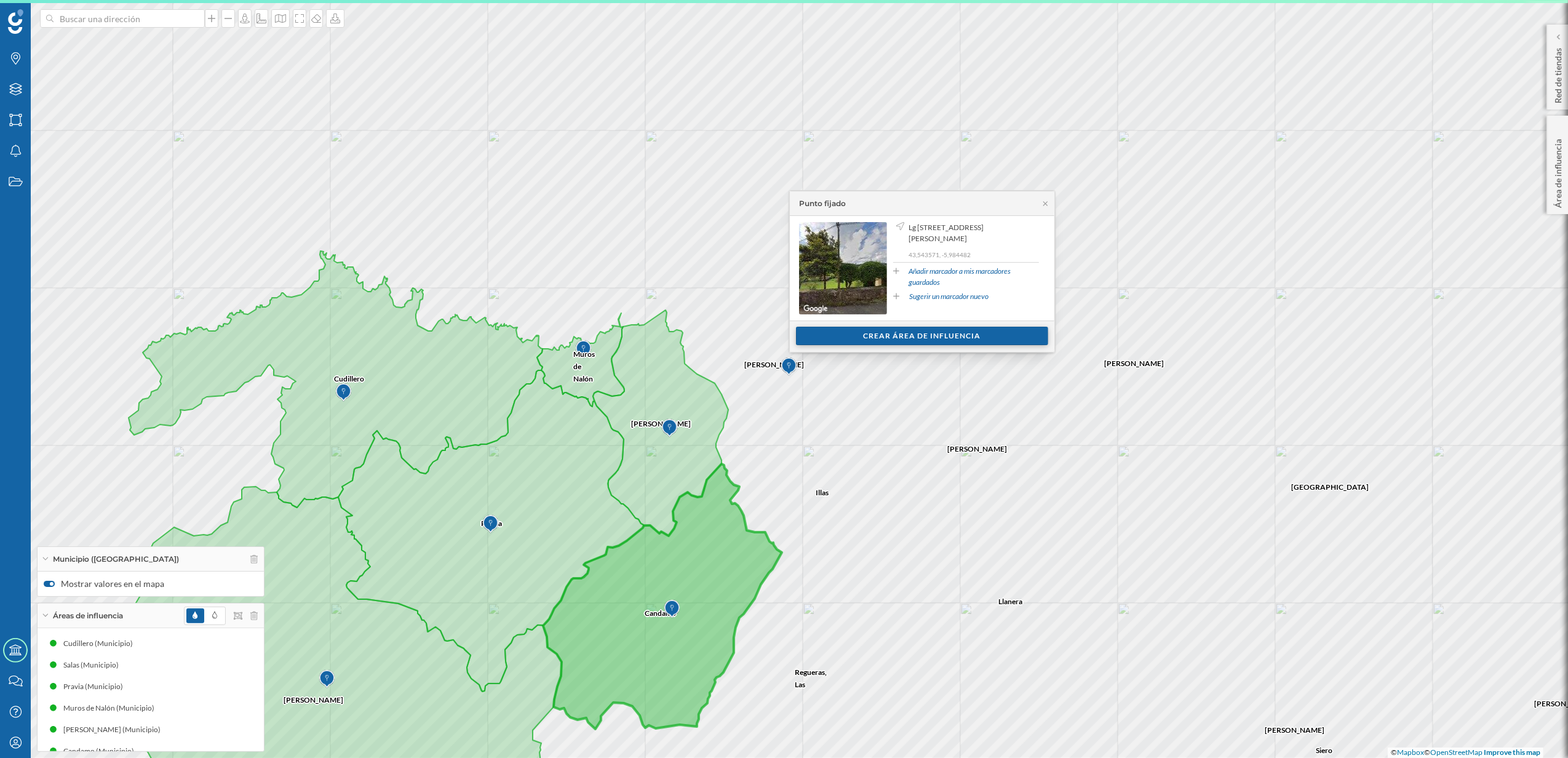
click at [899, 334] on div "Crear área de influencia" at bounding box center [922, 336] width 252 height 19
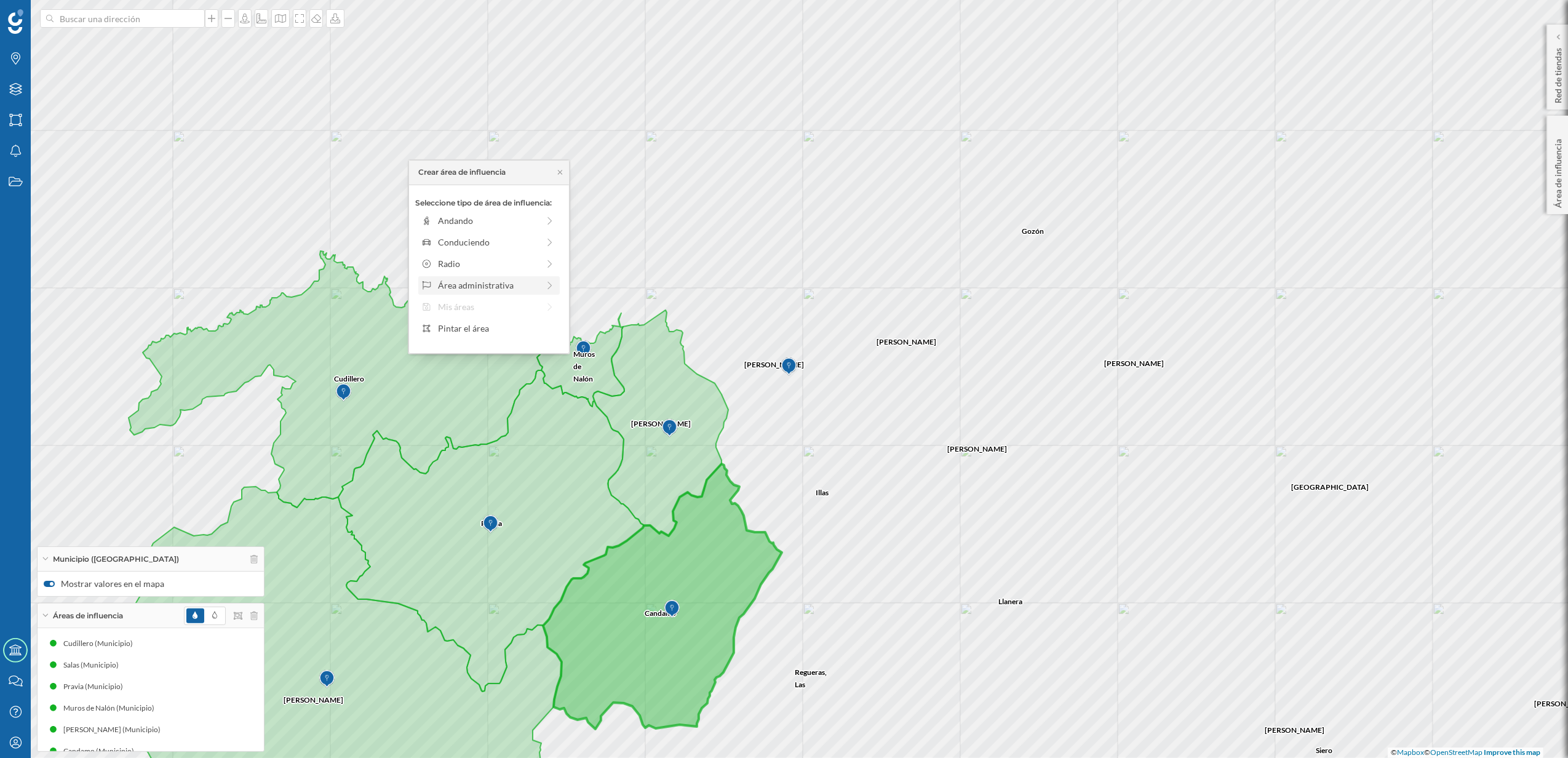
click at [513, 291] on div "Área administrativa" at bounding box center [488, 285] width 100 height 13
click at [486, 259] on div "Municipio" at bounding box center [498, 264] width 122 height 13
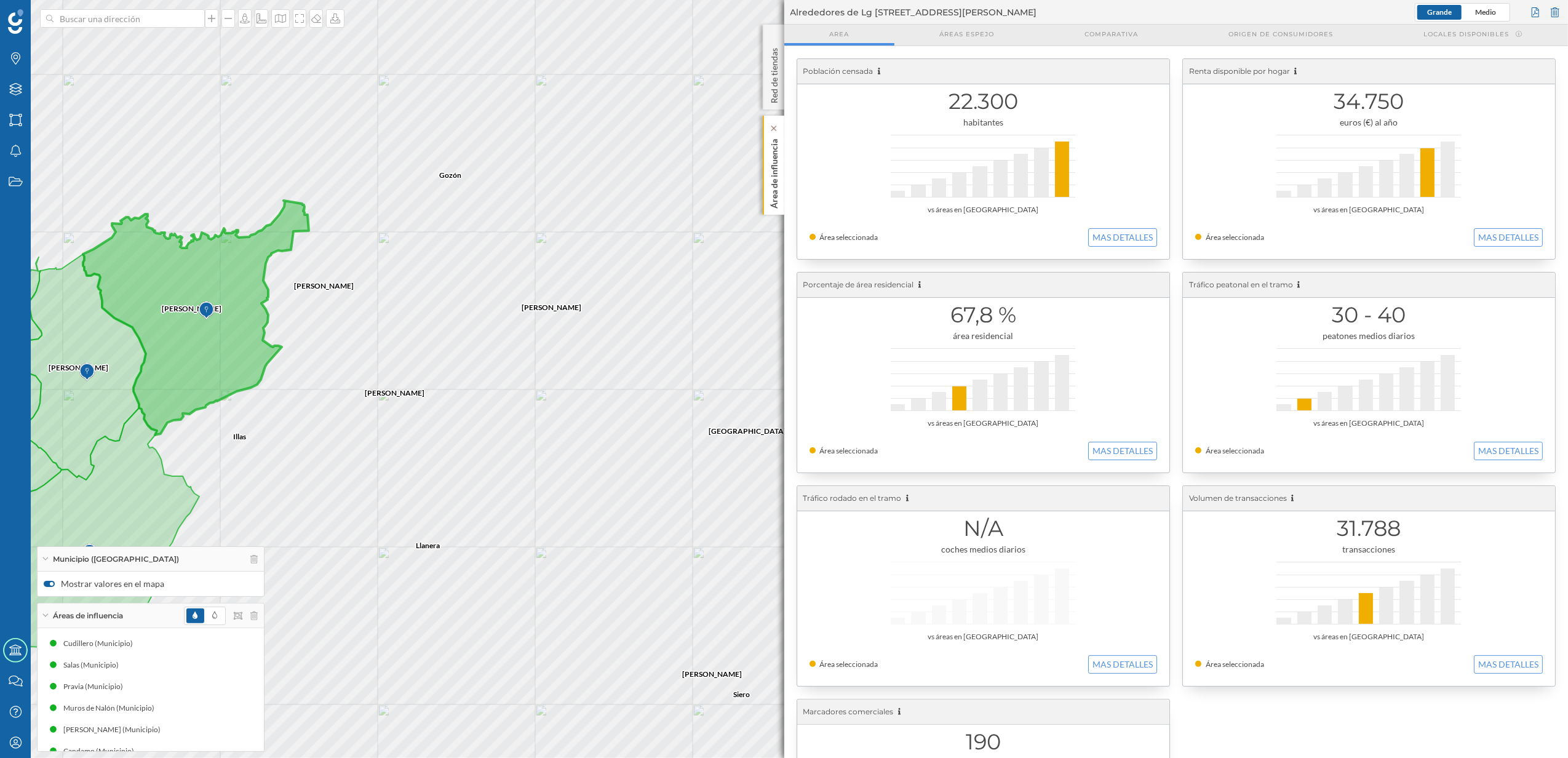
click at [774, 200] on p "Área de influencia" at bounding box center [773, 172] width 12 height 75
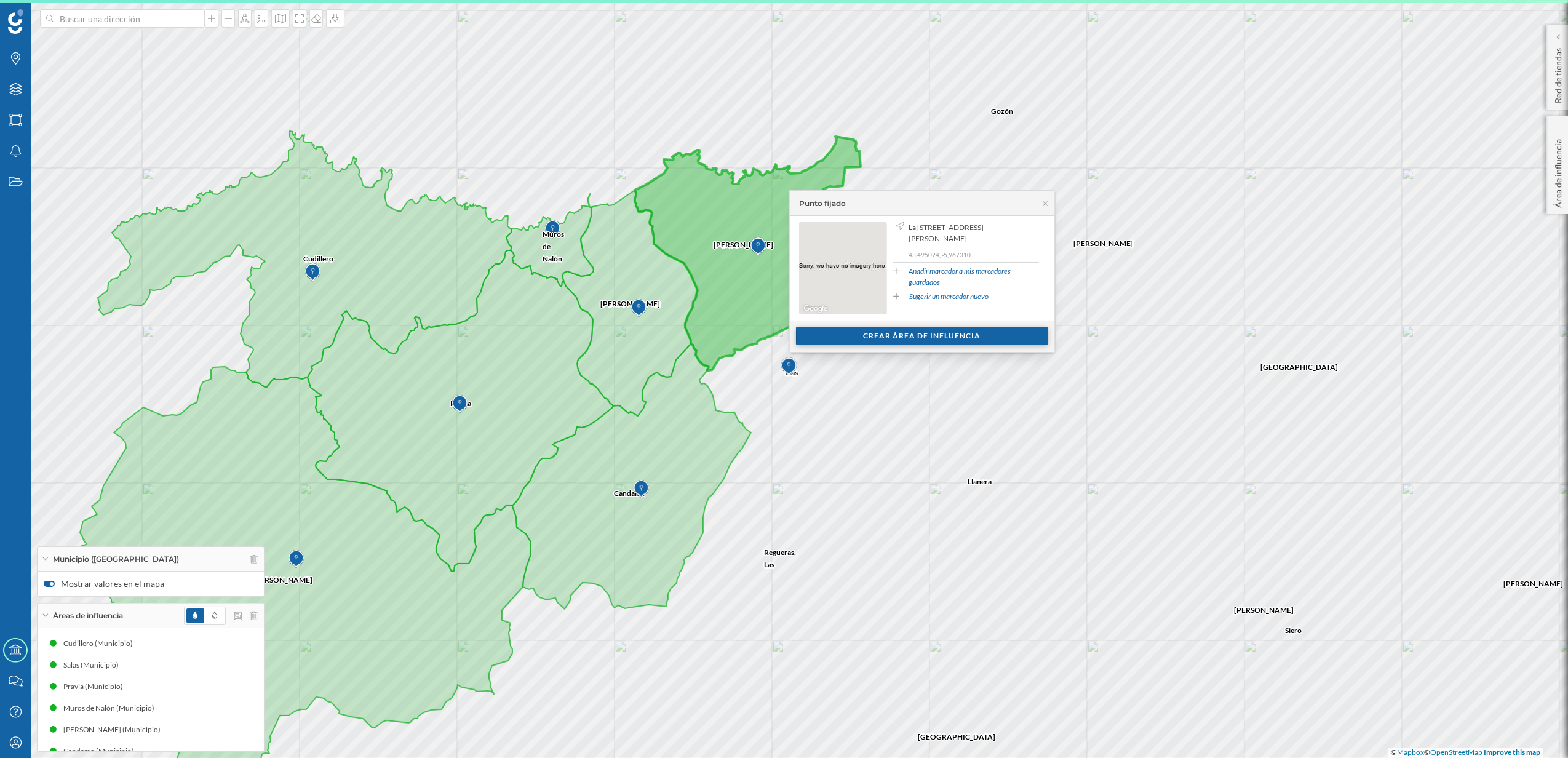
click at [869, 335] on div "Crear área de influencia" at bounding box center [922, 336] width 252 height 19
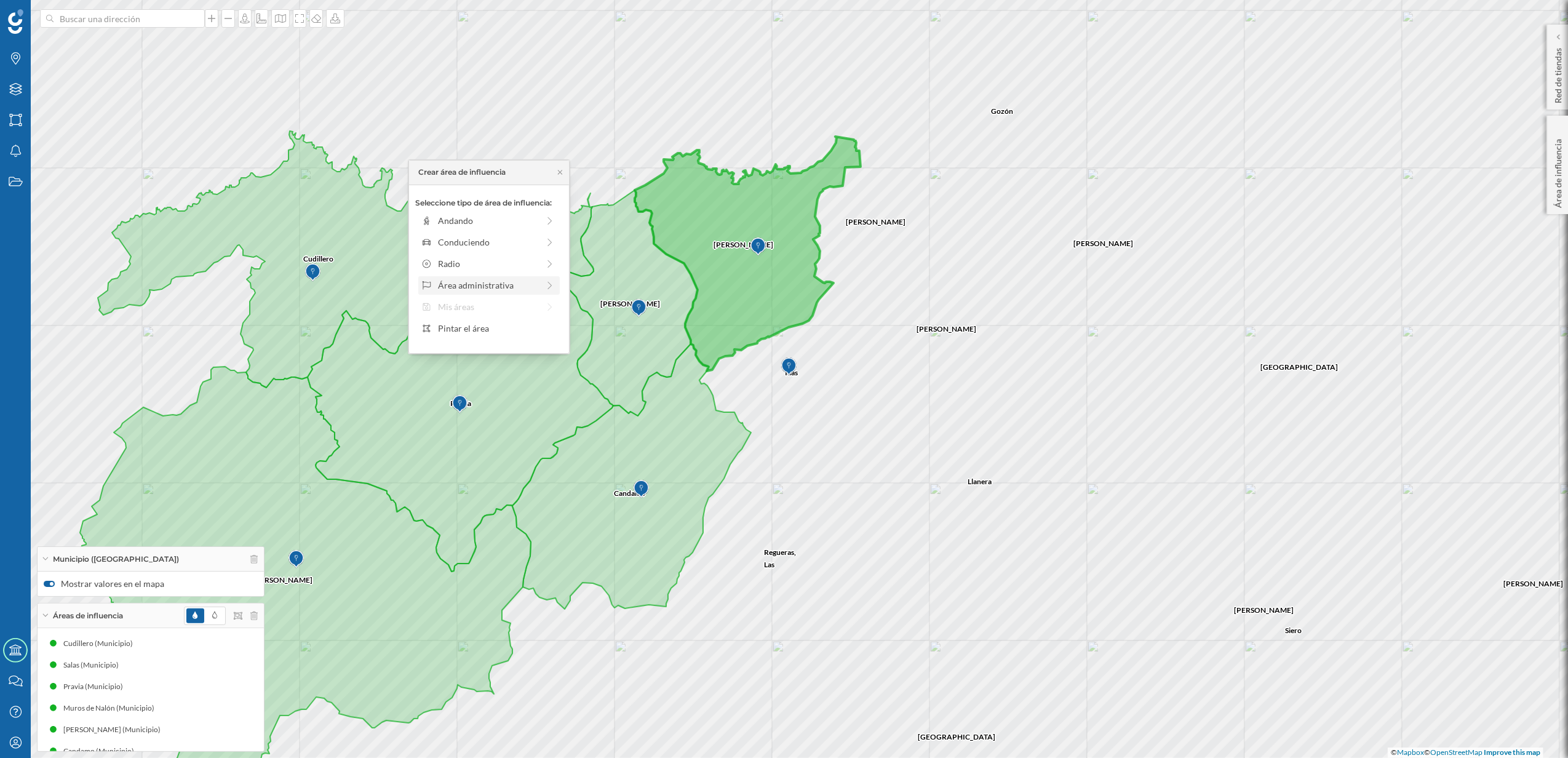
click at [473, 276] on div "Área administrativa" at bounding box center [489, 285] width 141 height 19
click at [465, 269] on div "Municipio" at bounding box center [498, 264] width 122 height 13
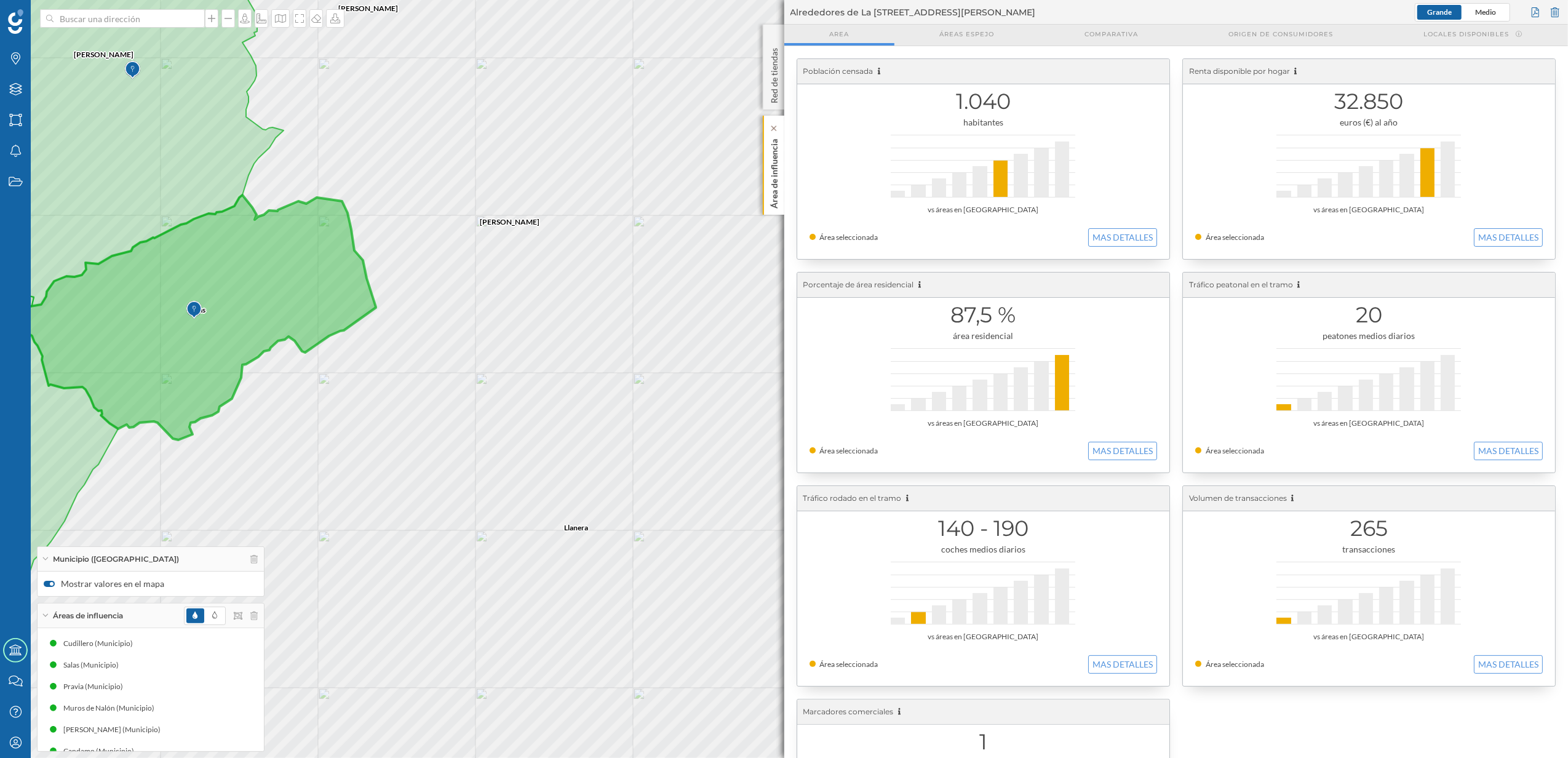
click at [778, 207] on p "Área de influencia" at bounding box center [773, 172] width 12 height 75
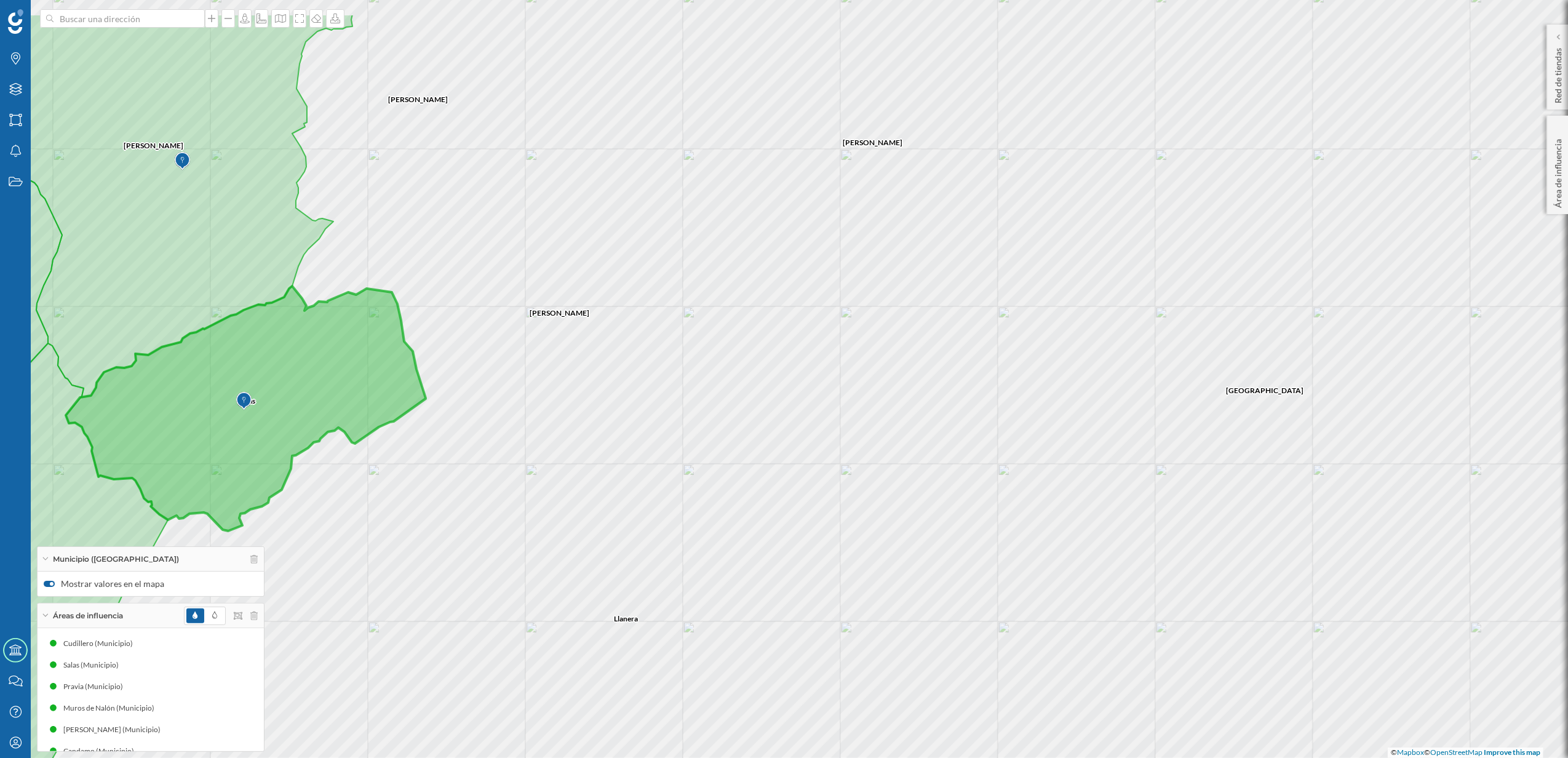
drag, startPoint x: 875, startPoint y: 519, endPoint x: 987, endPoint y: 669, distance: 187.2
click at [987, 669] on div "[PERSON_NAME] [GEOGRAPHIC_DATA] [GEOGRAPHIC_DATA] [PERSON_NAME][GEOGRAPHIC_DATA…" at bounding box center [784, 379] width 1568 height 758
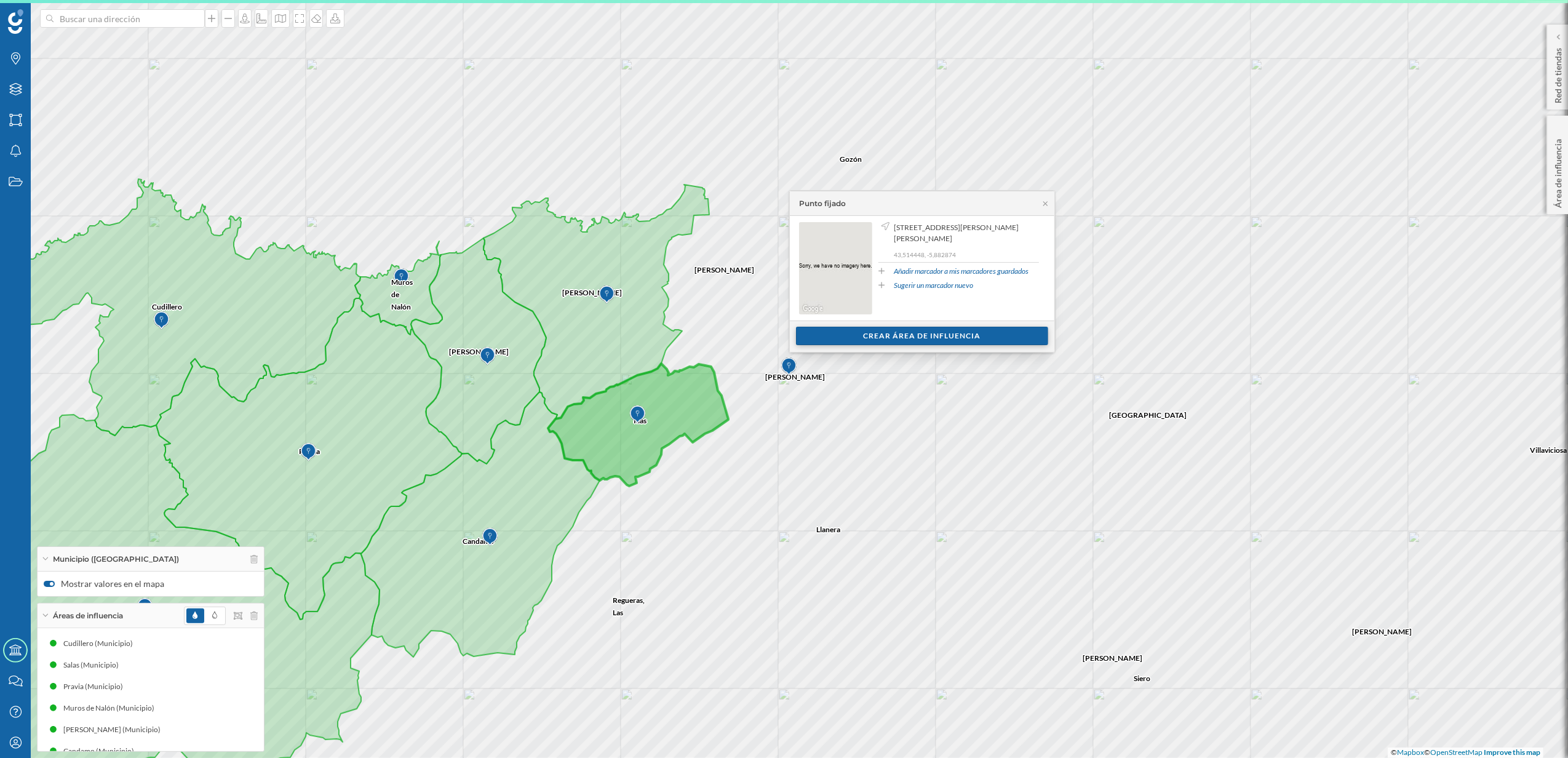
click at [923, 336] on div "Crear área de influencia" at bounding box center [922, 336] width 252 height 19
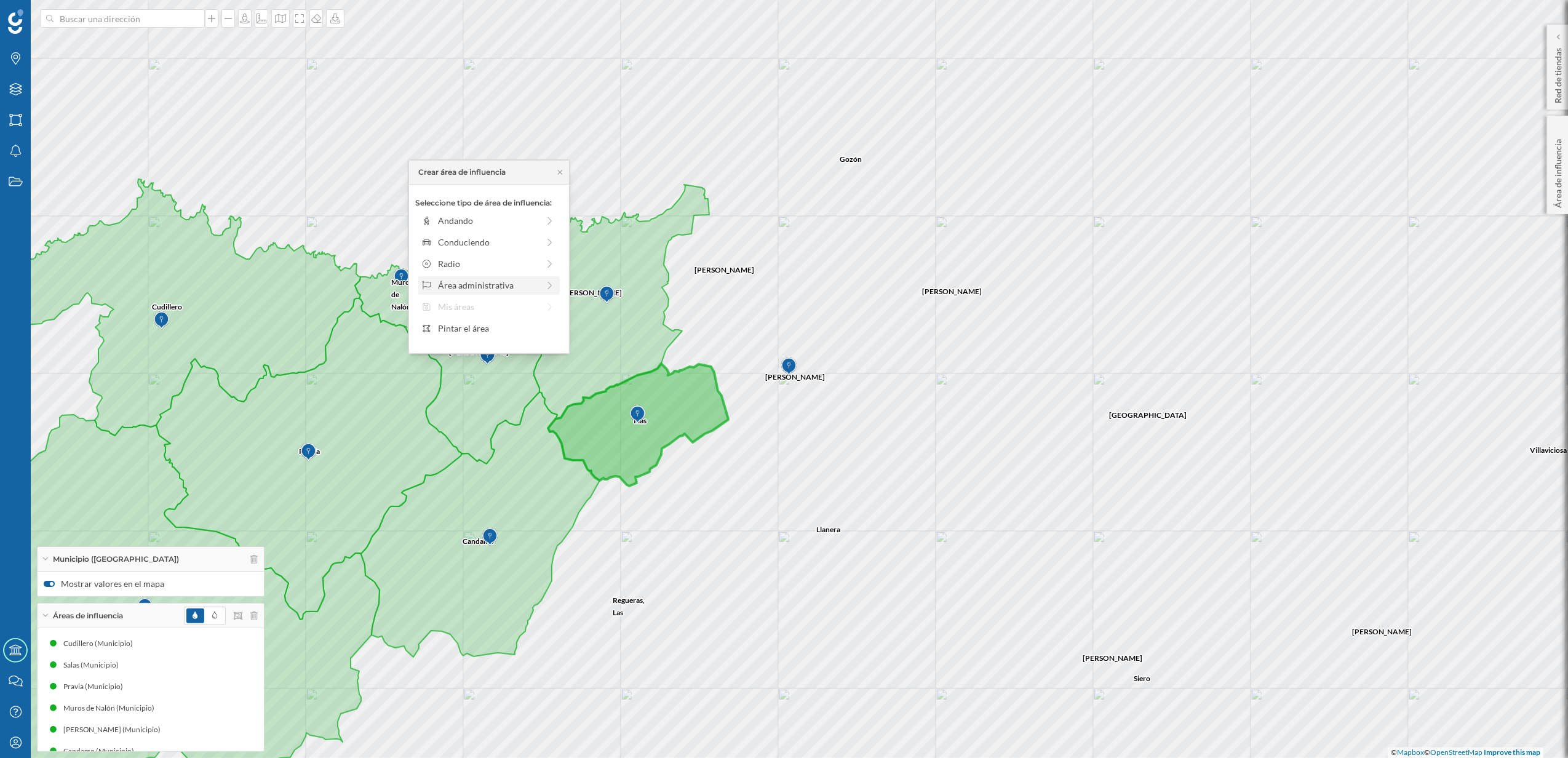
click at [527, 289] on div "Área administrativa" at bounding box center [488, 285] width 100 height 13
click at [498, 269] on div "Municipio" at bounding box center [498, 264] width 122 height 13
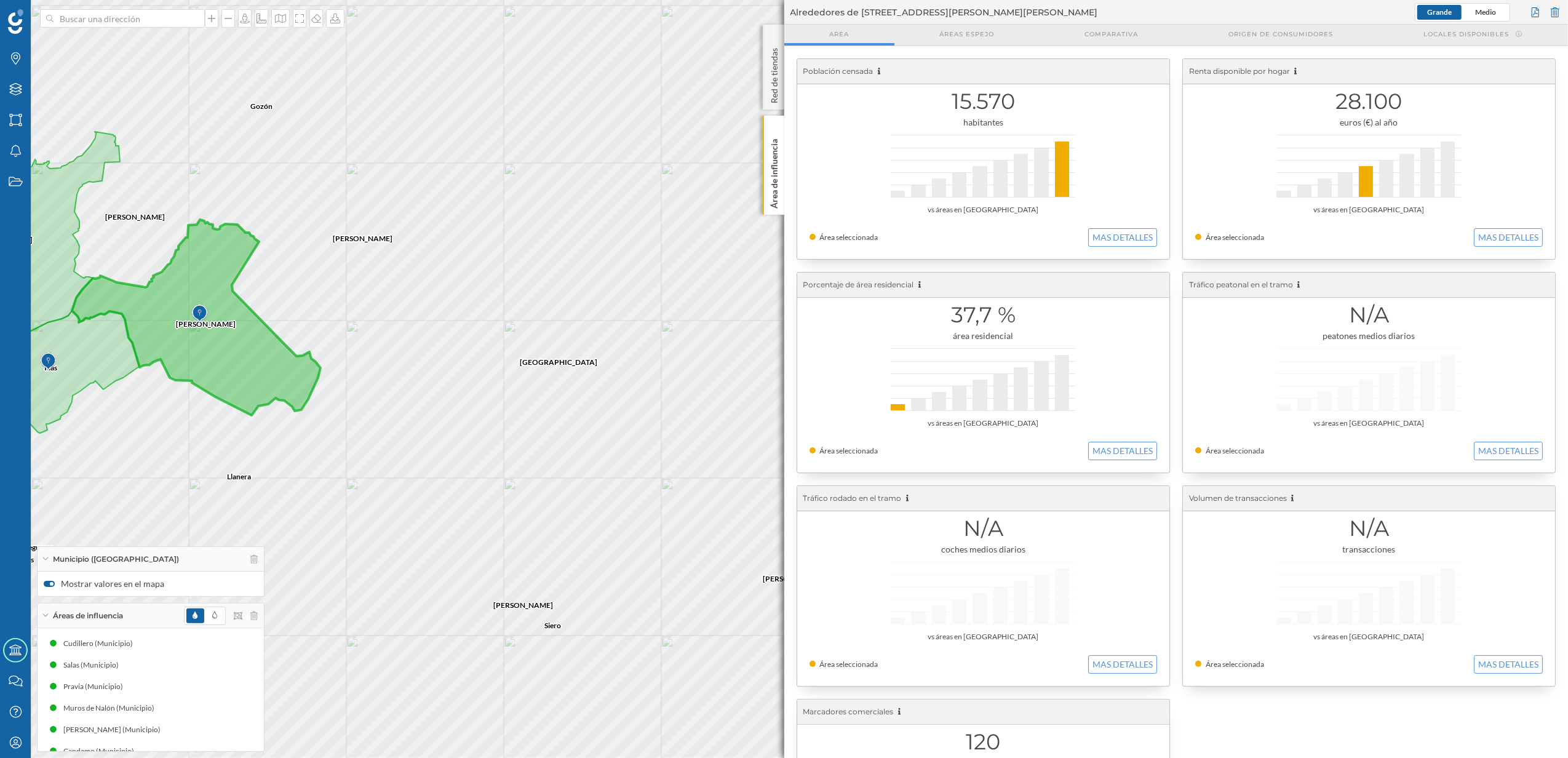
click at [786, 203] on div "Población censada 15.570 habitantes vs áreas en [GEOGRAPHIC_DATA] Área seleccio…" at bounding box center [1176, 479] width 784 height 866
click at [780, 201] on div "Área de influencia" at bounding box center [773, 165] width 21 height 99
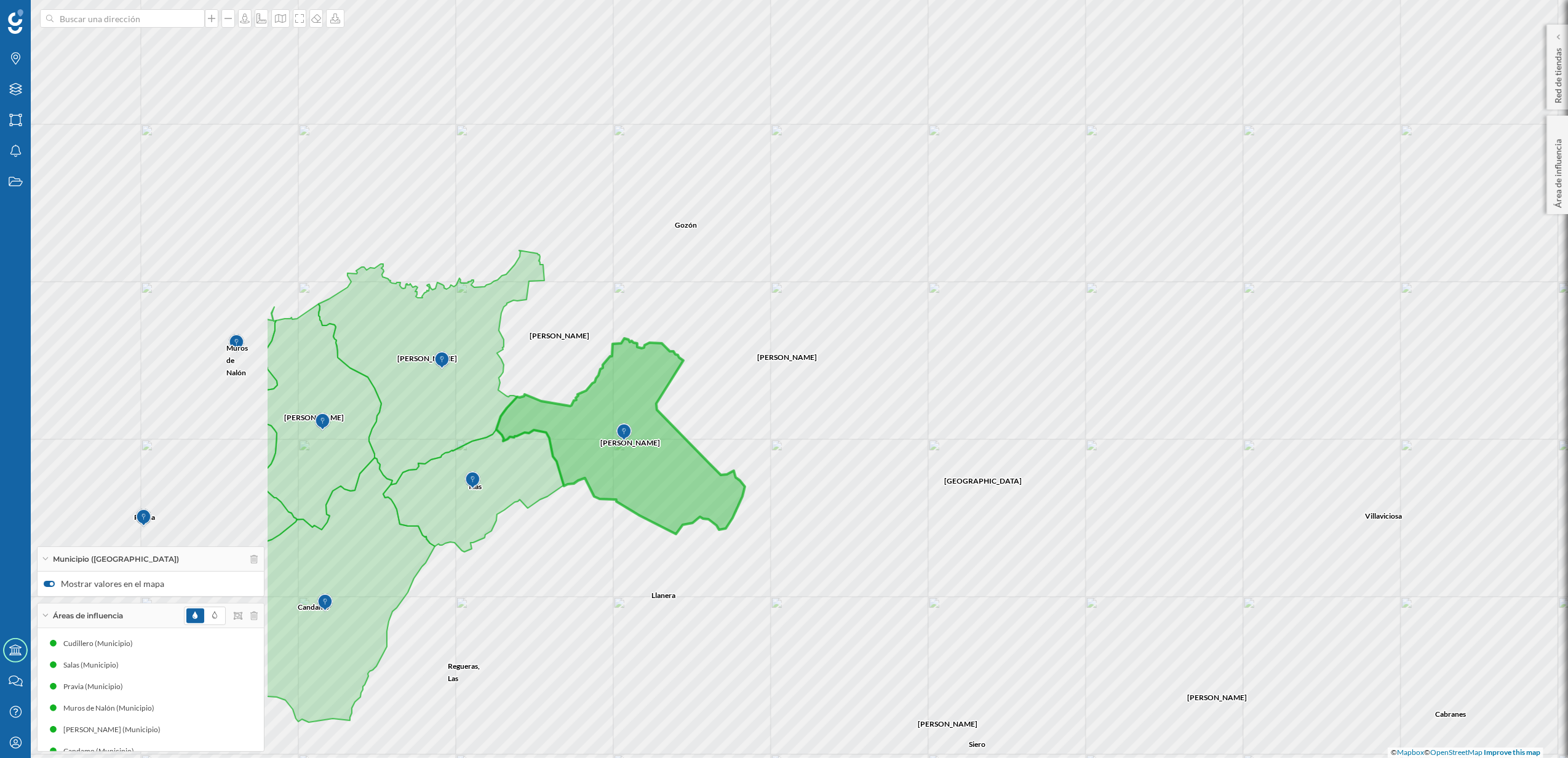
drag, startPoint x: 624, startPoint y: 298, endPoint x: 1049, endPoint y: 415, distance: 440.8
click at [1049, 415] on div "[PERSON_NAME] [PERSON_NAME][GEOGRAPHIC_DATA] [PERSON_NAME] [GEOGRAPHIC_DATA][PE…" at bounding box center [784, 379] width 1568 height 758
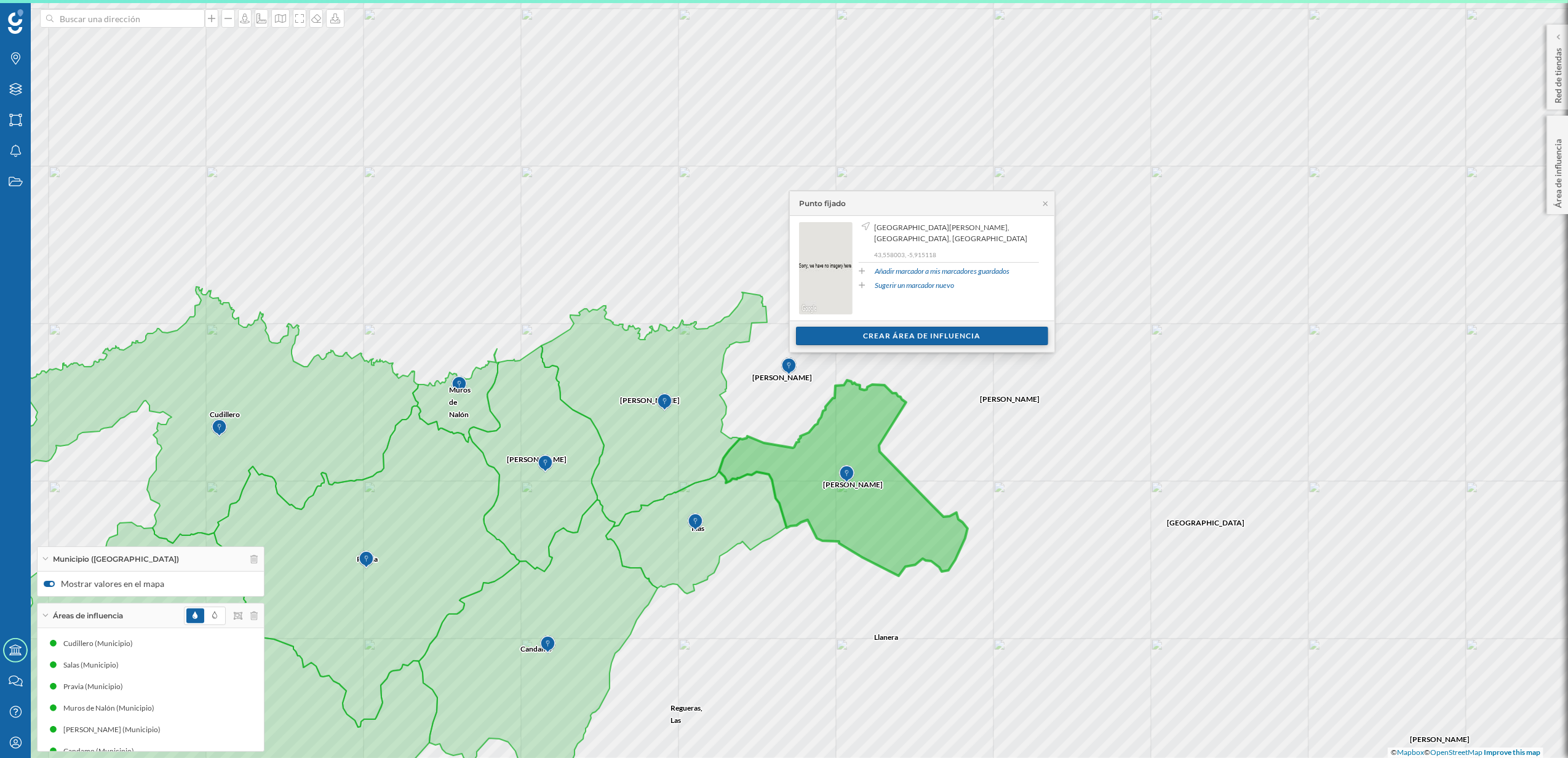
click at [865, 334] on div "Crear área de influencia" at bounding box center [922, 336] width 252 height 19
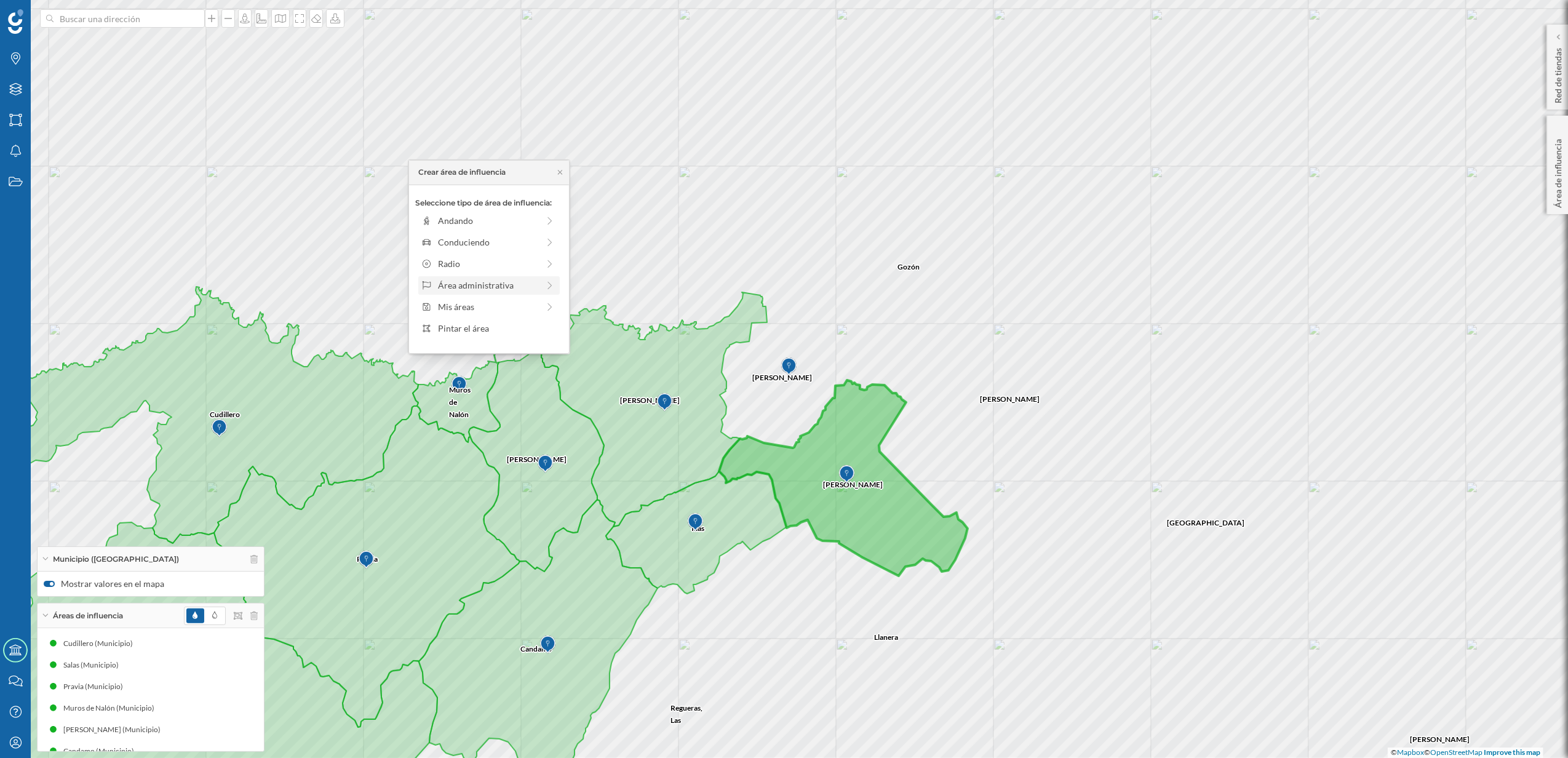
click at [492, 278] on div "Área administrativa" at bounding box center [489, 285] width 141 height 19
click at [465, 264] on div "Municipio" at bounding box center [498, 264] width 122 height 13
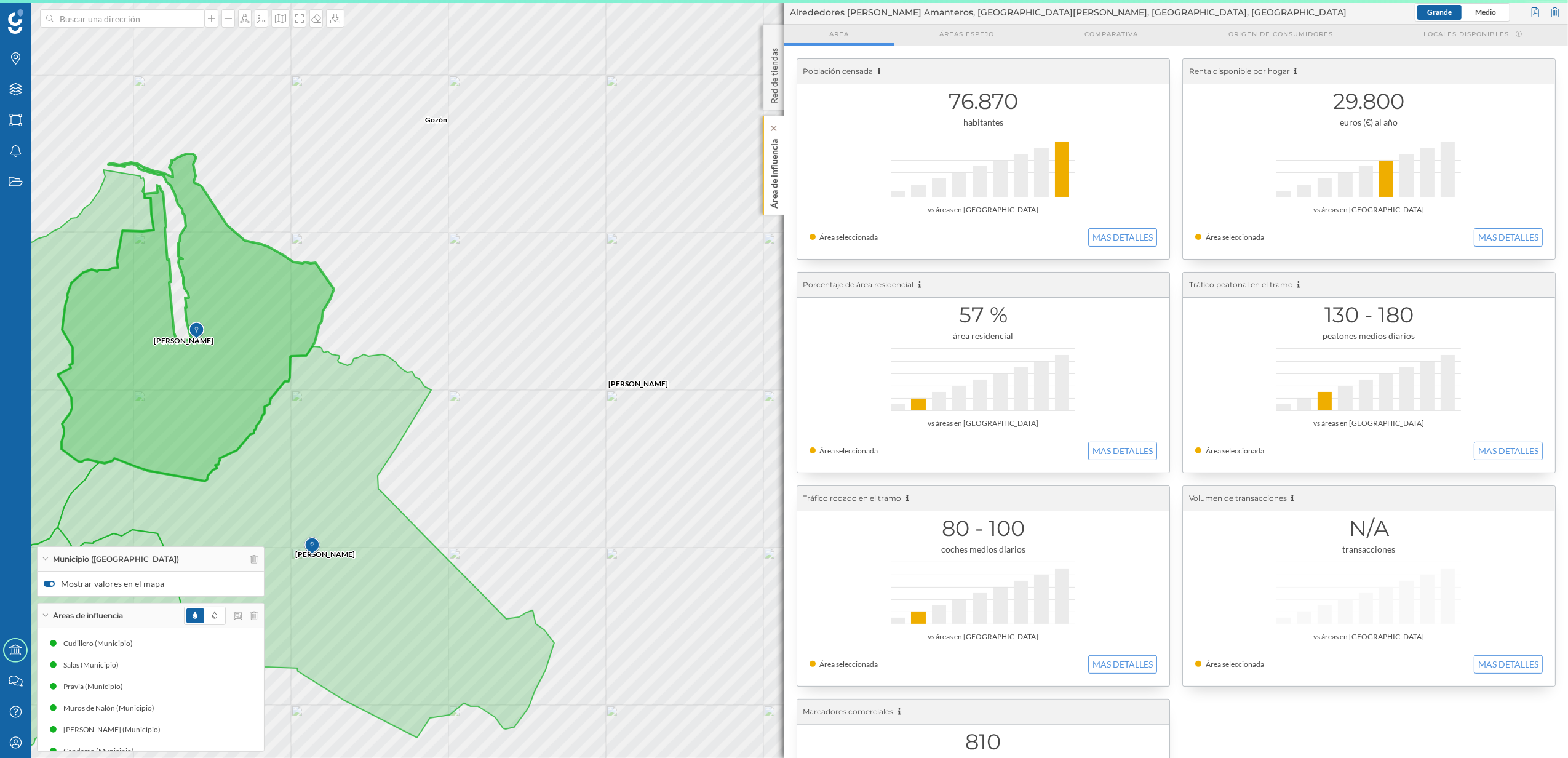
click at [779, 210] on div "Área de influencia" at bounding box center [773, 165] width 21 height 99
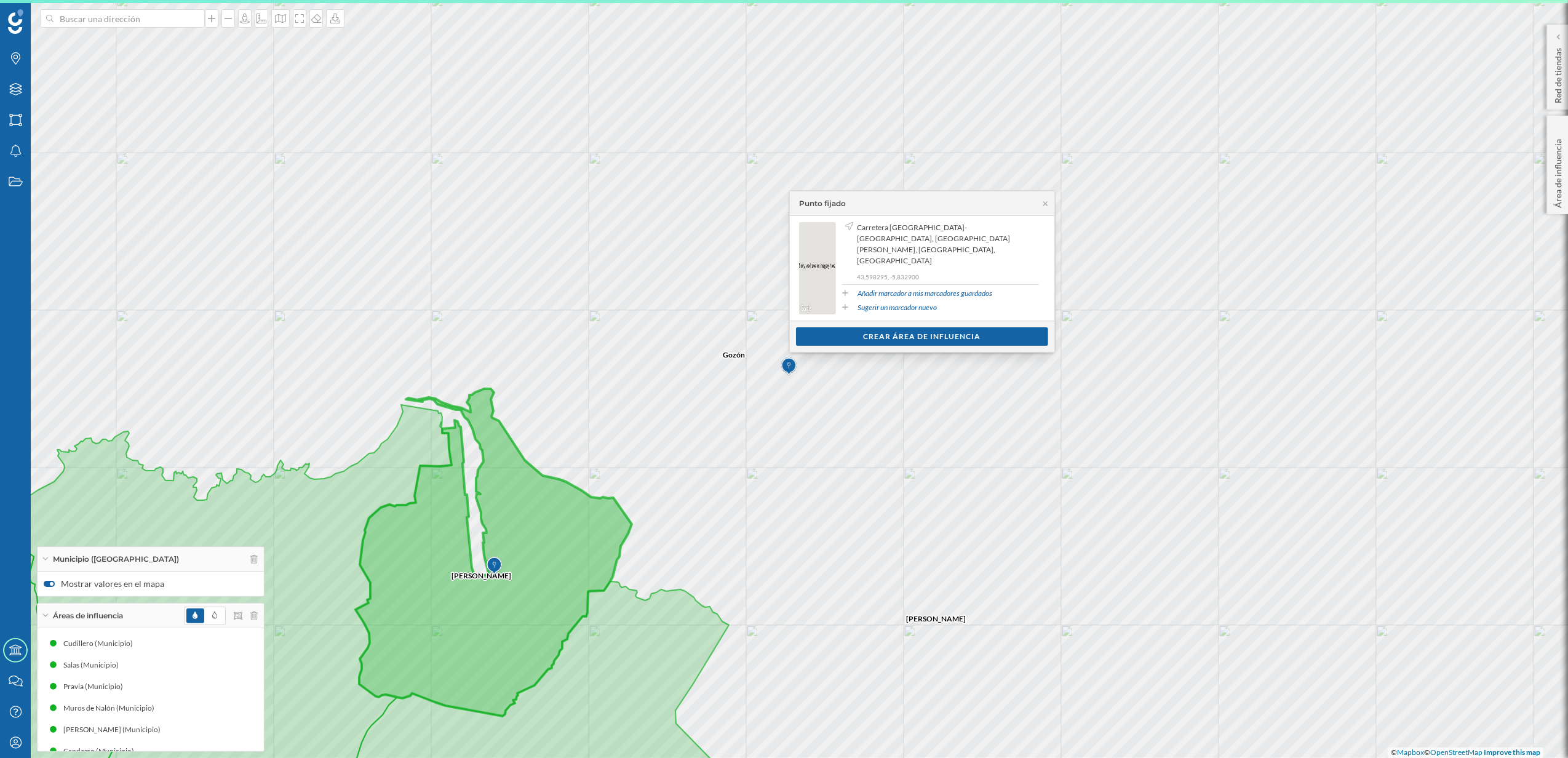
click at [921, 338] on div "Crear área de influencia" at bounding box center [922, 336] width 252 height 19
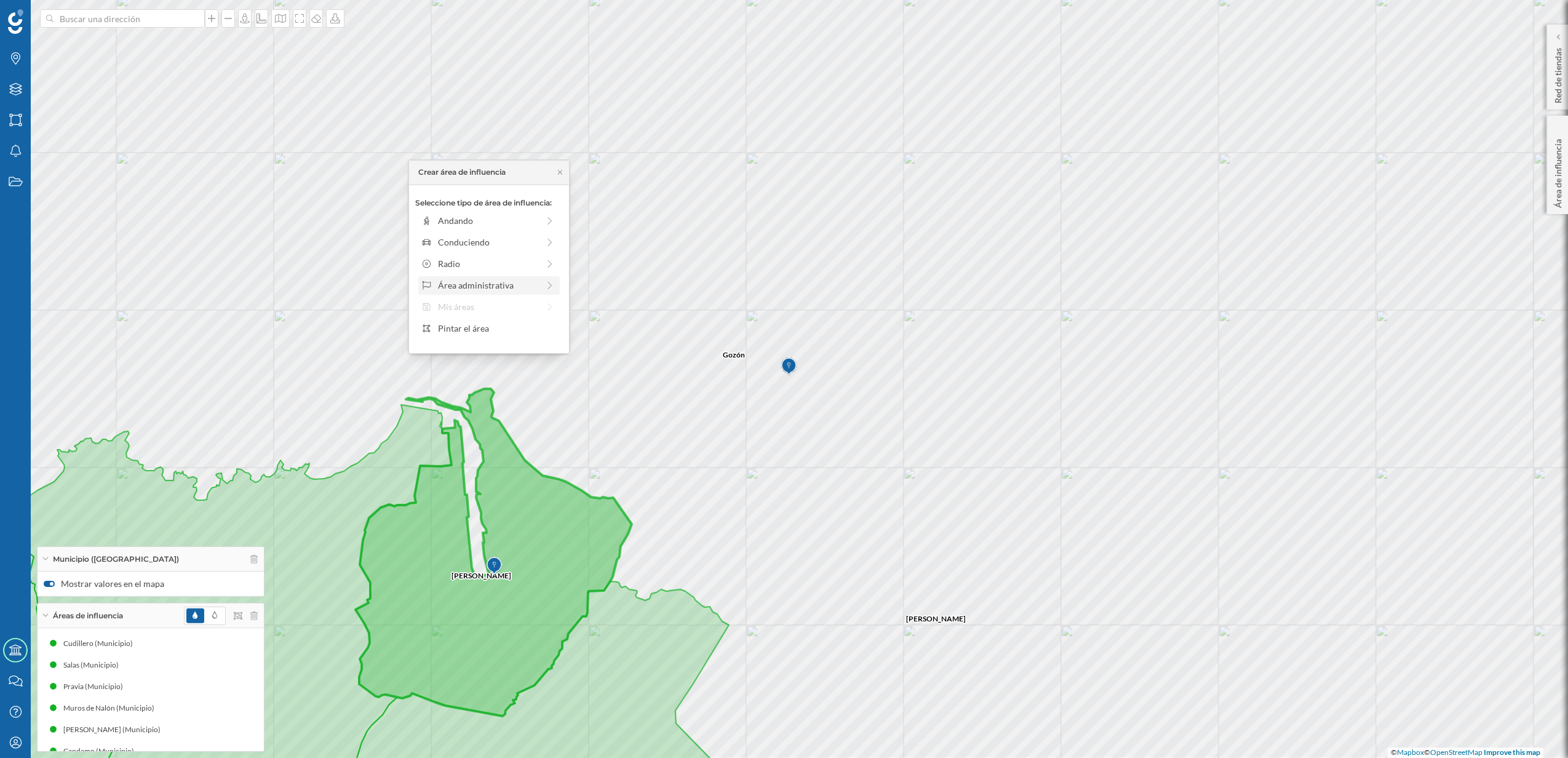
click at [502, 282] on div "Área administrativa" at bounding box center [488, 285] width 100 height 13
click at [486, 261] on div "Municipio" at bounding box center [498, 264] width 122 height 13
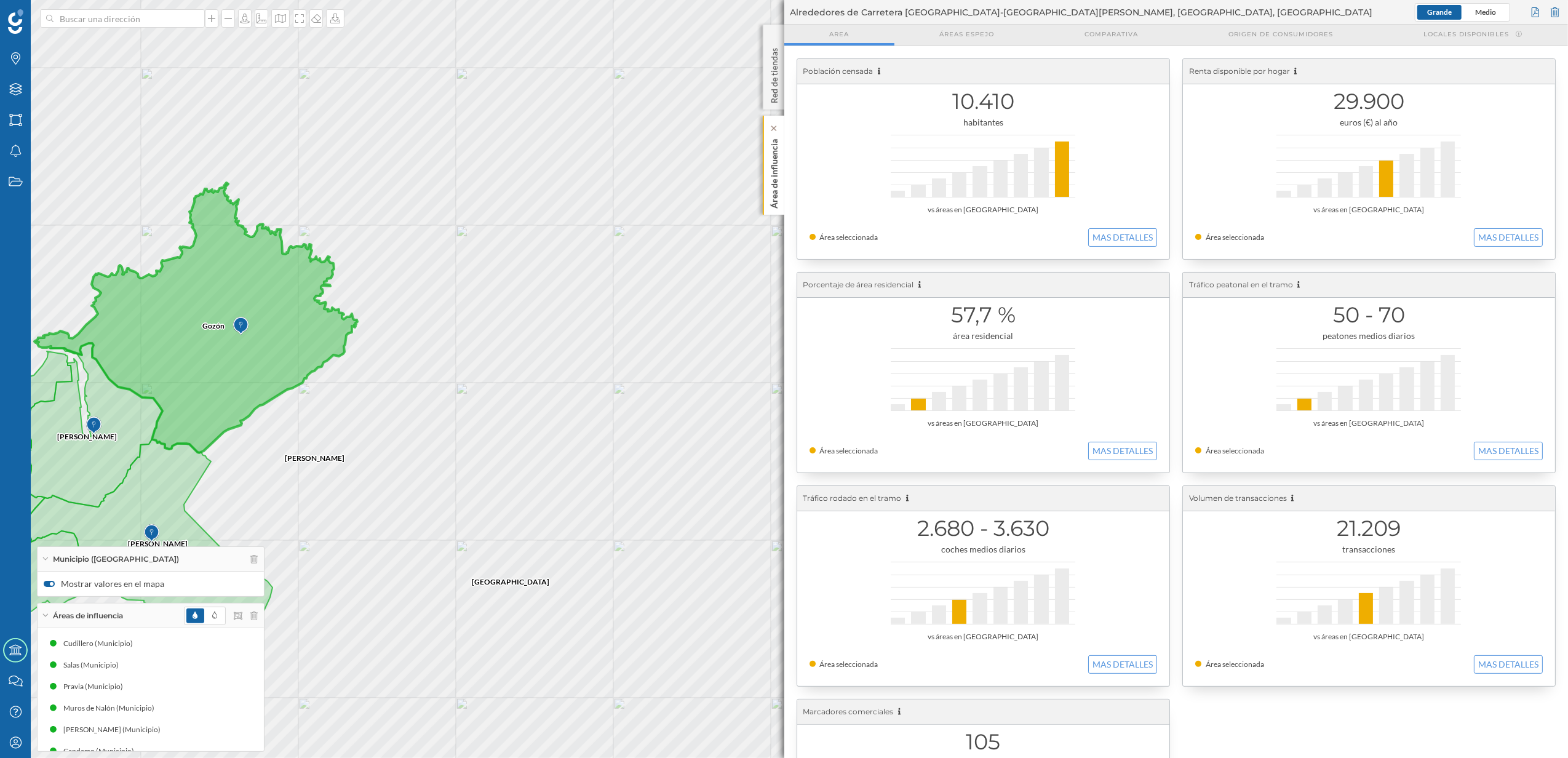
click at [779, 201] on p "Área de influencia" at bounding box center [773, 172] width 12 height 75
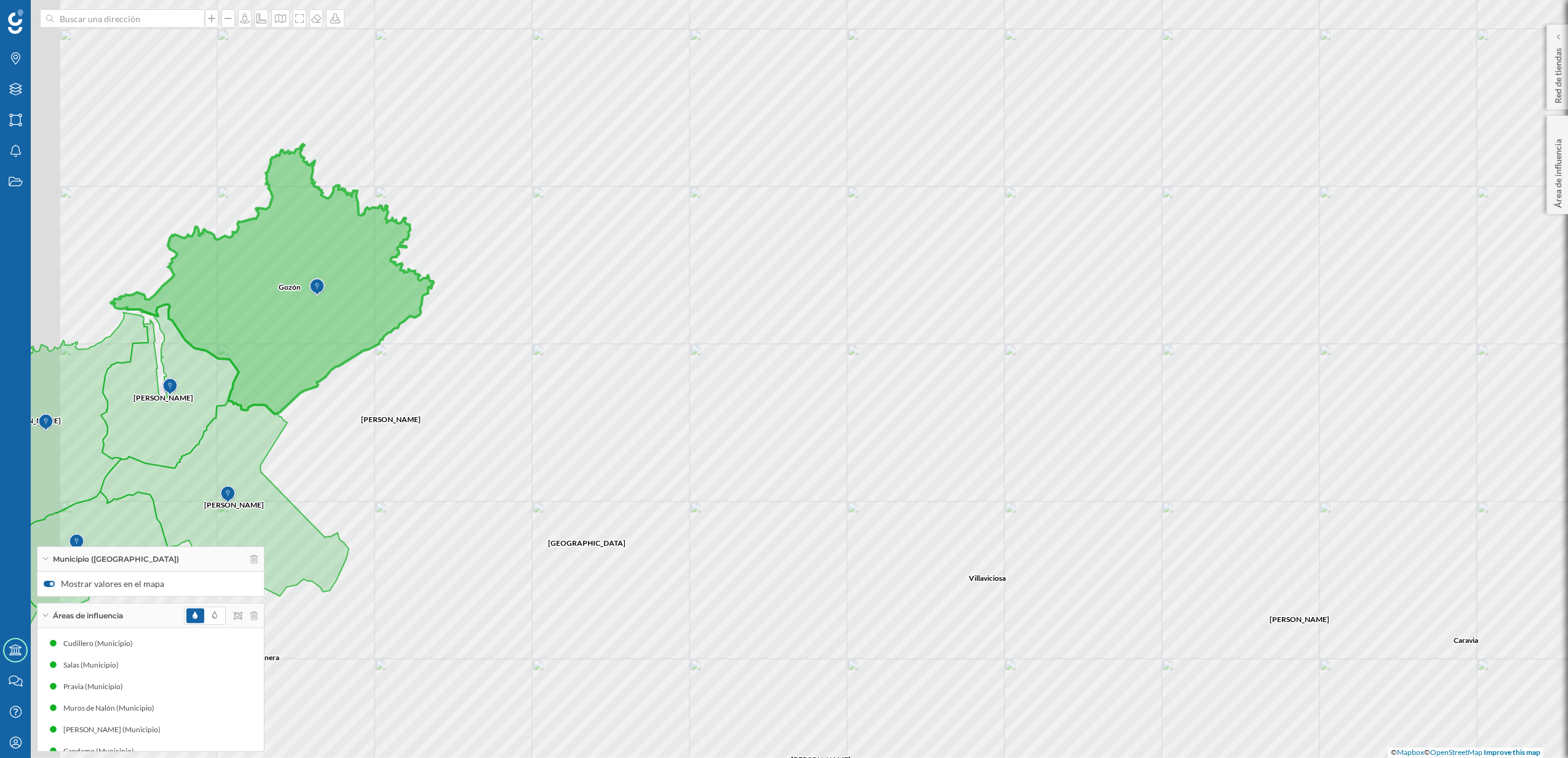
drag, startPoint x: 644, startPoint y: 402, endPoint x: 970, endPoint y: 212, distance: 377.3
click at [970, 212] on div "Villaviciosa [GEOGRAPHIC_DATA] [PERSON_NAME] [PERSON_NAME] Siero [PERSON_NAME] …" at bounding box center [784, 379] width 1568 height 758
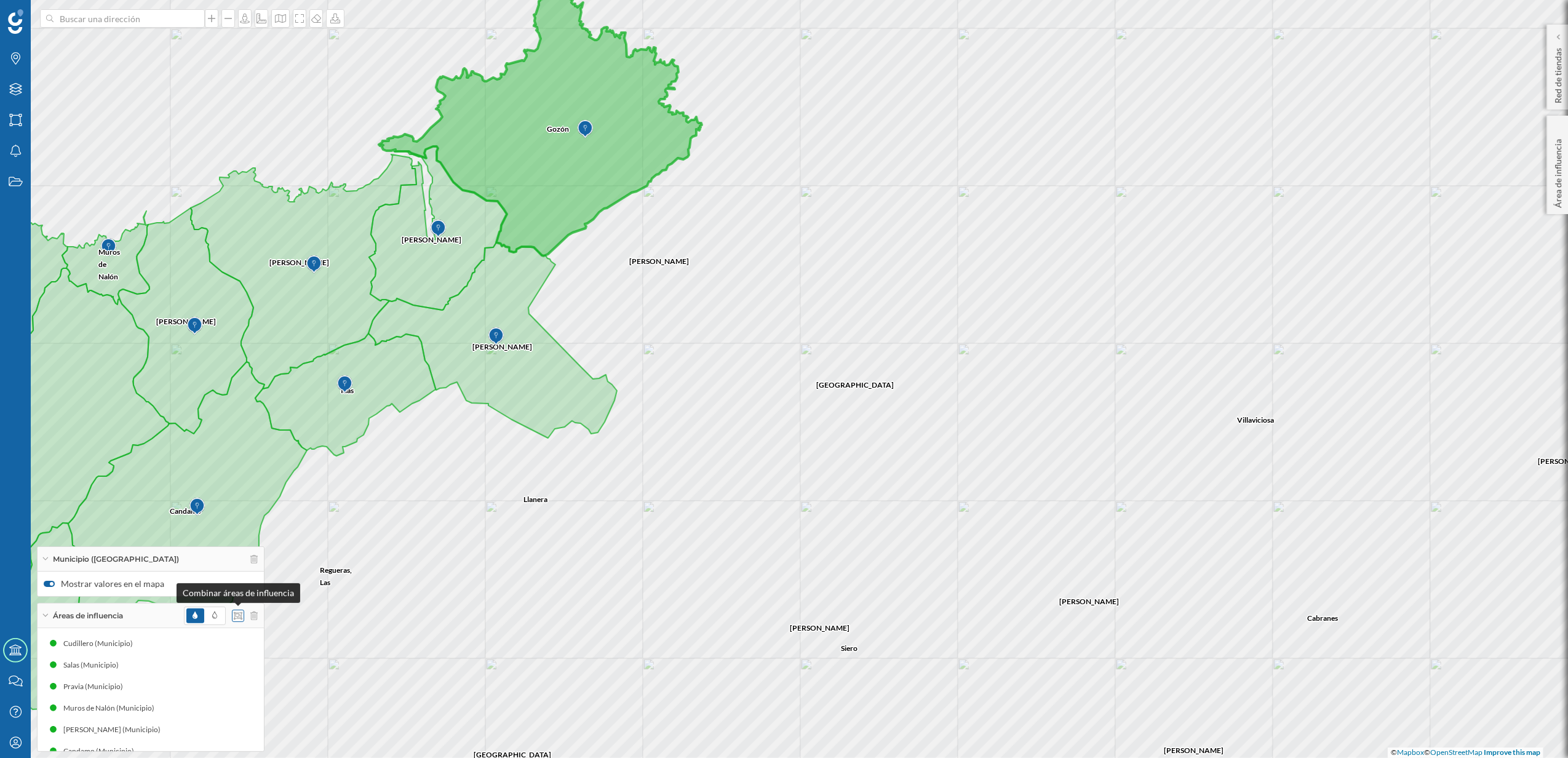
click at [239, 611] on icon at bounding box center [238, 615] width 8 height 8
click at [309, 543] on icon at bounding box center [312, 543] width 11 height 8
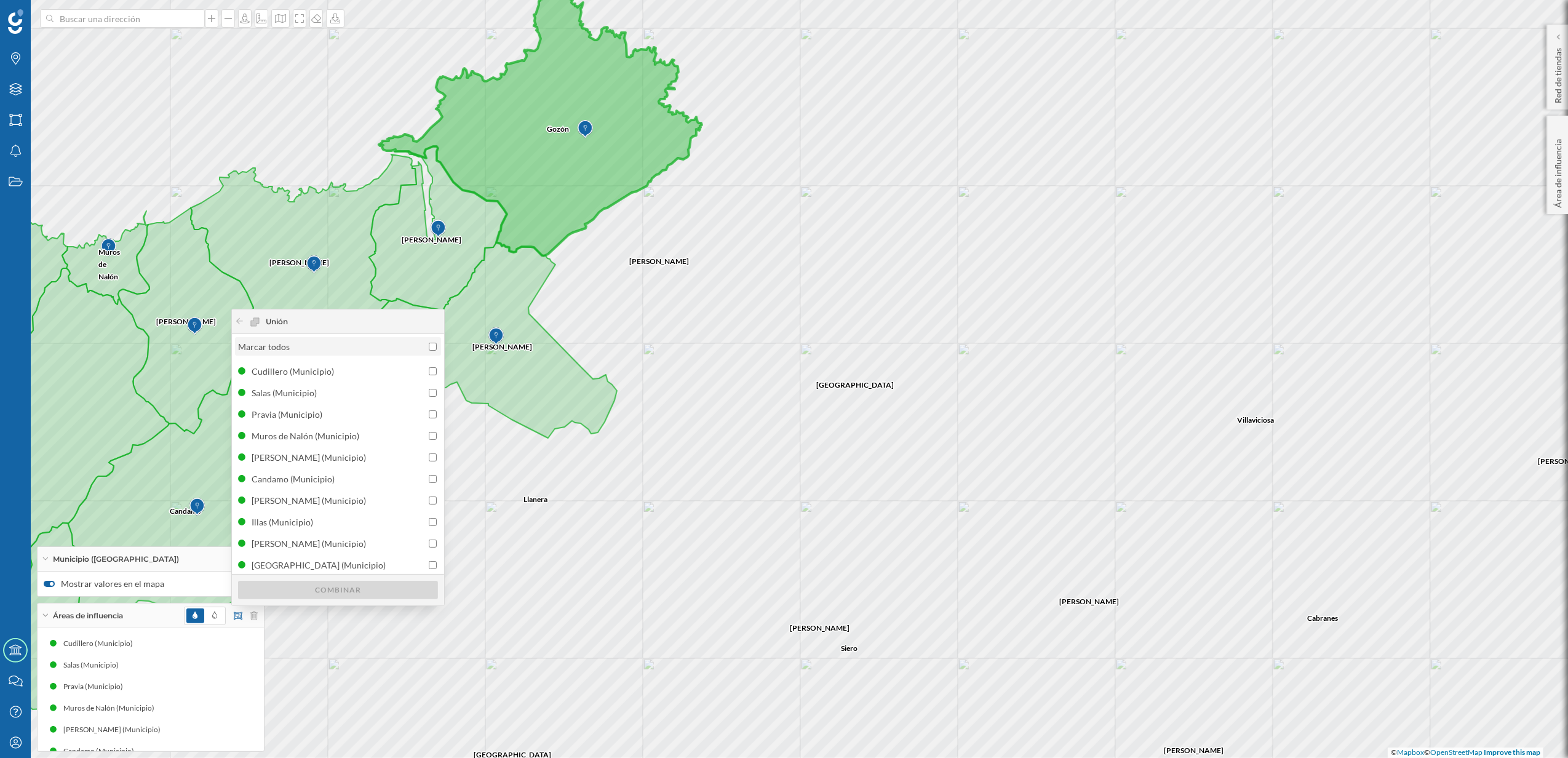
click at [435, 343] on input "Marcar todos" at bounding box center [433, 347] width 8 height 8
checkbox input "true"
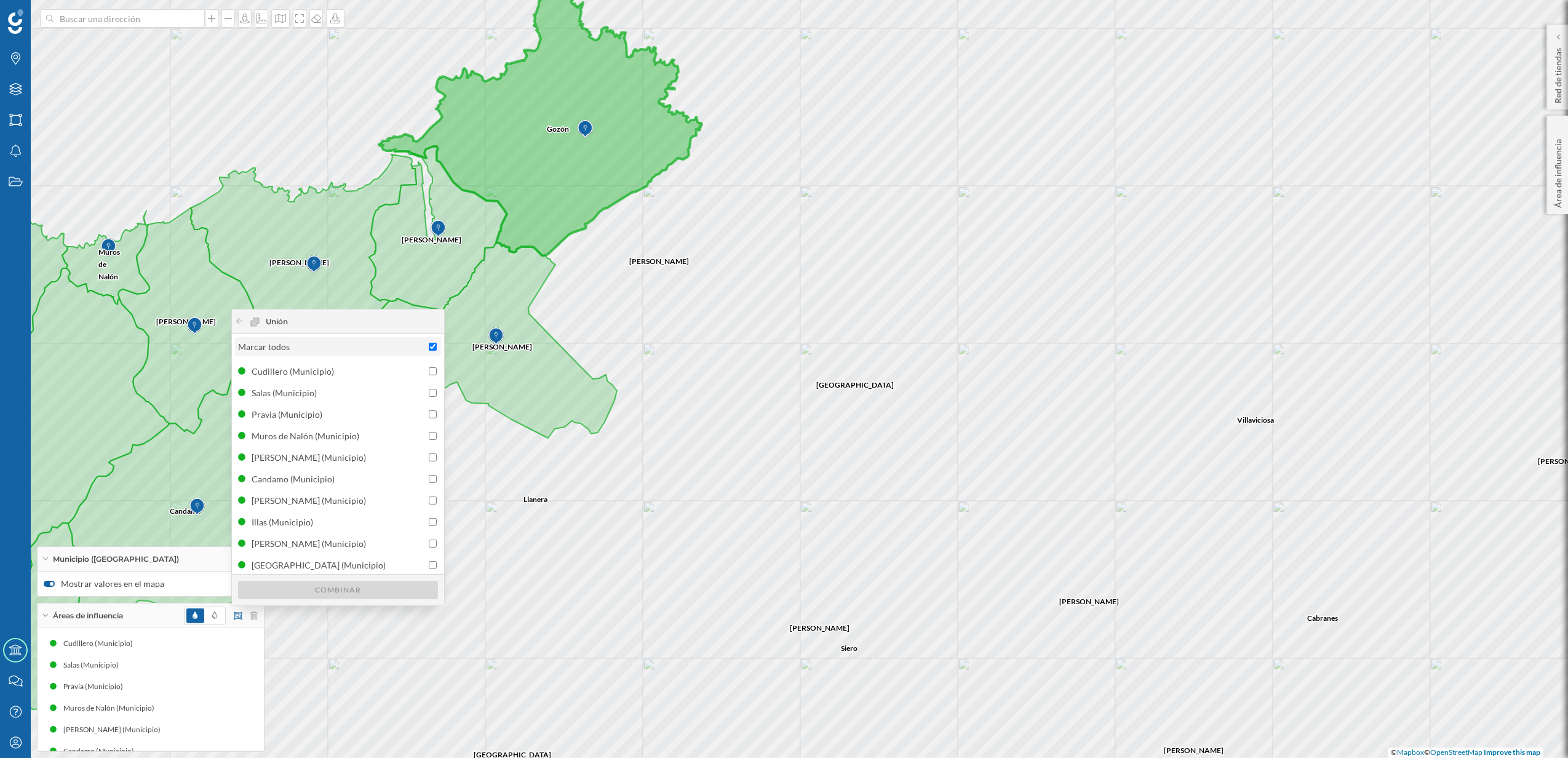
checkbox input "true"
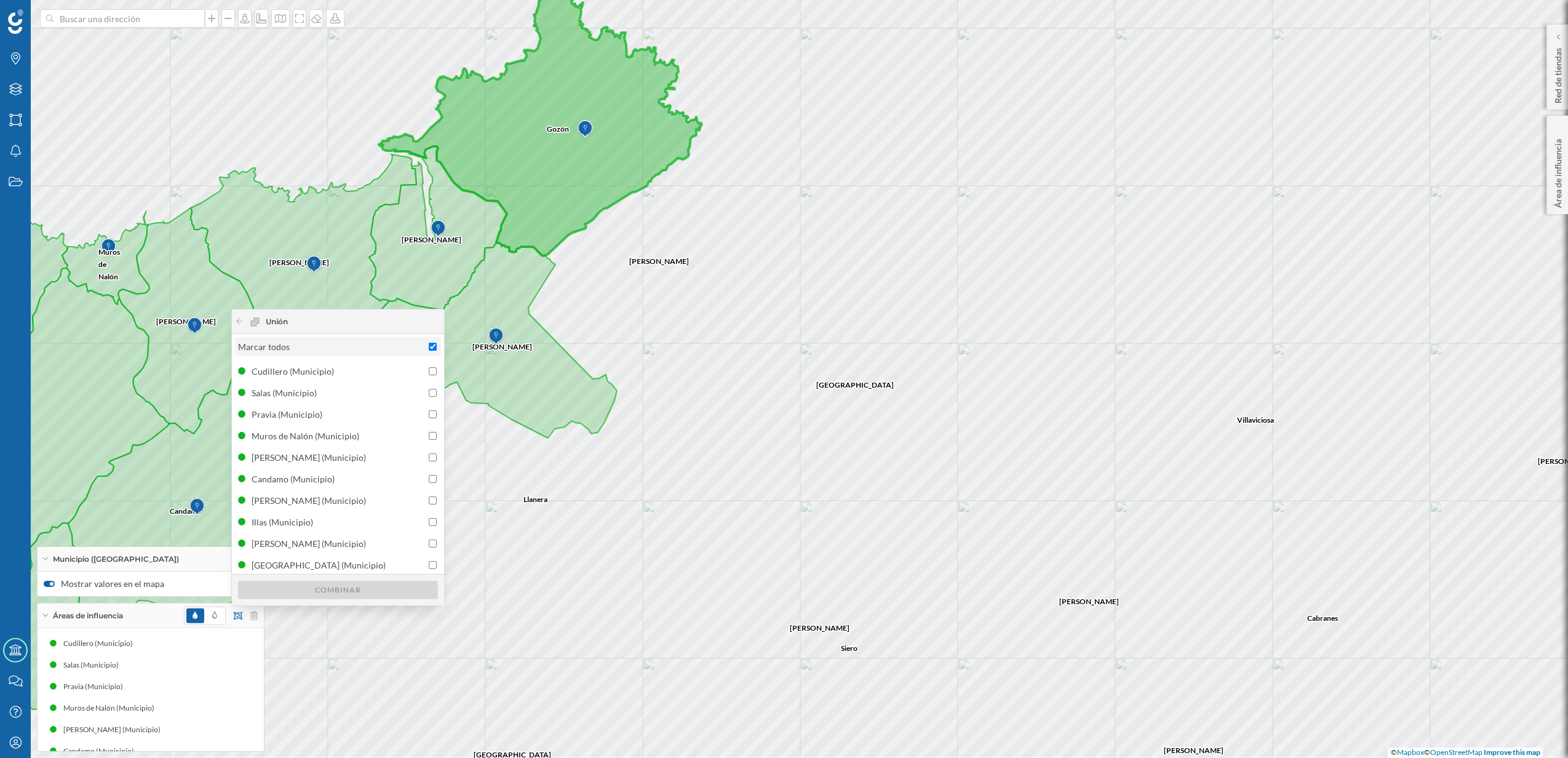
checkbox input "true"
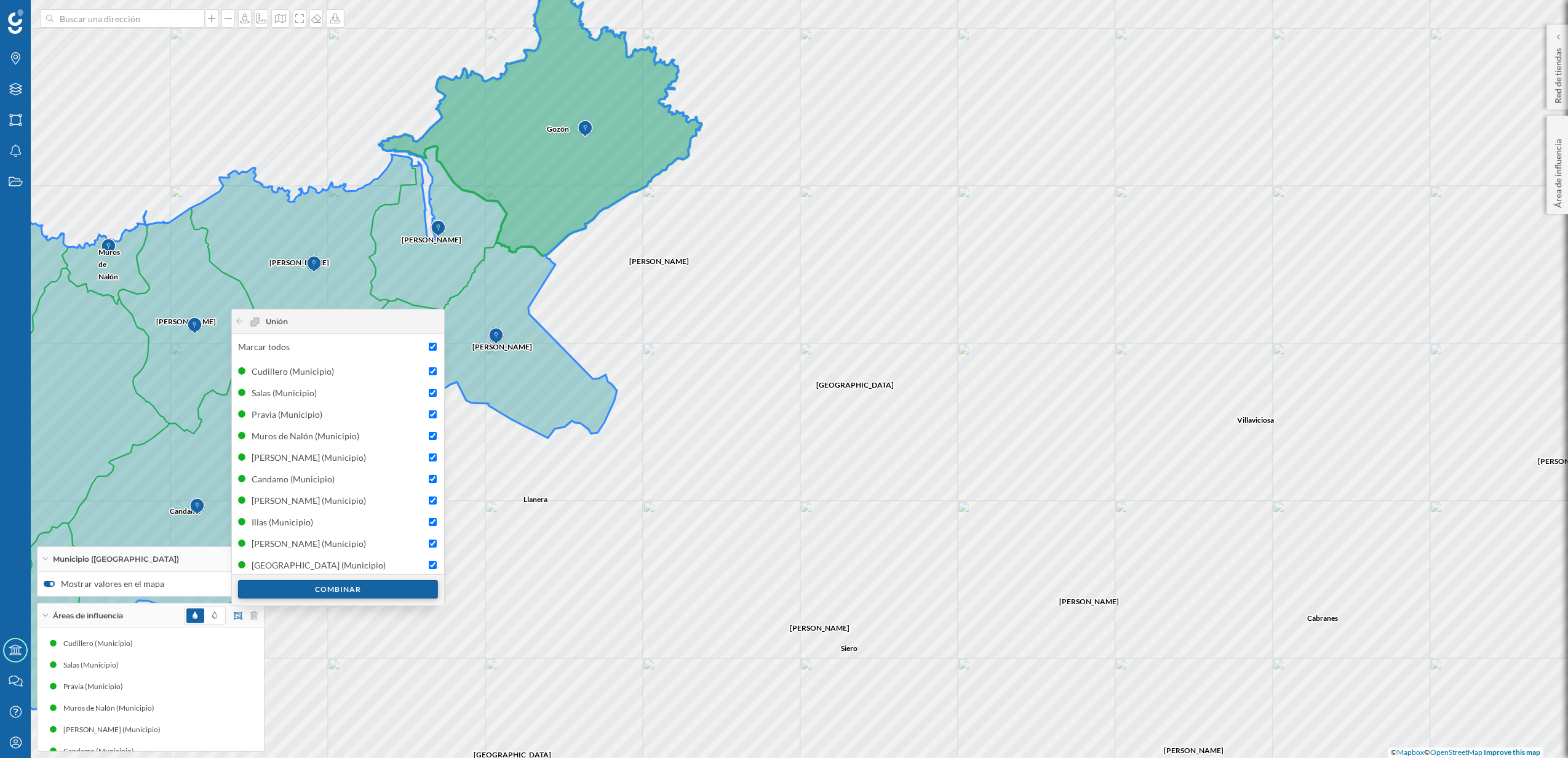
click at [352, 588] on div "Combinar" at bounding box center [338, 589] width 200 height 19
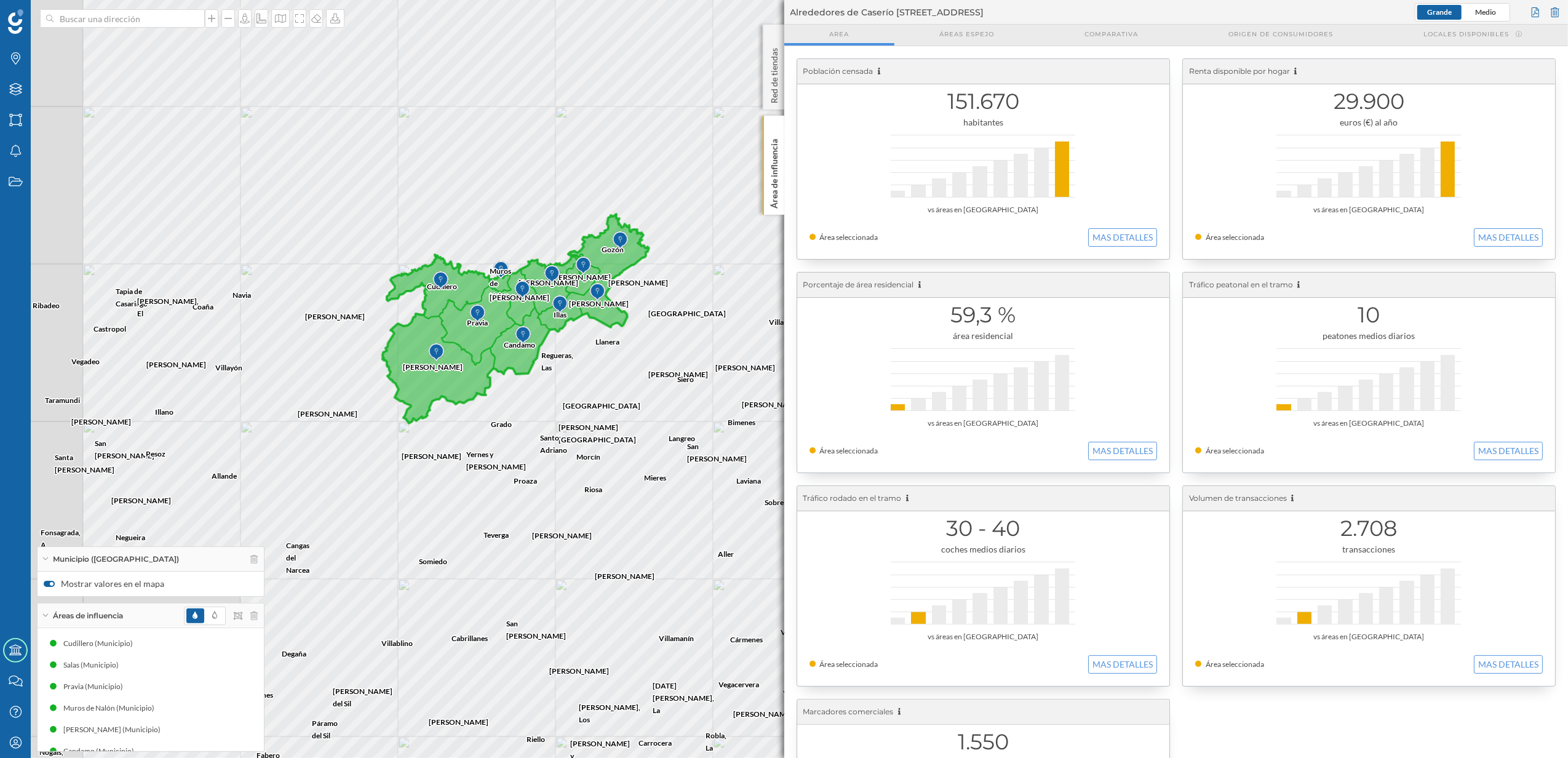
drag, startPoint x: 316, startPoint y: 473, endPoint x: 613, endPoint y: 473, distance: 297.0
click at [613, 473] on div "Peñamellera [GEOGRAPHIC_DATA][PERSON_NAME] Cillorigo [PERSON_NAME] Peñarrubia P…" at bounding box center [784, 379] width 1568 height 758
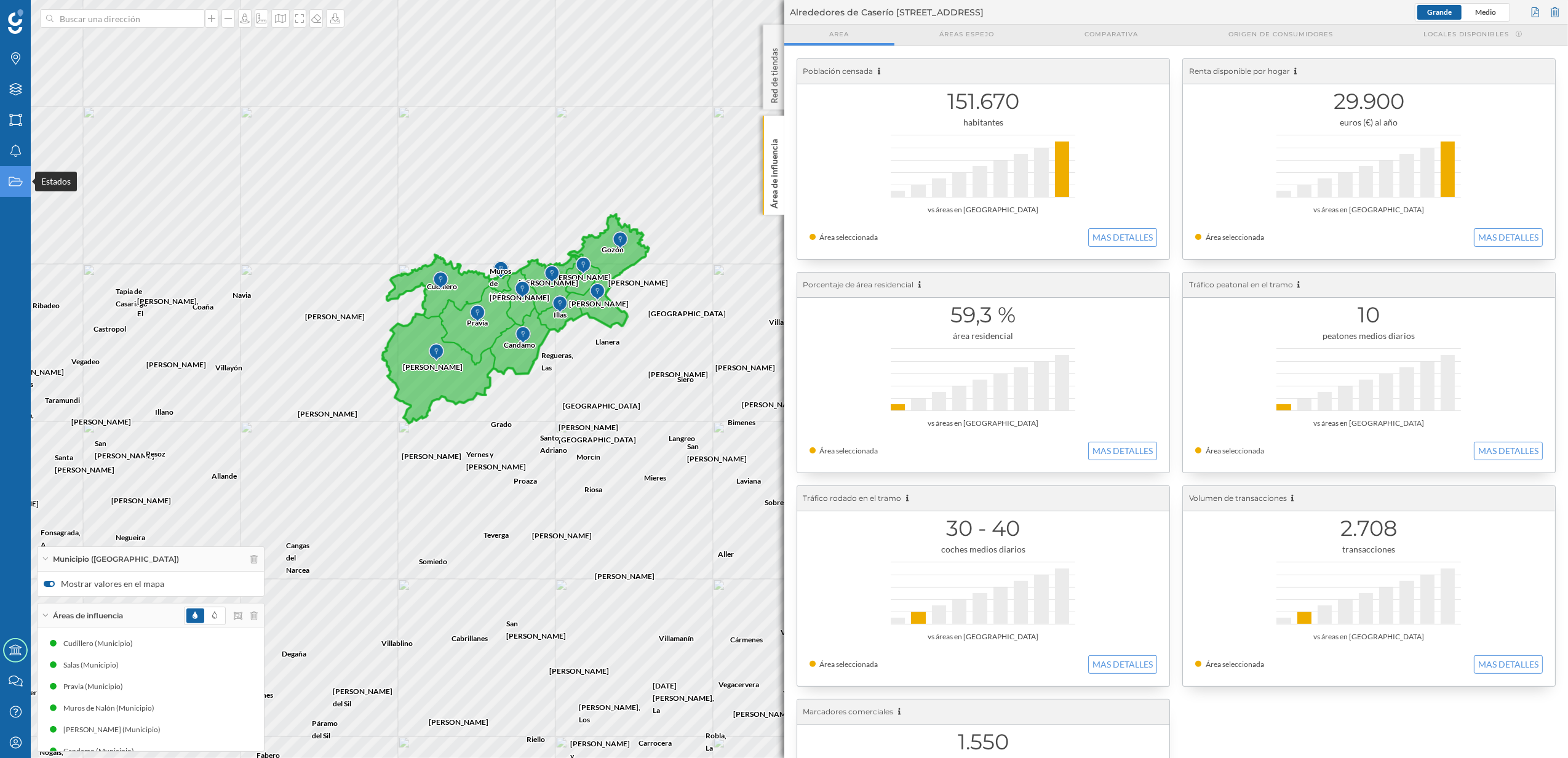
click at [10, 183] on icon "Estados" at bounding box center [15, 181] width 15 height 12
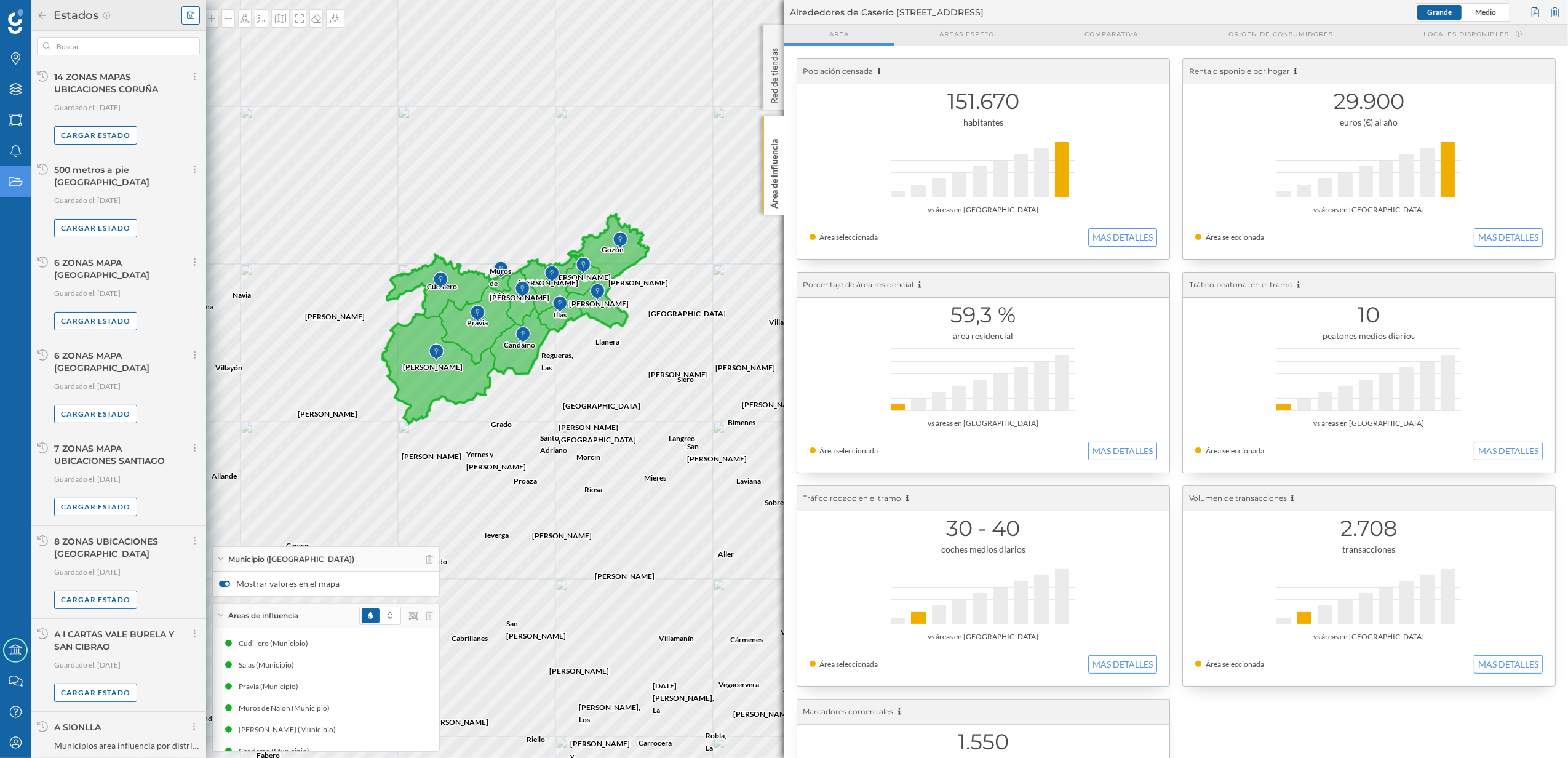
click at [188, 15] on icon at bounding box center [190, 15] width 7 height 8
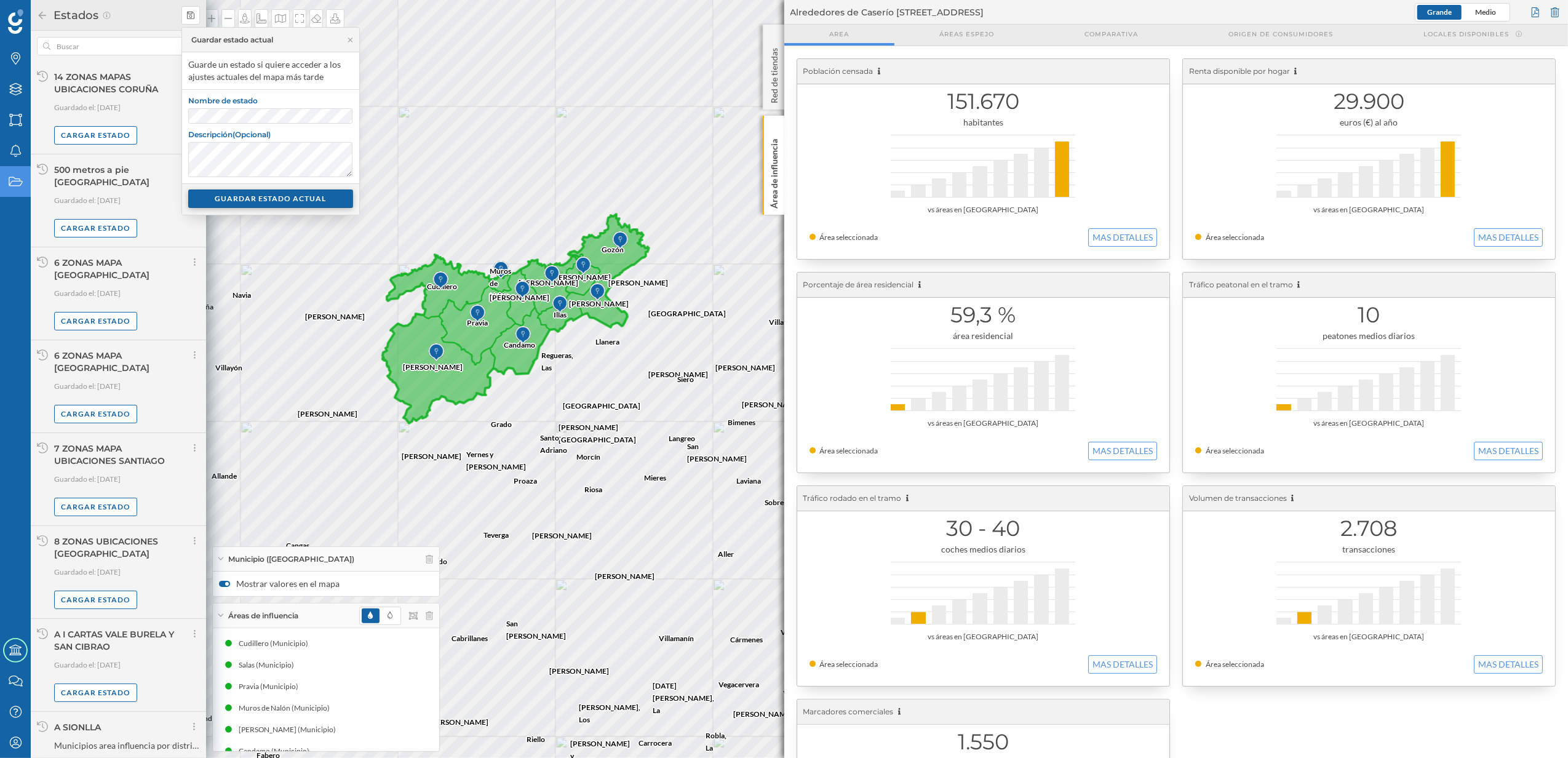
click at [284, 203] on div "GUARDAR ESTADO ACTUAL" at bounding box center [271, 199] width 165 height 19
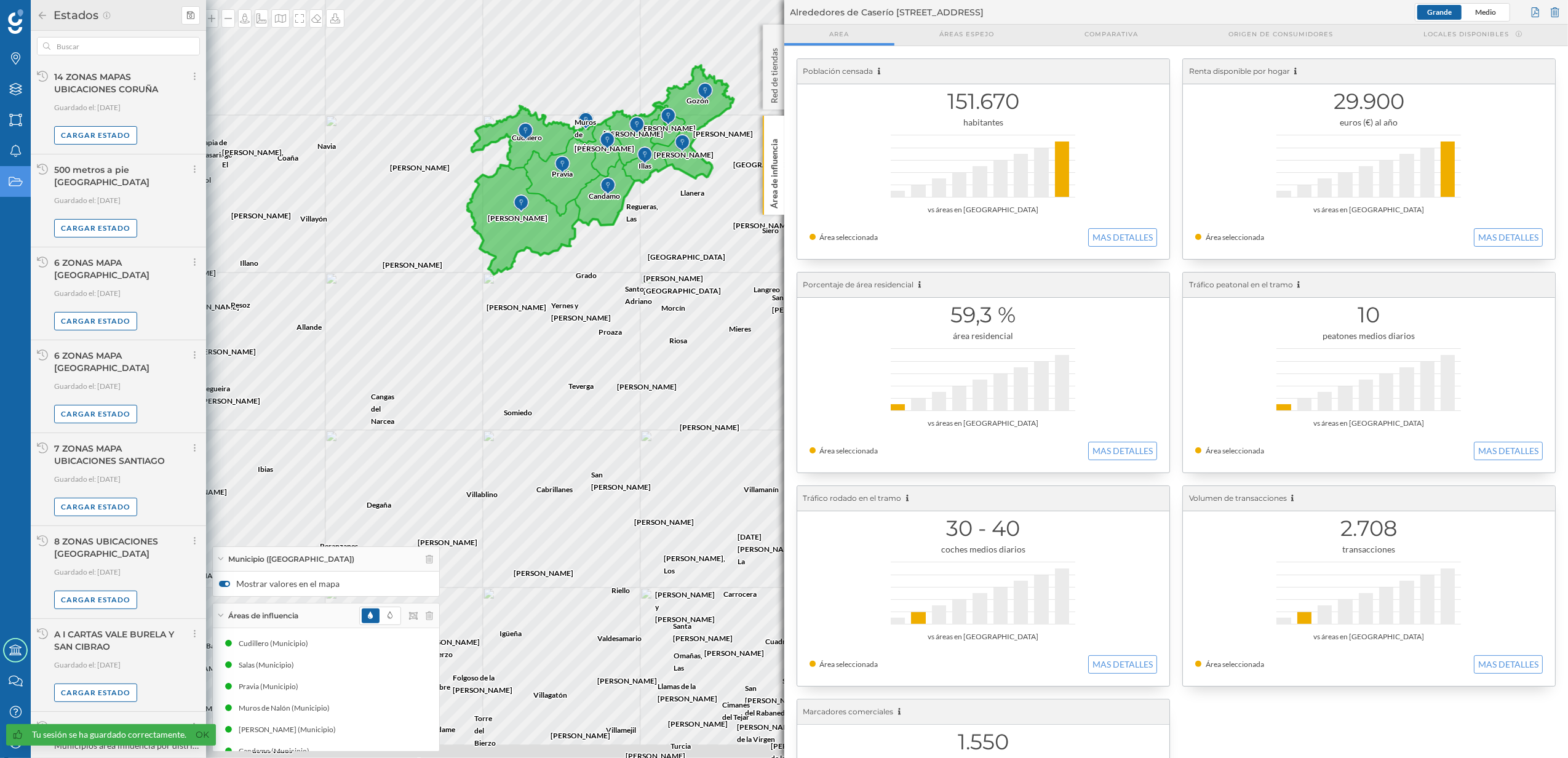
drag, startPoint x: 433, startPoint y: 475, endPoint x: 518, endPoint y: 326, distance: 171.5
click at [518, 326] on div "Peñamellera [GEOGRAPHIC_DATA][PERSON_NAME] Cillorigo [PERSON_NAME] Peñarrubia P…" at bounding box center [784, 379] width 1568 height 758
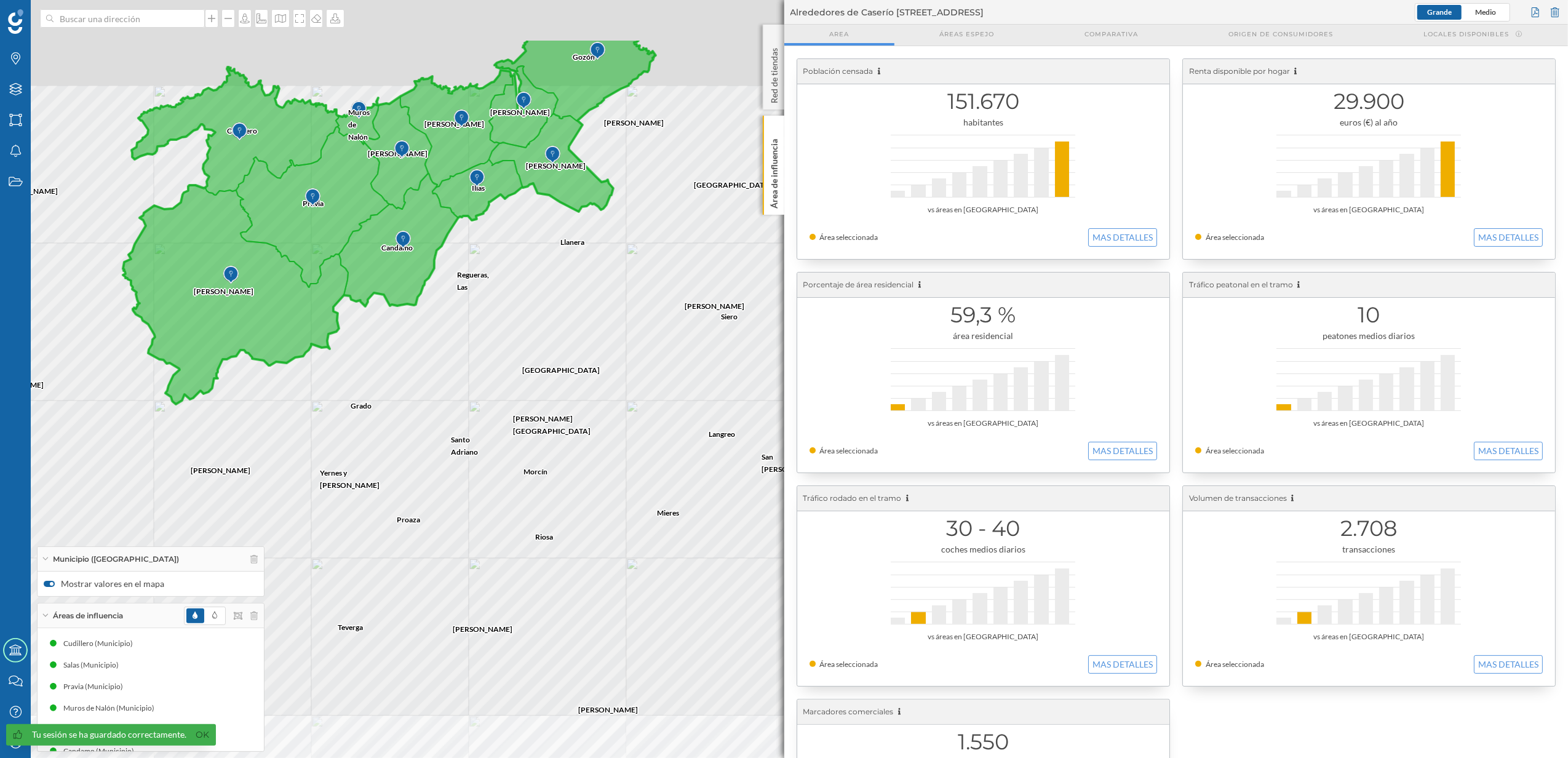
drag, startPoint x: 654, startPoint y: 246, endPoint x: 431, endPoint y: 362, distance: 251.4
click at [431, 362] on div "San [PERSON_NAME] [PERSON_NAME] [PERSON_NAME] Bimenes [GEOGRAPHIC_DATA][PERSON_…" at bounding box center [784, 379] width 1568 height 758
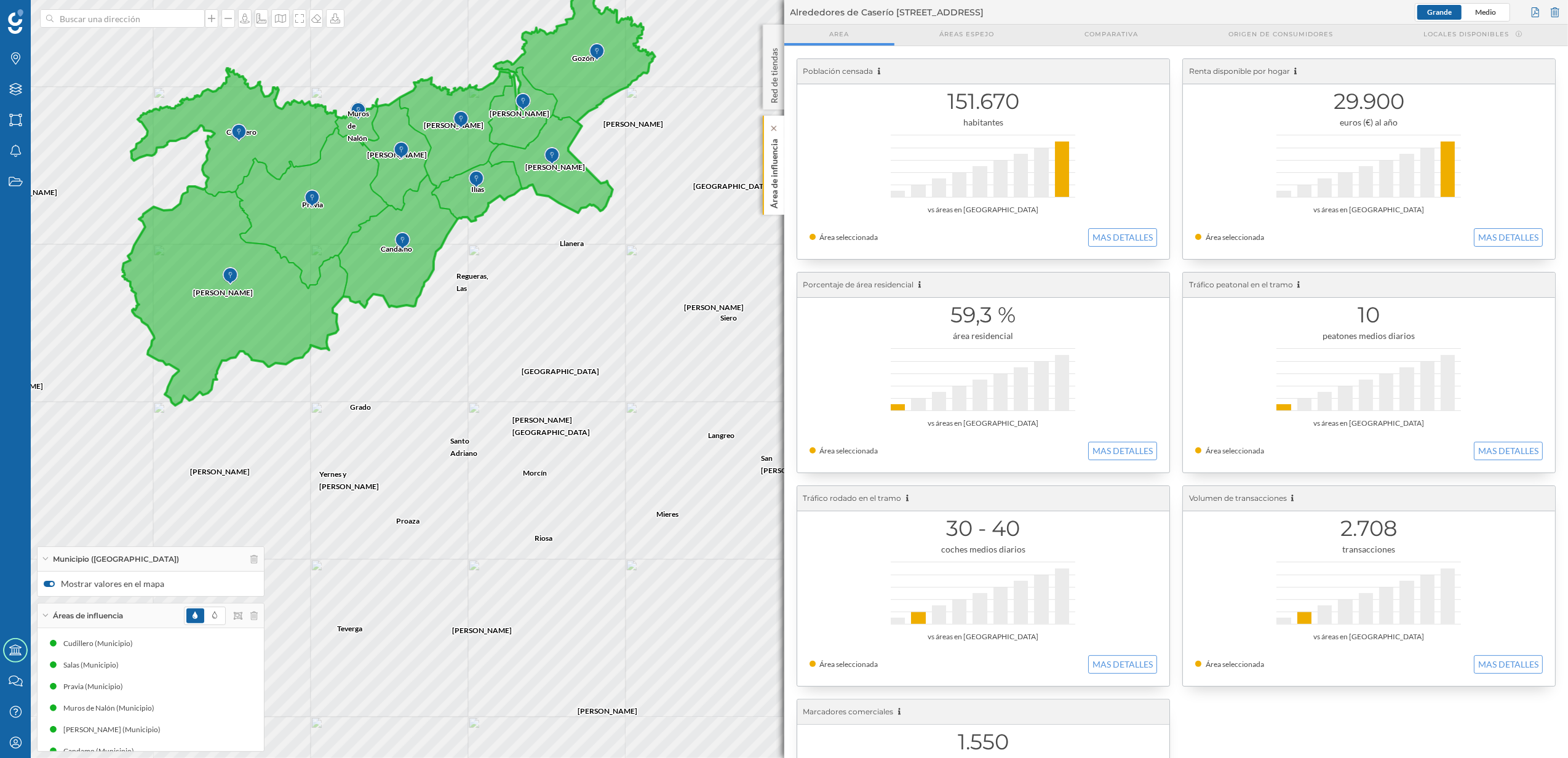
click at [780, 188] on div "Área de influencia" at bounding box center [773, 165] width 21 height 99
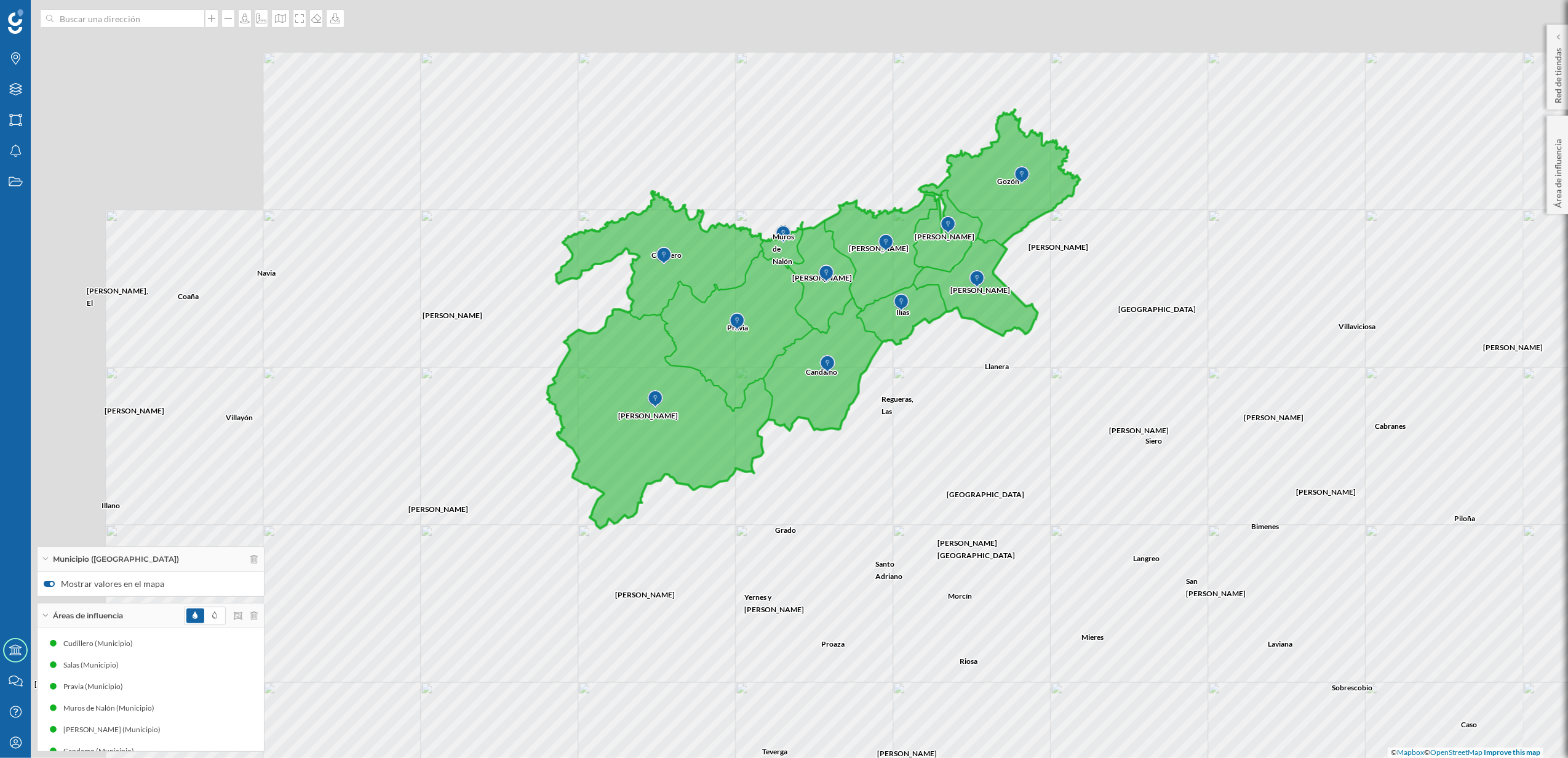
drag, startPoint x: 658, startPoint y: 264, endPoint x: 1108, endPoint y: 395, distance: 468.7
click at [1108, 395] on div "[PERSON_NAME] San [PERSON_NAME] Proaza [PERSON_NAME] Riosa [GEOGRAPHIC_DATA][PE…" at bounding box center [784, 379] width 1568 height 758
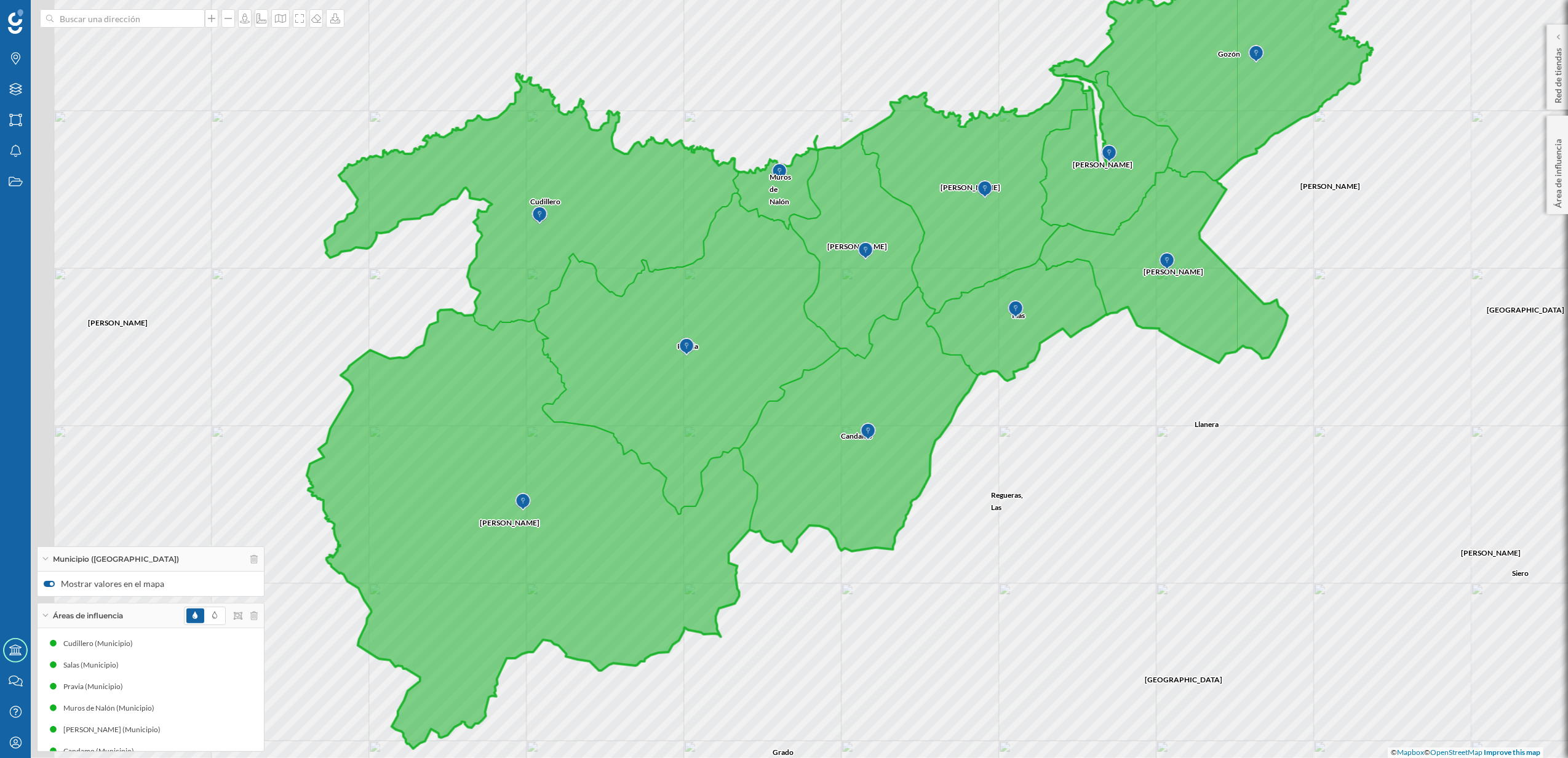
drag, startPoint x: 967, startPoint y: 387, endPoint x: 1108, endPoint y: 440, distance: 150.6
click at [1108, 440] on div "Candamo Regueras, [GEOGRAPHIC_DATA][PERSON_NAME] [PERSON_NAME] Cudillero [PERSO…" at bounding box center [784, 379] width 1568 height 758
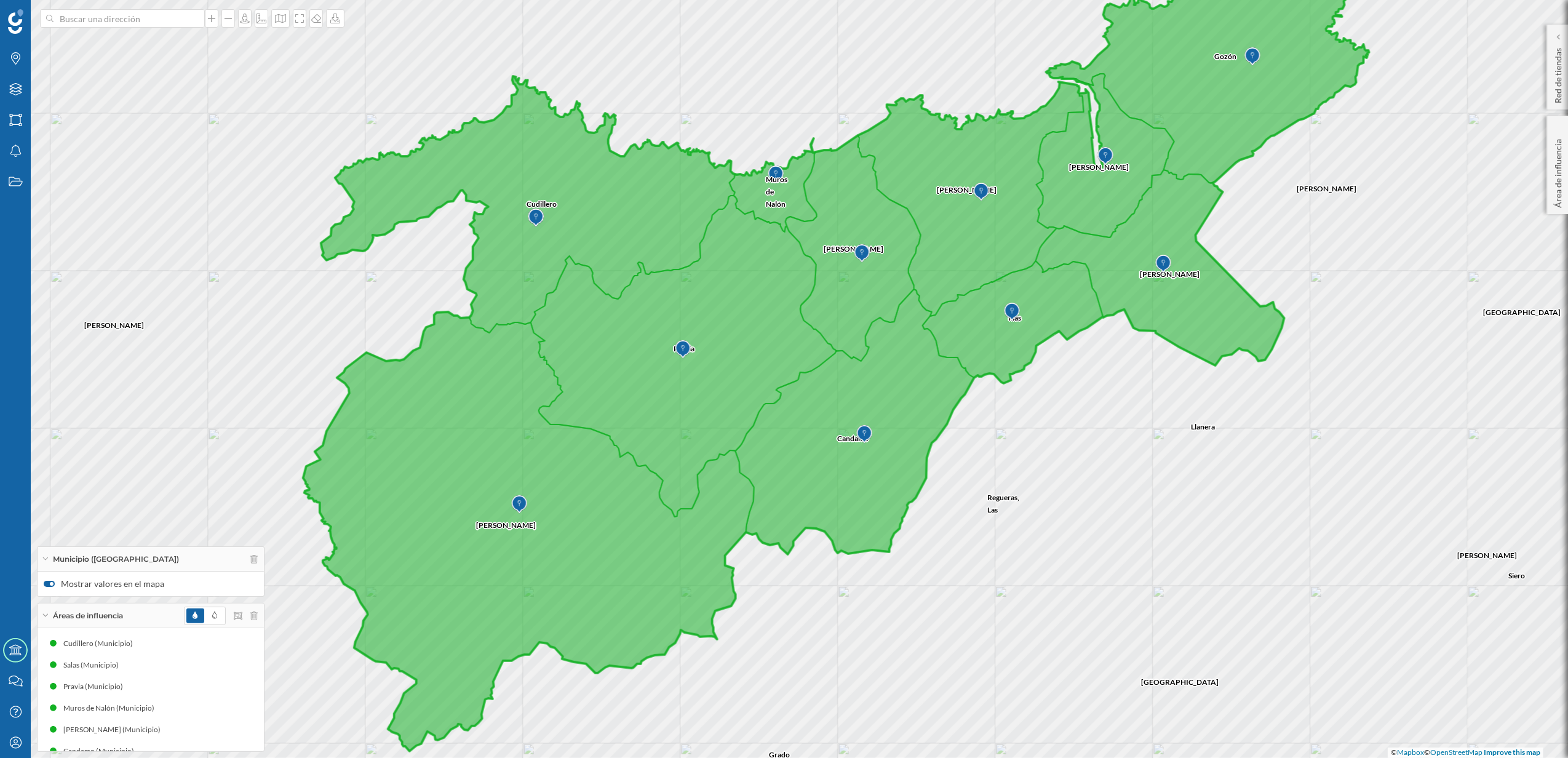
click at [1132, 388] on div "Candamo Regueras, [GEOGRAPHIC_DATA][PERSON_NAME] [PERSON_NAME] Cudillero [PERSO…" at bounding box center [784, 379] width 1568 height 758
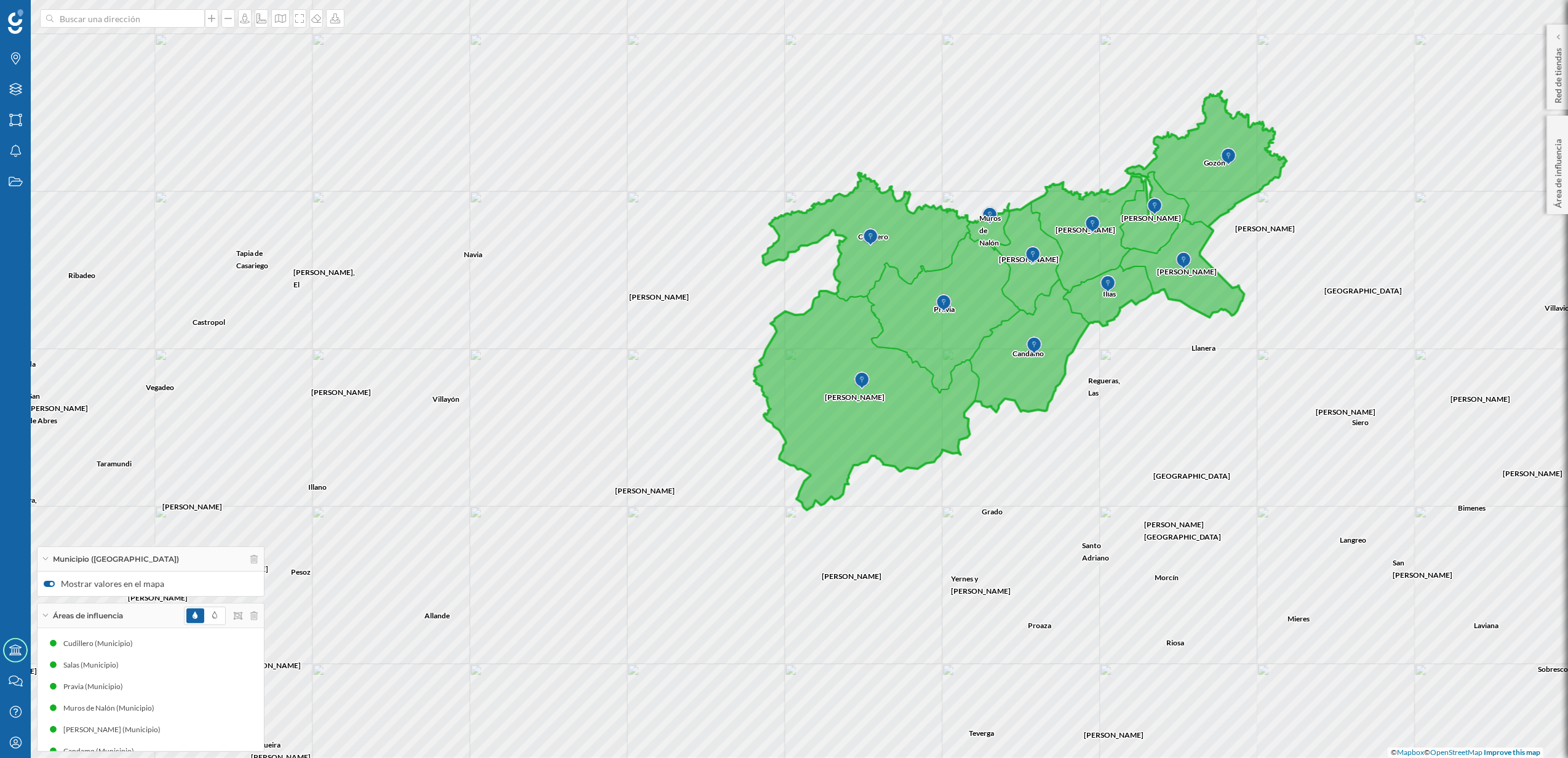
drag, startPoint x: 1126, startPoint y: 435, endPoint x: 1154, endPoint y: 377, distance: 64.4
click at [1154, 377] on div "Cudillero [PERSON_NAME] [PERSON_NAME], [GEOGRAPHIC_DATA][PERSON_NAME] [PERSON_N…" at bounding box center [784, 379] width 1568 height 758
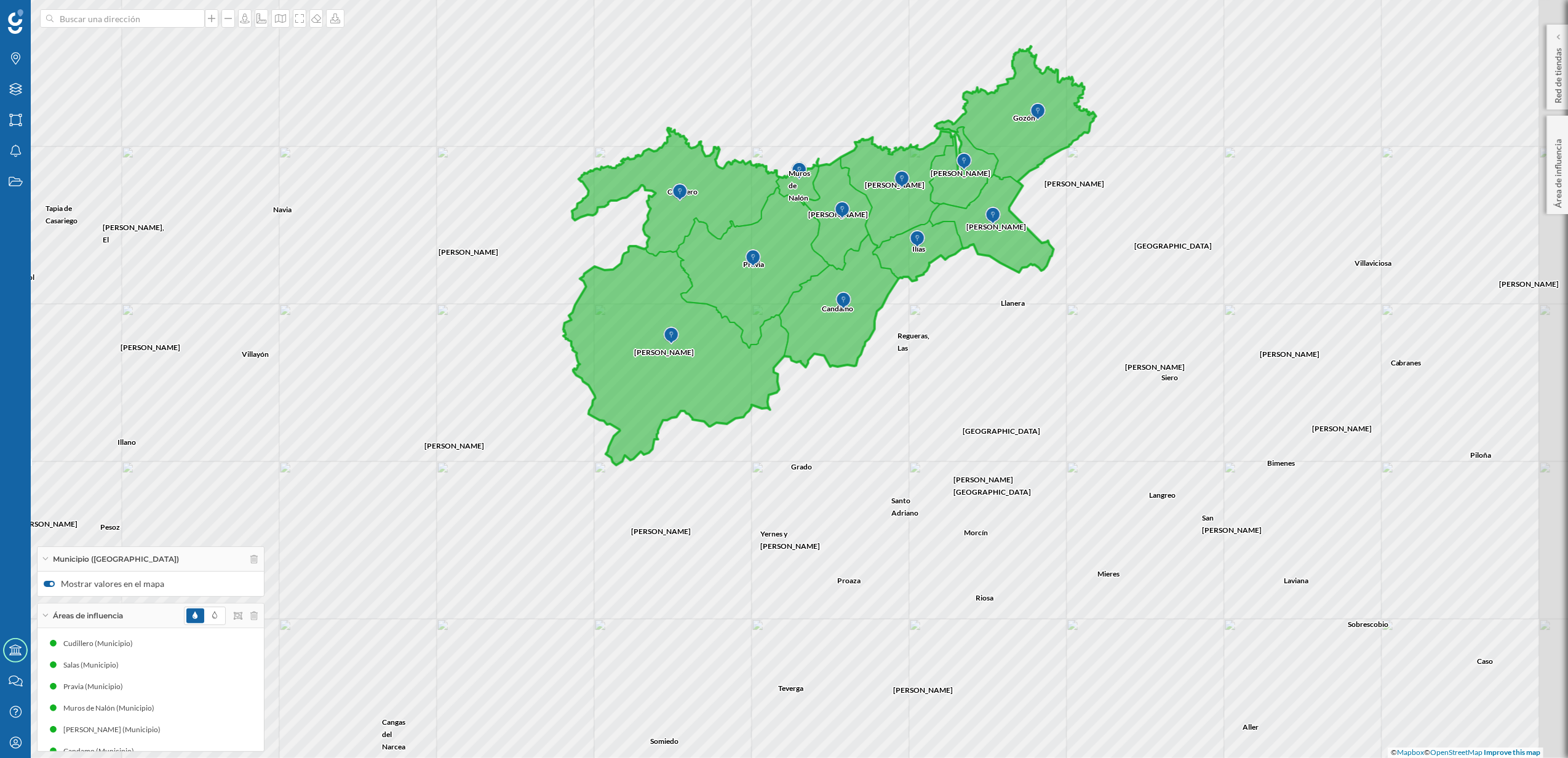
drag, startPoint x: 1047, startPoint y: 434, endPoint x: 852, endPoint y: 388, distance: 200.4
click at [852, 388] on div "Cudillero [PERSON_NAME] [PERSON_NAME], [GEOGRAPHIC_DATA][PERSON_NAME] [PERSON_N…" at bounding box center [784, 379] width 1568 height 758
